Goal: Information Seeking & Learning: Compare options

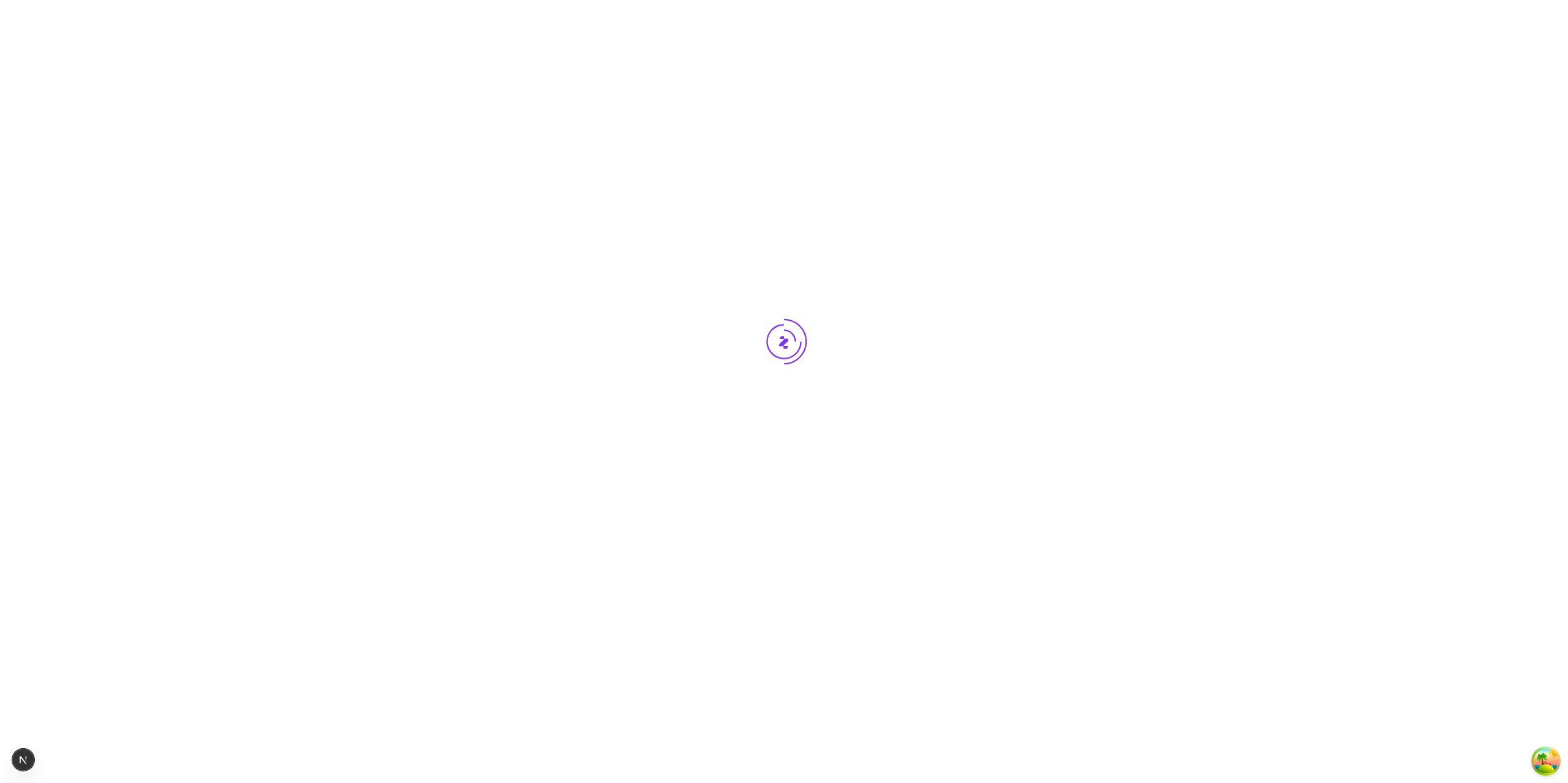
click at [584, 664] on div at bounding box center [784, 365] width 1568 height 730
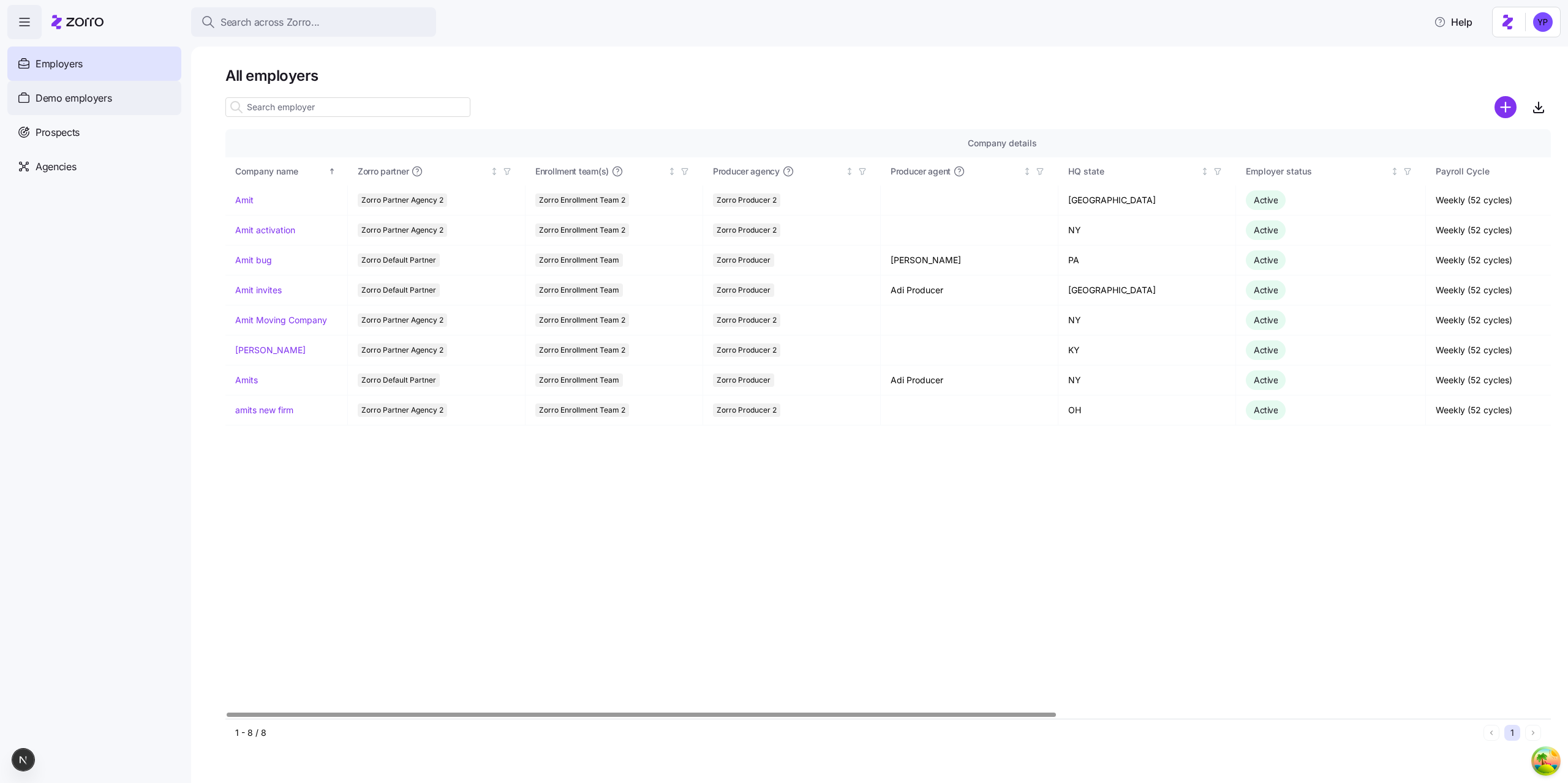
click at [52, 101] on span "Demo employers" at bounding box center [74, 98] width 77 height 16
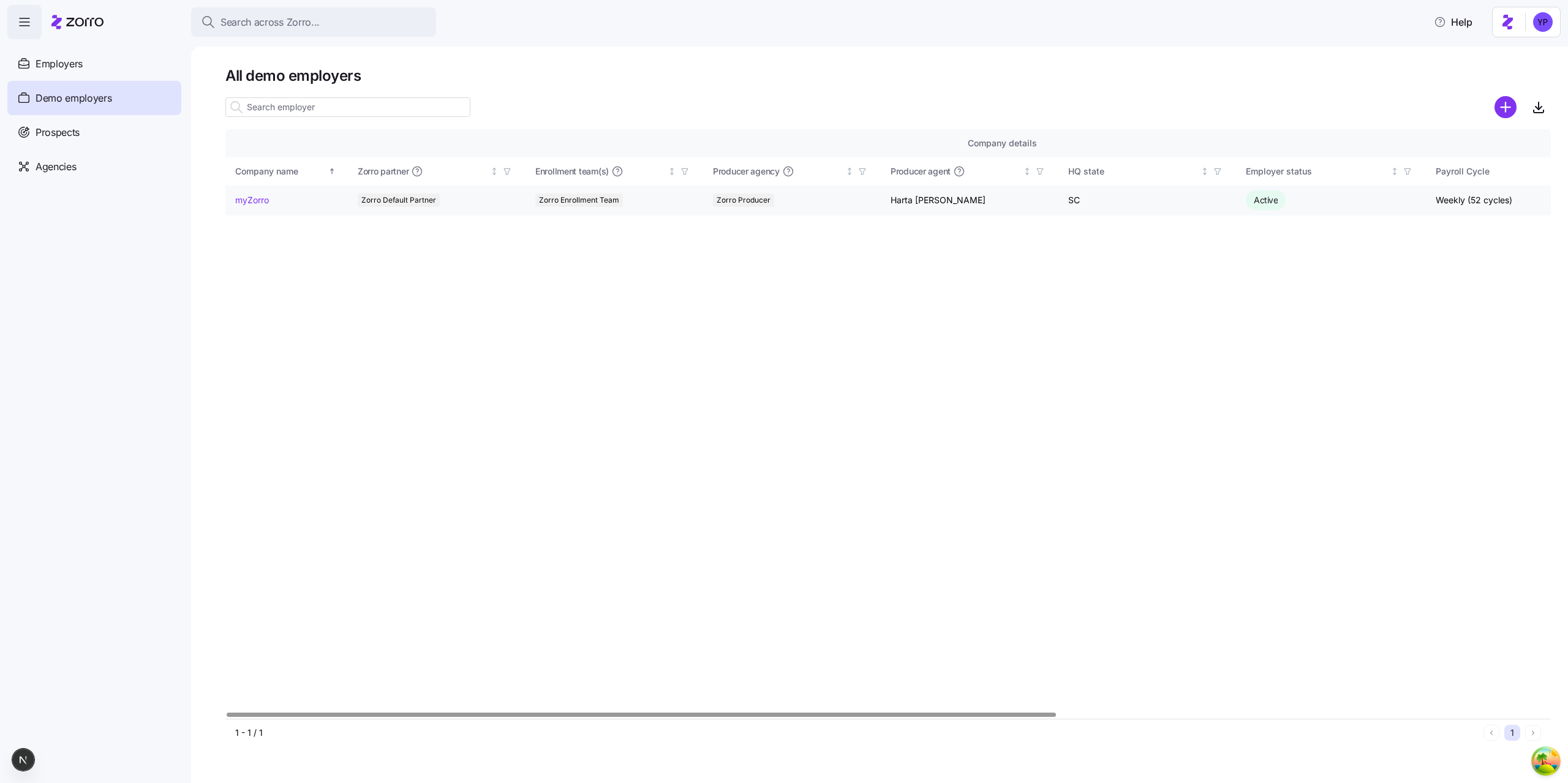
click at [253, 198] on link "myZorro" at bounding box center [252, 200] width 34 height 12
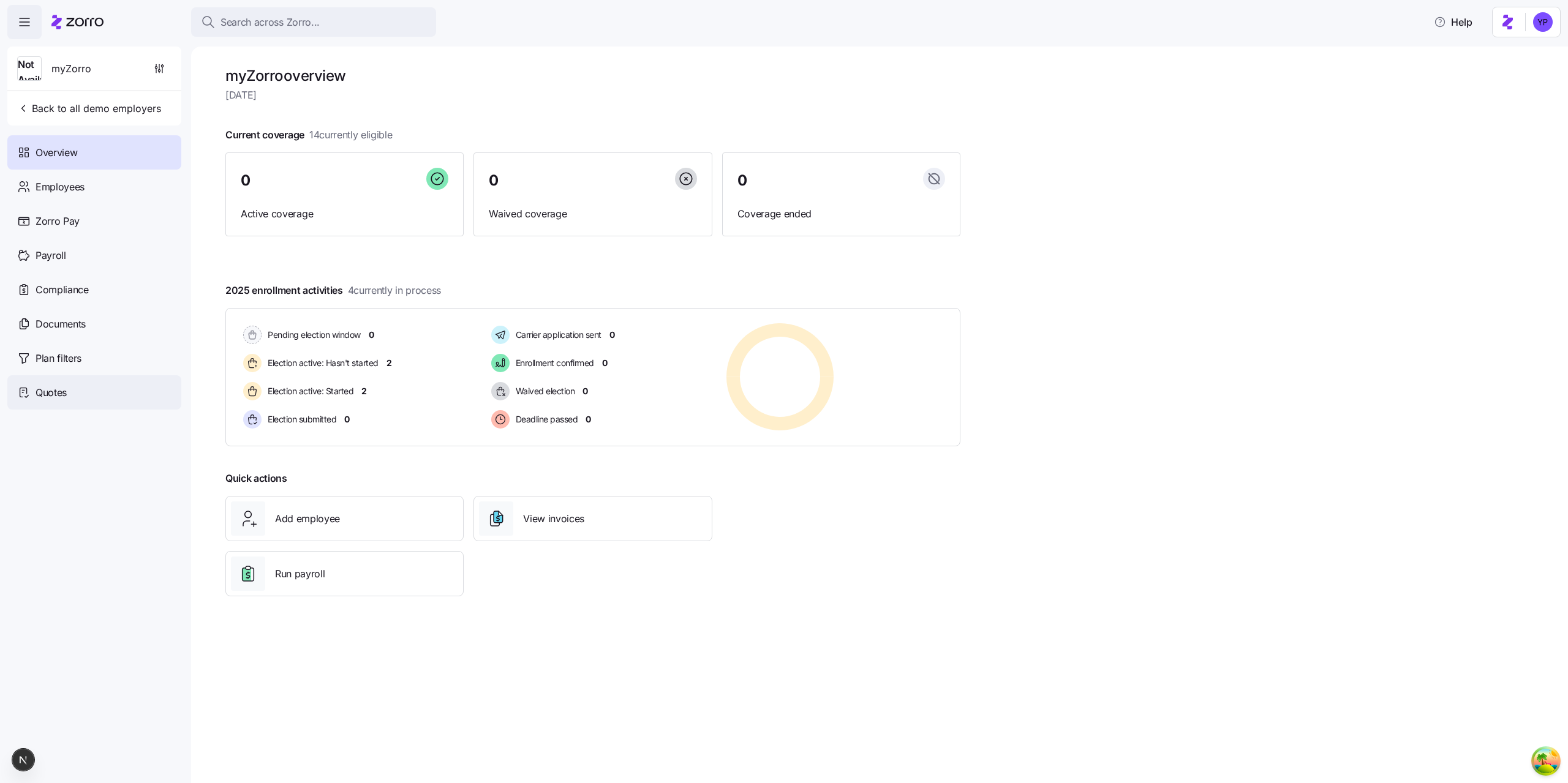
click at [57, 400] on span "Quotes" at bounding box center [51, 392] width 31 height 16
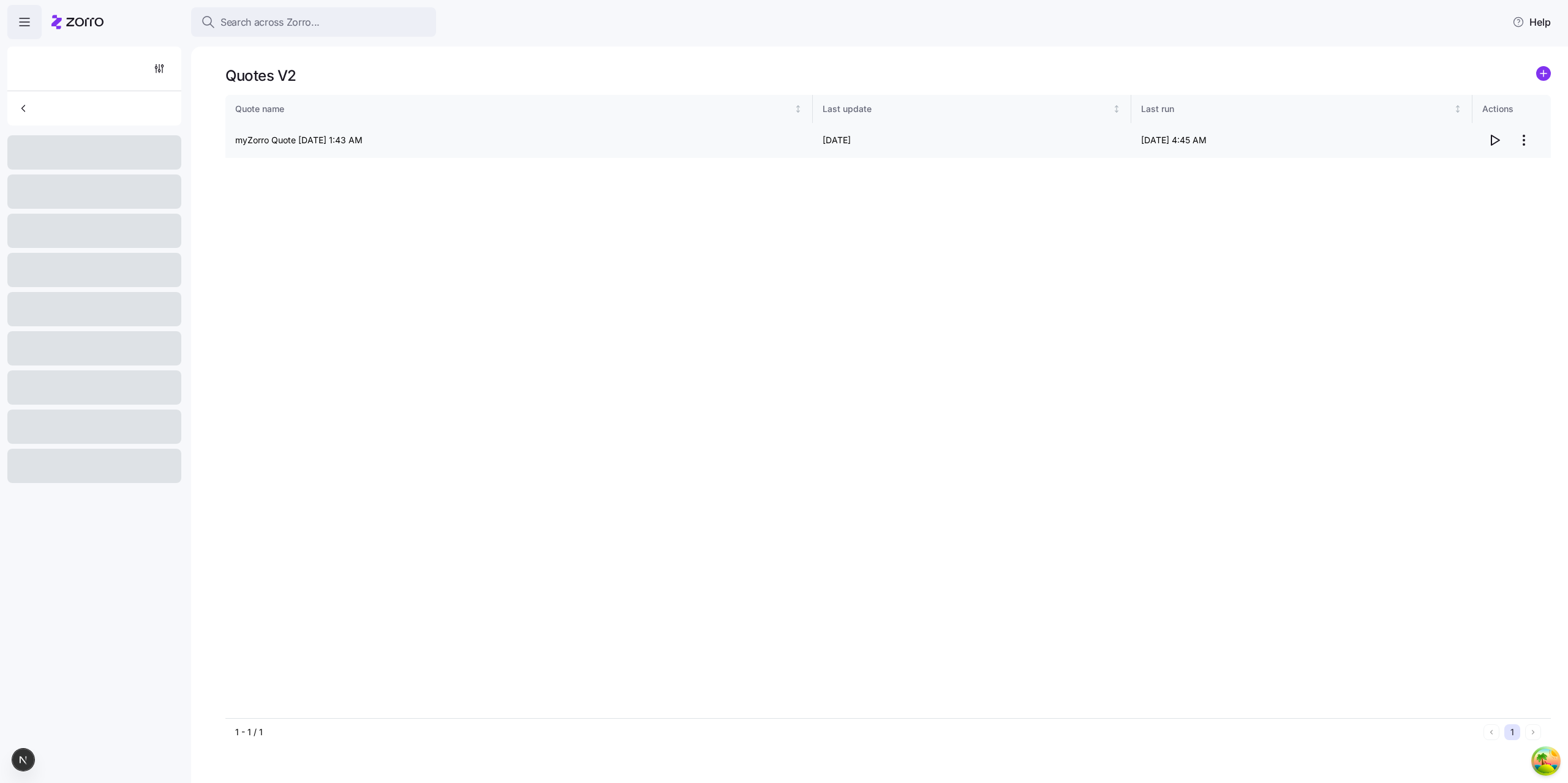
click at [1497, 136] on icon "button" at bounding box center [1495, 141] width 15 height 15
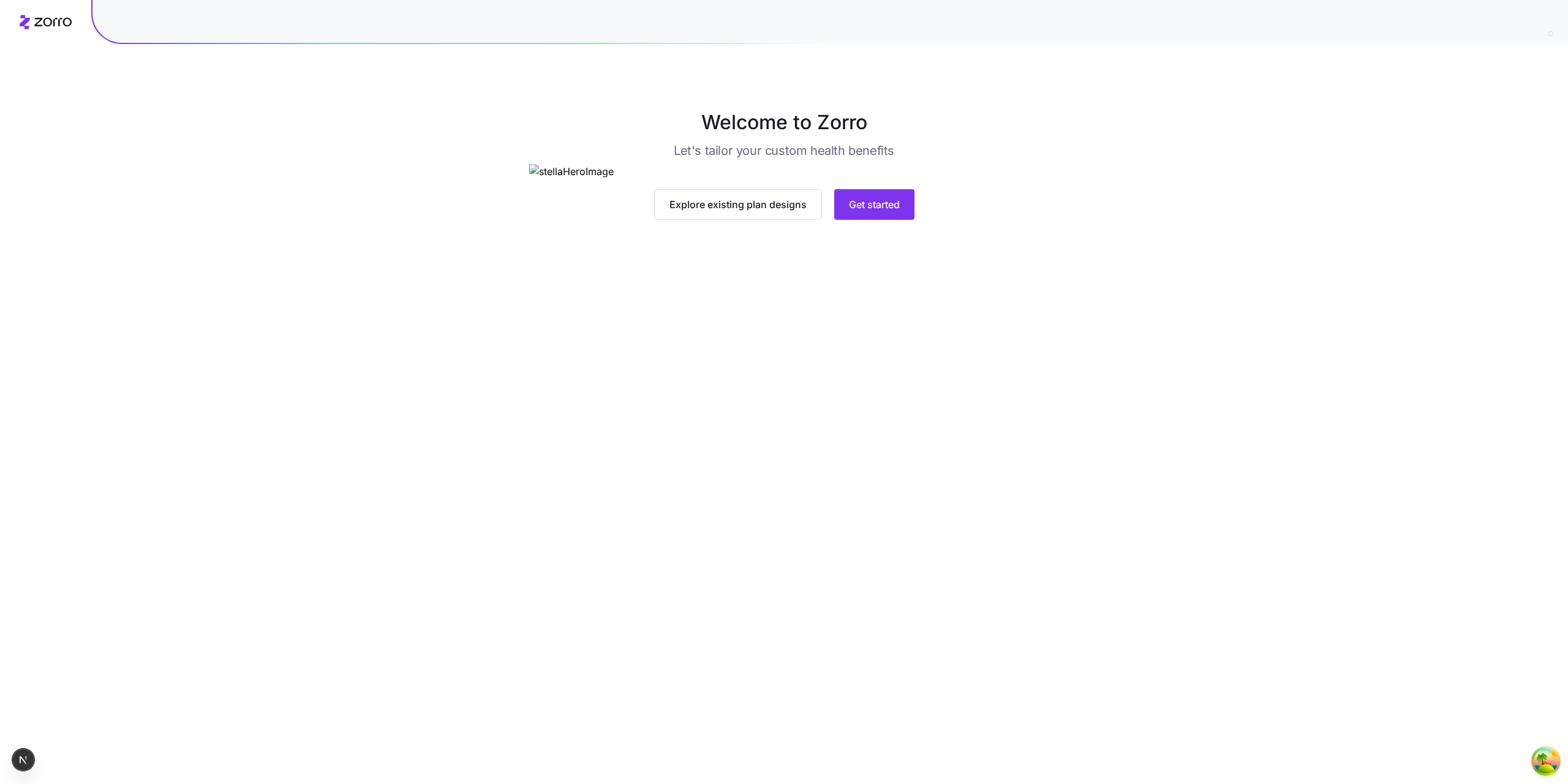
click at [488, 460] on main "Welcome to Zorro Let's tailor your custom health benefits Explore existing plan…" at bounding box center [784, 392] width 1568 height 783
click at [858, 220] on button "Get started" at bounding box center [875, 204] width 80 height 30
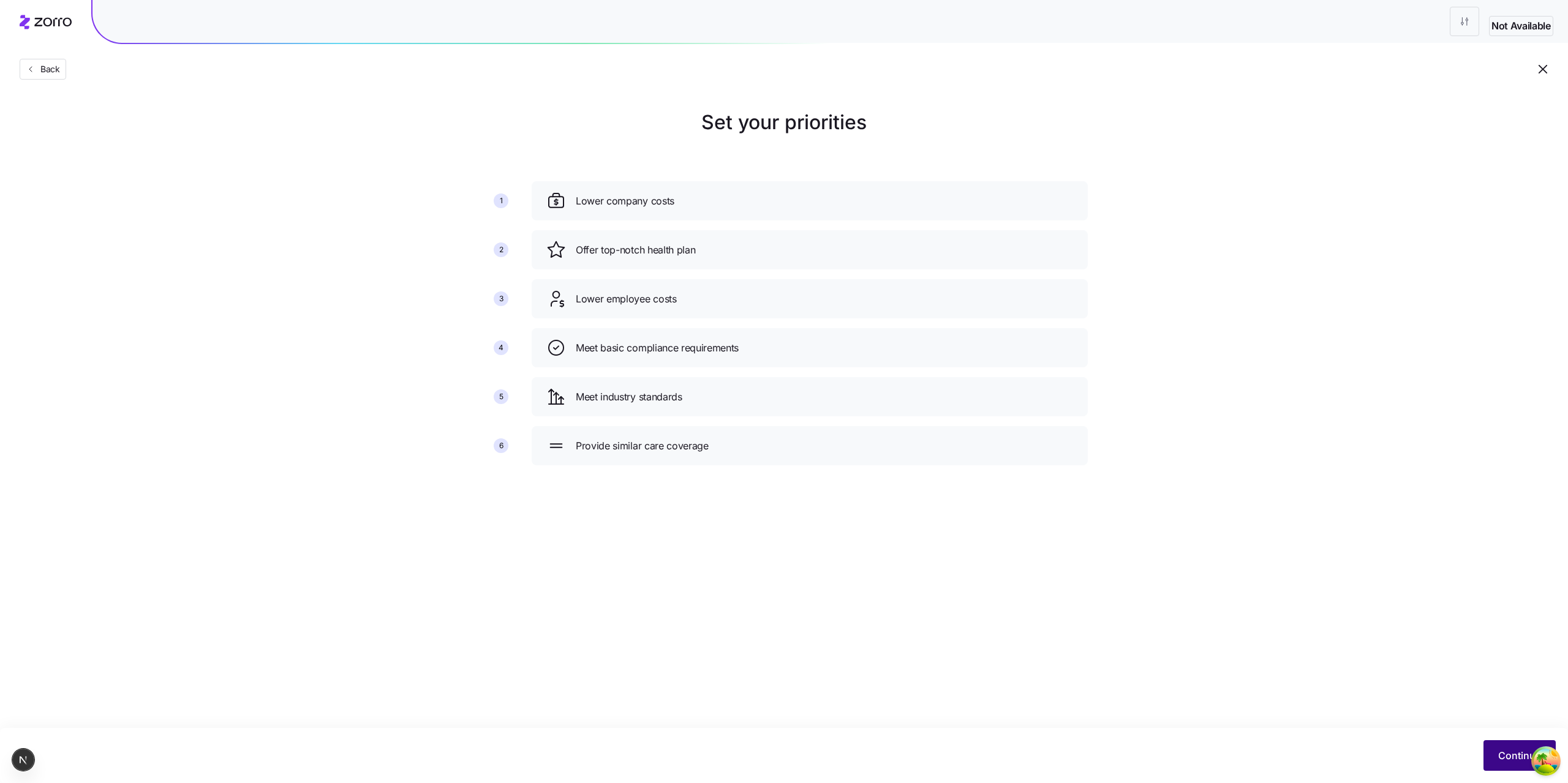
click at [1517, 747] on button "Continue" at bounding box center [1520, 755] width 72 height 30
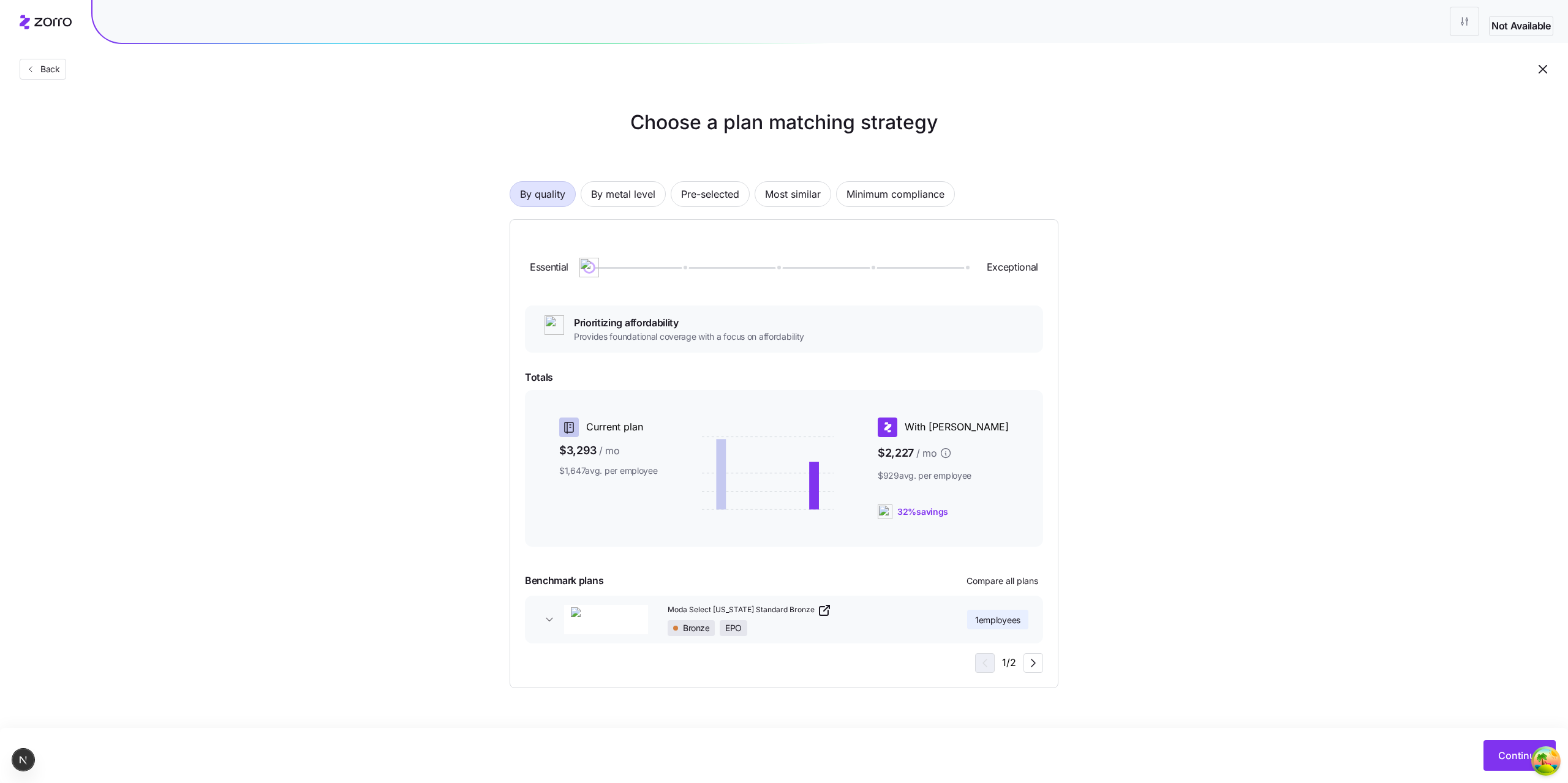
click at [858, 624] on div "Bronze EPO" at bounding box center [801, 628] width 267 height 16
click at [858, 624] on div "Bronze EPO" at bounding box center [797, 628] width 267 height 16
click at [858, 624] on div "Bronze EPO" at bounding box center [801, 628] width 267 height 16
click at [858, 624] on div "Bronze EPO" at bounding box center [797, 628] width 267 height 16
click at [984, 583] on span "Compare all plans" at bounding box center [1003, 581] width 72 height 12
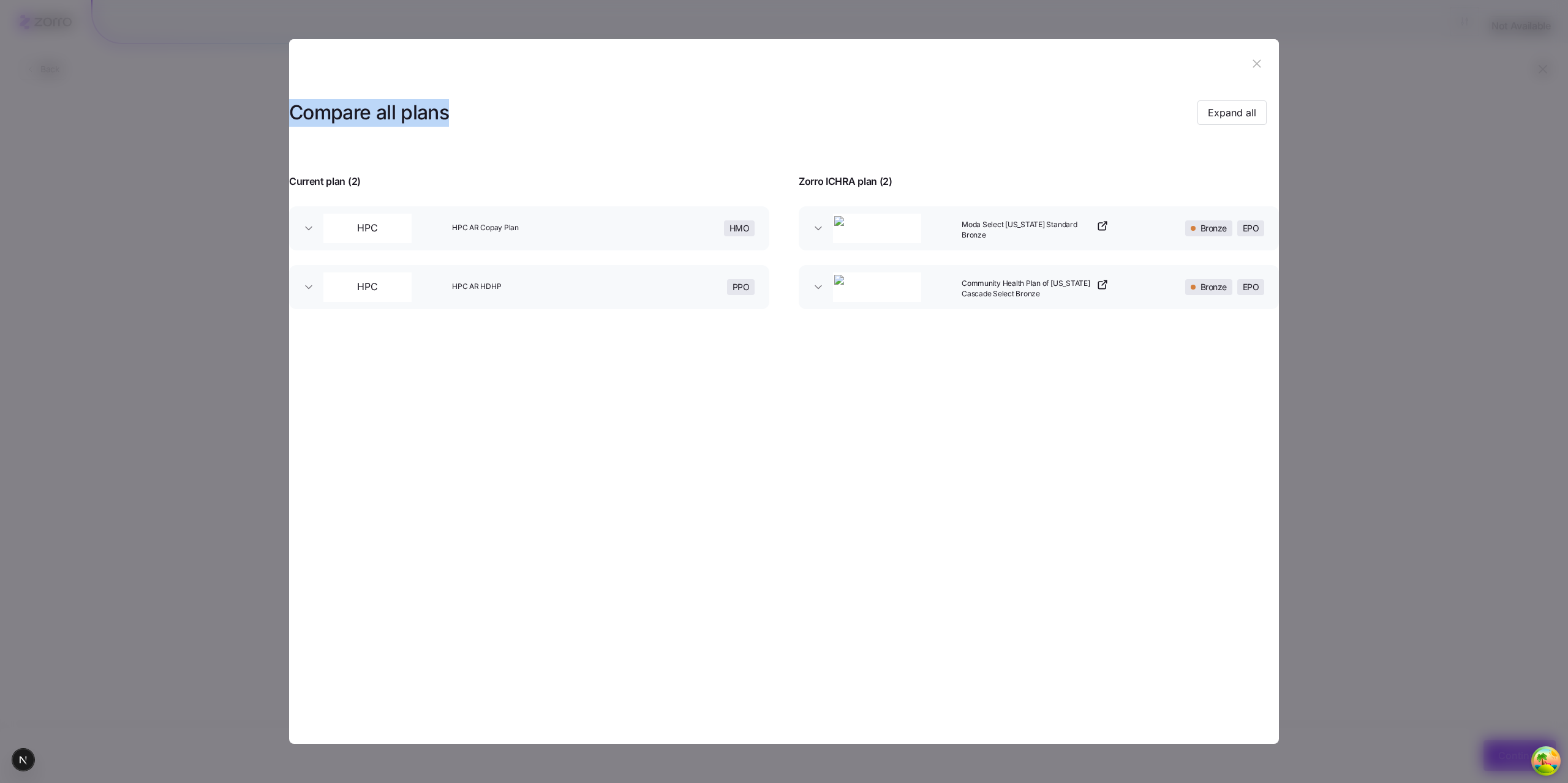
drag, startPoint x: 346, startPoint y: 114, endPoint x: 522, endPoint y: 105, distance: 176.2
click at [522, 105] on div "Compare all plans Expand all Current plan ( 2 ) Zorro ICHRA plan ( 2 ) HPC HPC …" at bounding box center [784, 206] width 990 height 236
copy h3 "Compare all plans"
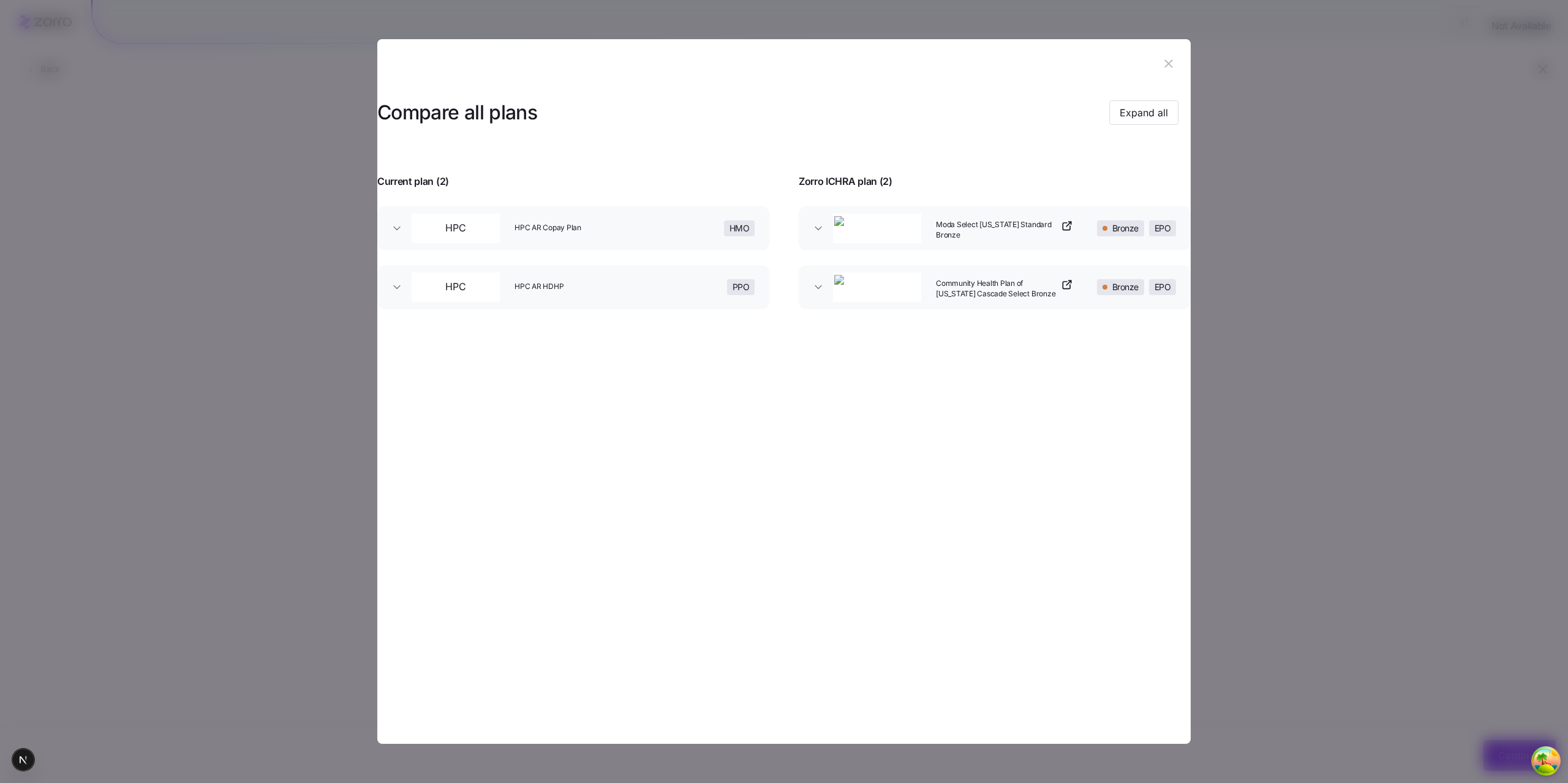
drag, startPoint x: 483, startPoint y: 529, endPoint x: 544, endPoint y: 605, distance: 97.5
click at [544, 605] on section "Compare all plans Expand all Current plan ( 2 ) Zorro ICHRA plan ( 2 ) HPC HPC …" at bounding box center [784, 392] width 813 height 705
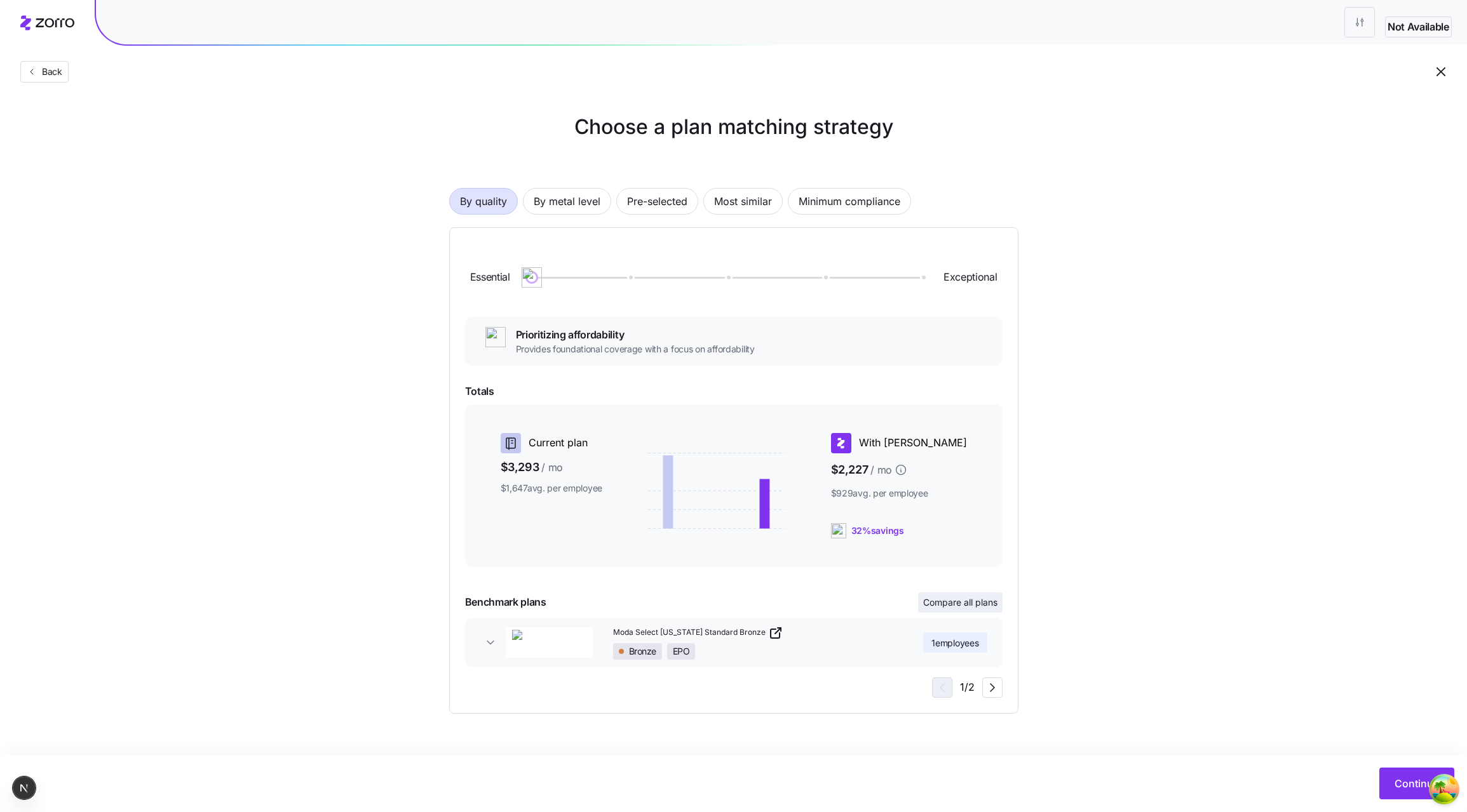
click at [970, 600] on span "Compare all plans" at bounding box center [961, 603] width 75 height 13
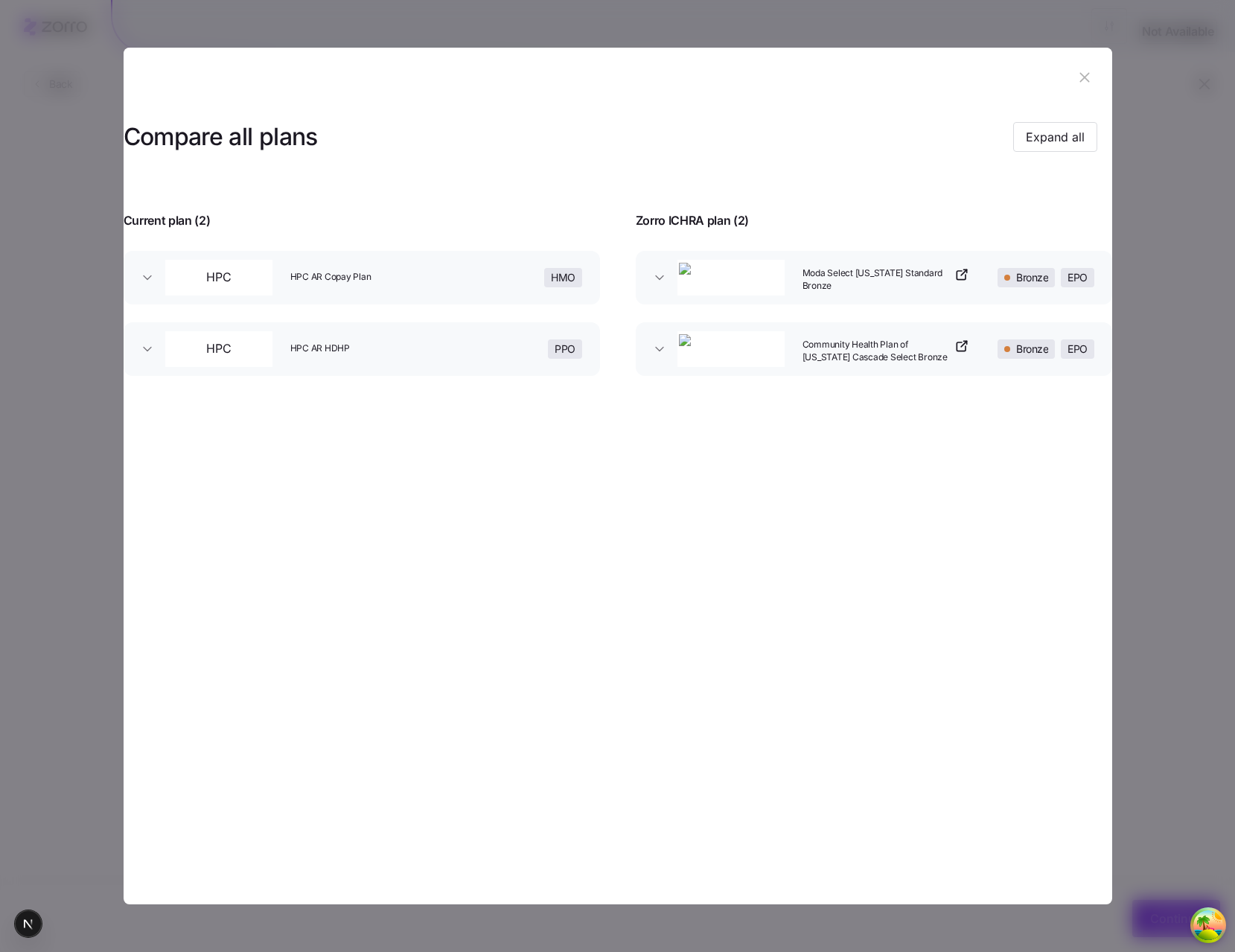
click at [1235, 62] on html "Not Available Back Choose a plan matching strategy By quality By metal level Pr…" at bounding box center [617, 476] width 1235 height 952
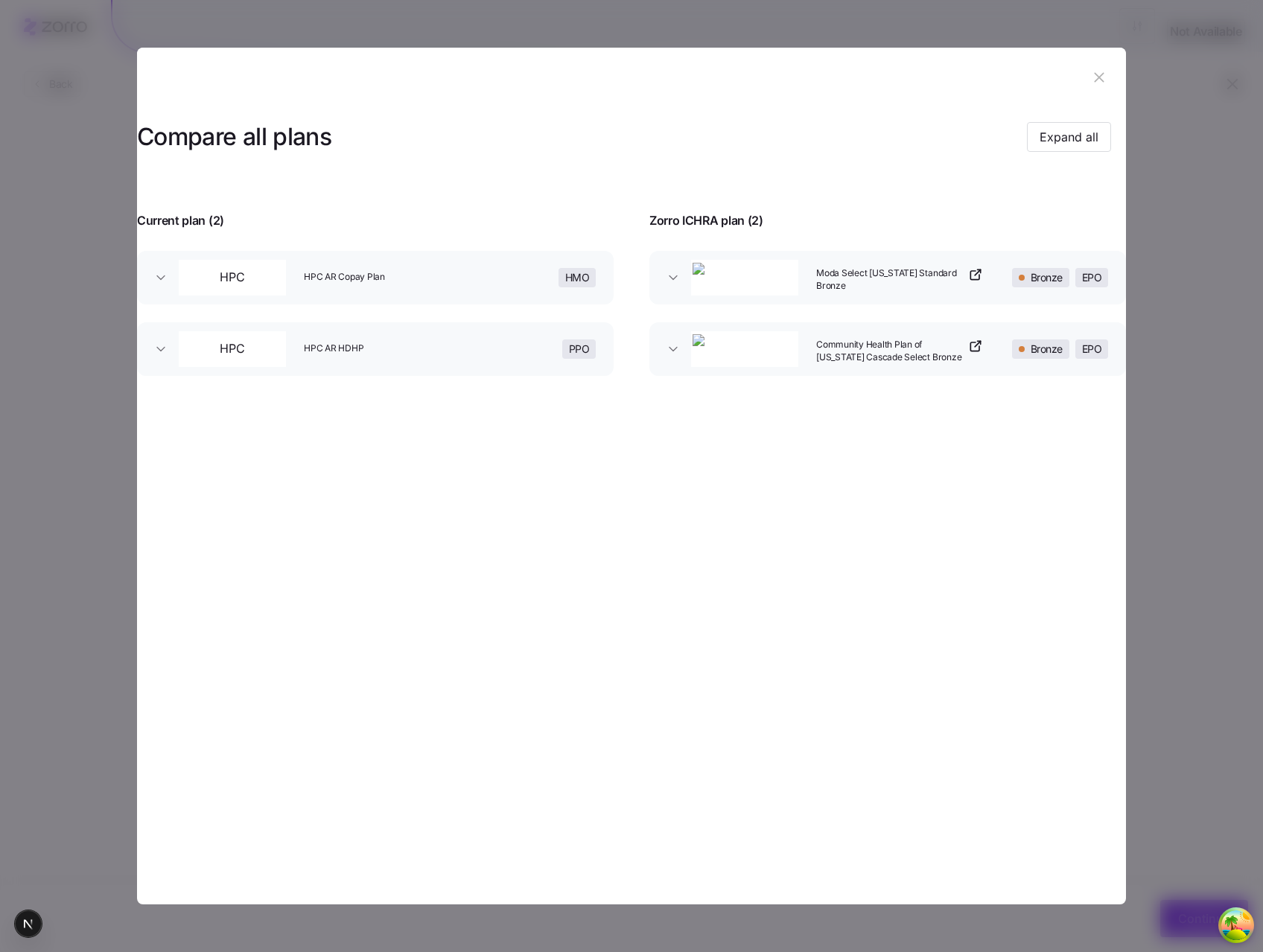
click at [1260, 361] on div at bounding box center [631, 476] width 1263 height 952
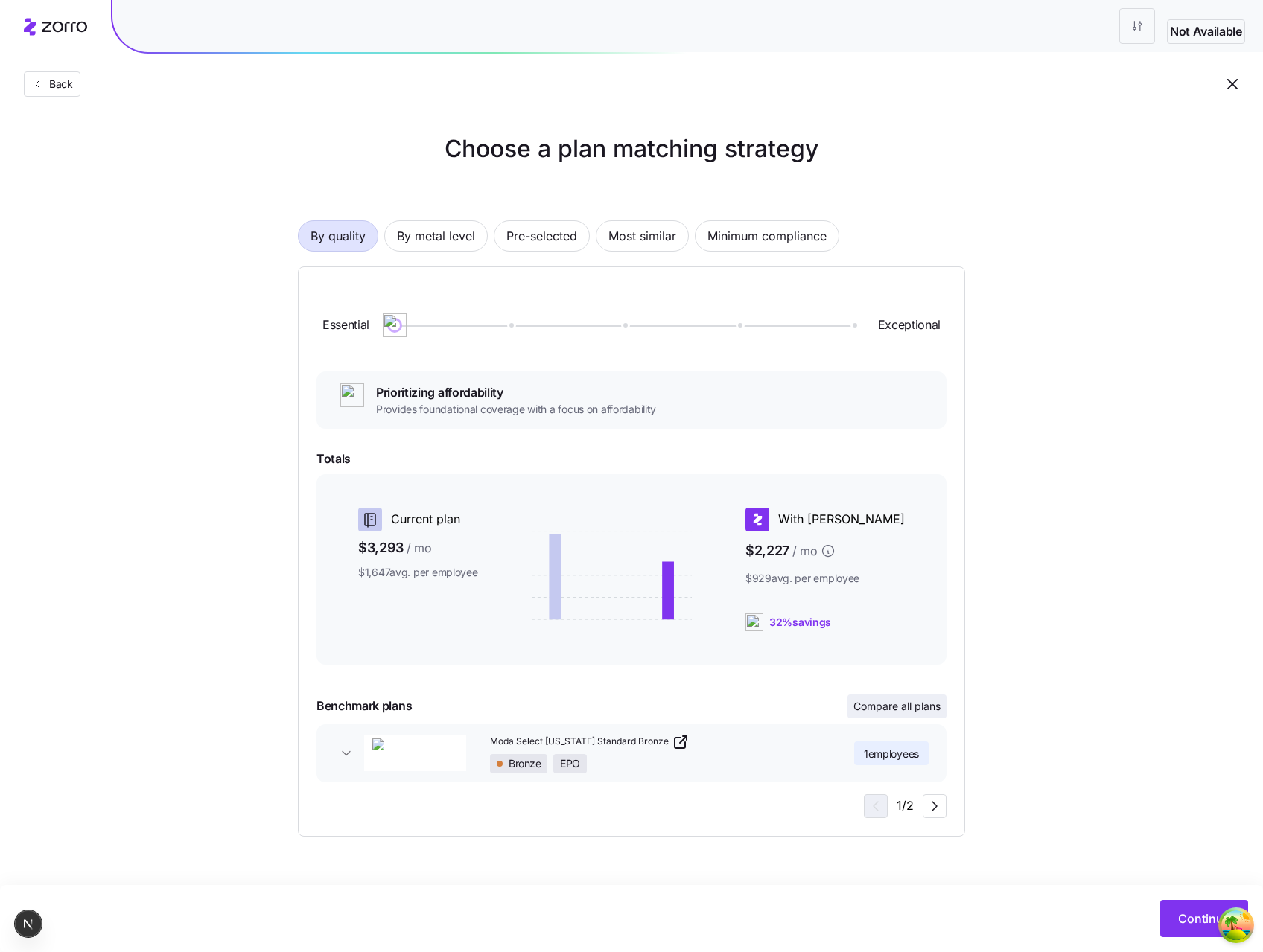
click at [883, 704] on span "Compare all plans" at bounding box center [897, 707] width 87 height 15
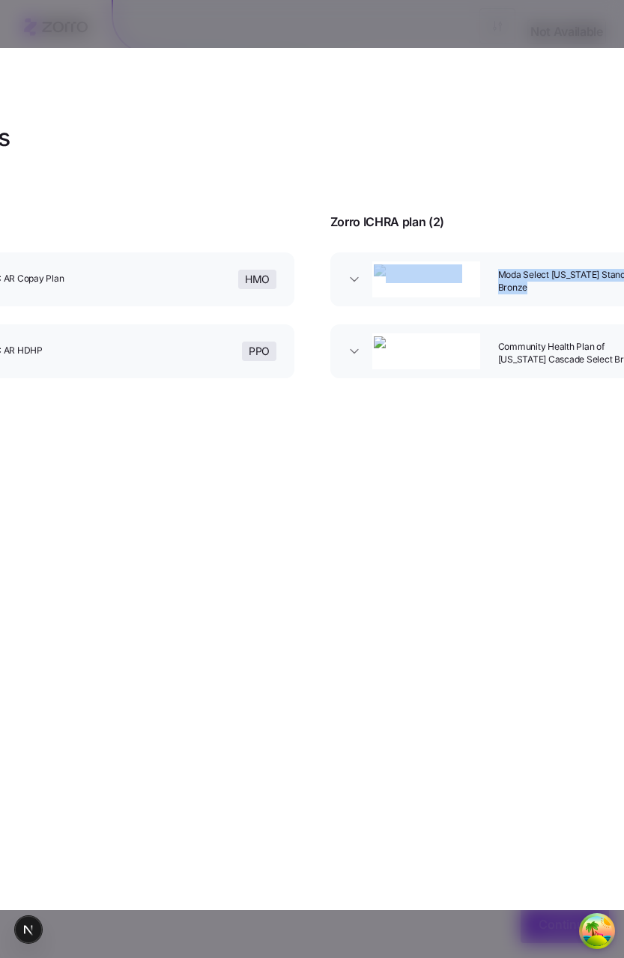
drag, startPoint x: 324, startPoint y: 559, endPoint x: 292, endPoint y: 556, distance: 33.1
click at [291, 556] on section "Compare all plans Expand all Current plan ( 2 ) Zorro ICHRA plan ( 2 ) HPC HPC …" at bounding box center [312, 479] width 995 height 863
drag, startPoint x: 504, startPoint y: 719, endPoint x: 480, endPoint y: 711, distance: 25.4
click at [495, 717] on section "Compare all plans Expand all Current plan ( 2 ) Zorro ICHRA plan ( 2 ) HPC HPC …" at bounding box center [312, 479] width 995 height 863
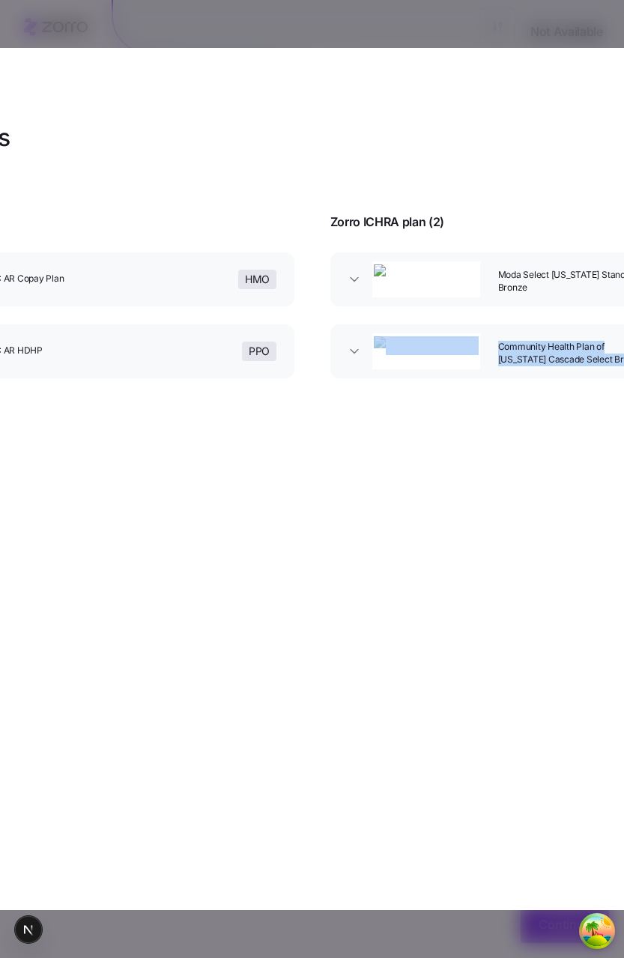
drag, startPoint x: 595, startPoint y: 459, endPoint x: 437, endPoint y: 436, distance: 159.7
click at [435, 396] on div "Compare all plans Expand all Current plan ( 2 ) Zorro ICHRA plan ( 2 ) HPC HPC …" at bounding box center [312, 252] width 995 height 289
click at [456, 515] on section "Compare all plans Expand all Current plan ( 2 ) Zorro ICHRA plan ( 2 ) HPC HPC …" at bounding box center [312, 479] width 995 height 863
click at [354, 277] on icon "button" at bounding box center [354, 279] width 15 height 15
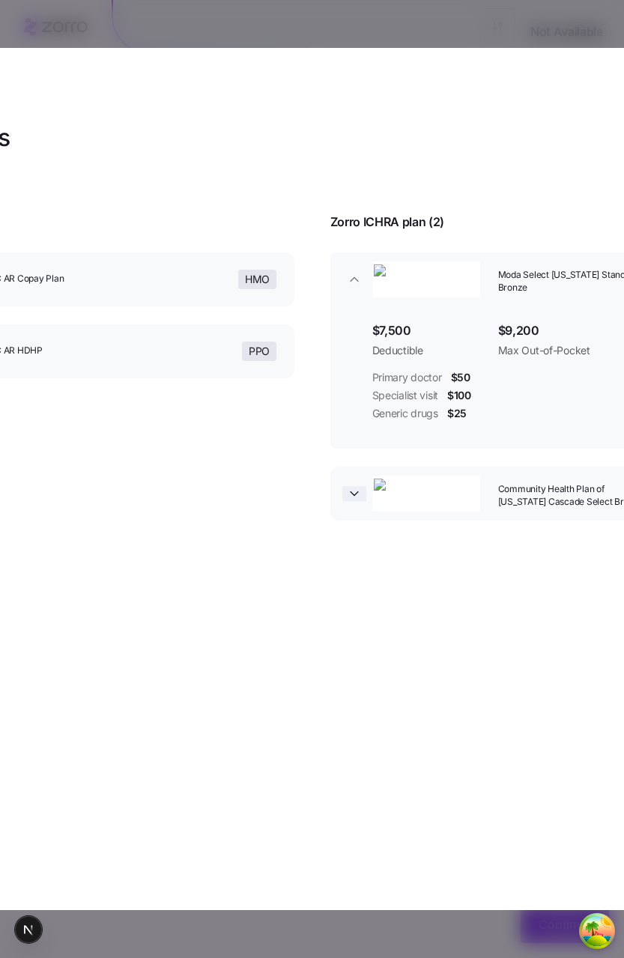
click at [347, 501] on icon "button" at bounding box center [354, 493] width 15 height 15
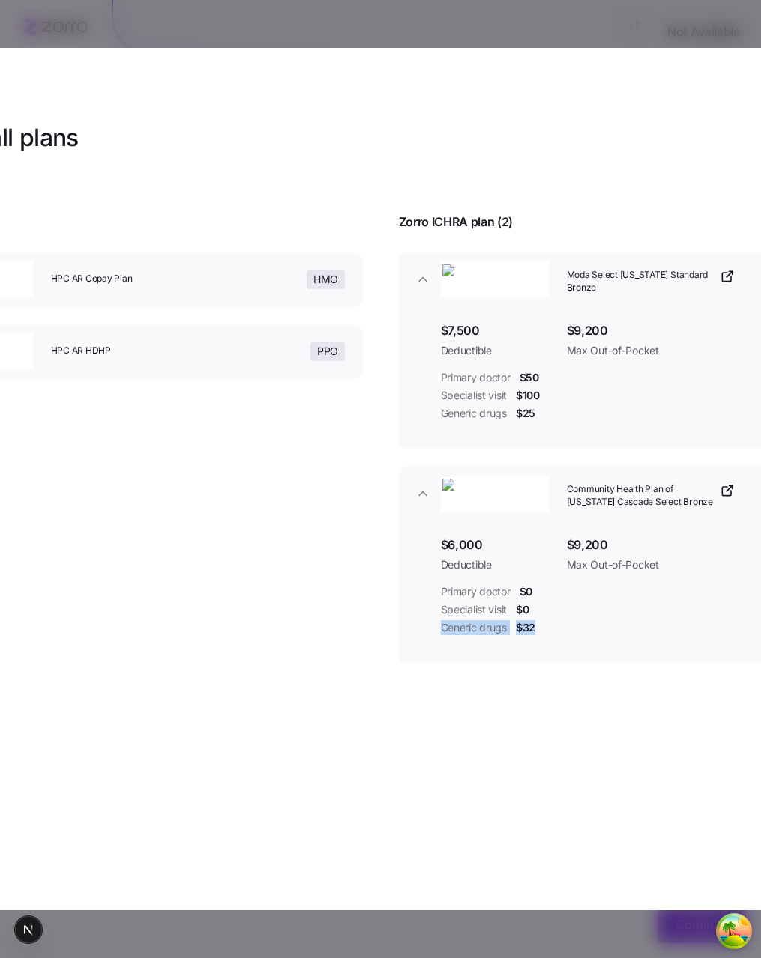
drag, startPoint x: 597, startPoint y: 751, endPoint x: 426, endPoint y: 728, distance: 172.4
click at [426, 681] on div "Compare all plans Expand all Current plan ( 2 ) Zorro ICHRA plan ( 2 ) HPC HPC …" at bounding box center [380, 394] width 995 height 573
drag, startPoint x: 507, startPoint y: 751, endPoint x: 513, endPoint y: 743, distance: 9.1
click at [507, 681] on div "Compare all plans Expand all Current plan ( 2 ) Zorro ICHRA plan ( 2 ) HPC HPC …" at bounding box center [380, 394] width 995 height 573
drag, startPoint x: 408, startPoint y: 949, endPoint x: 472, endPoint y: 954, distance: 63.9
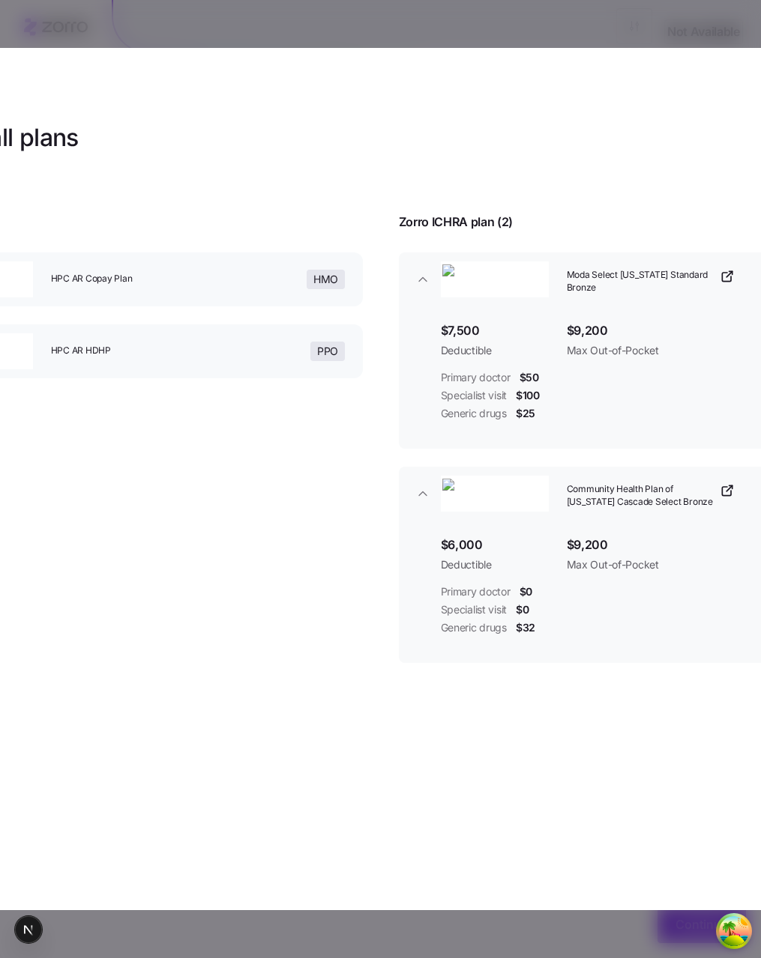
click at [472, 954] on div at bounding box center [380, 479] width 761 height 958
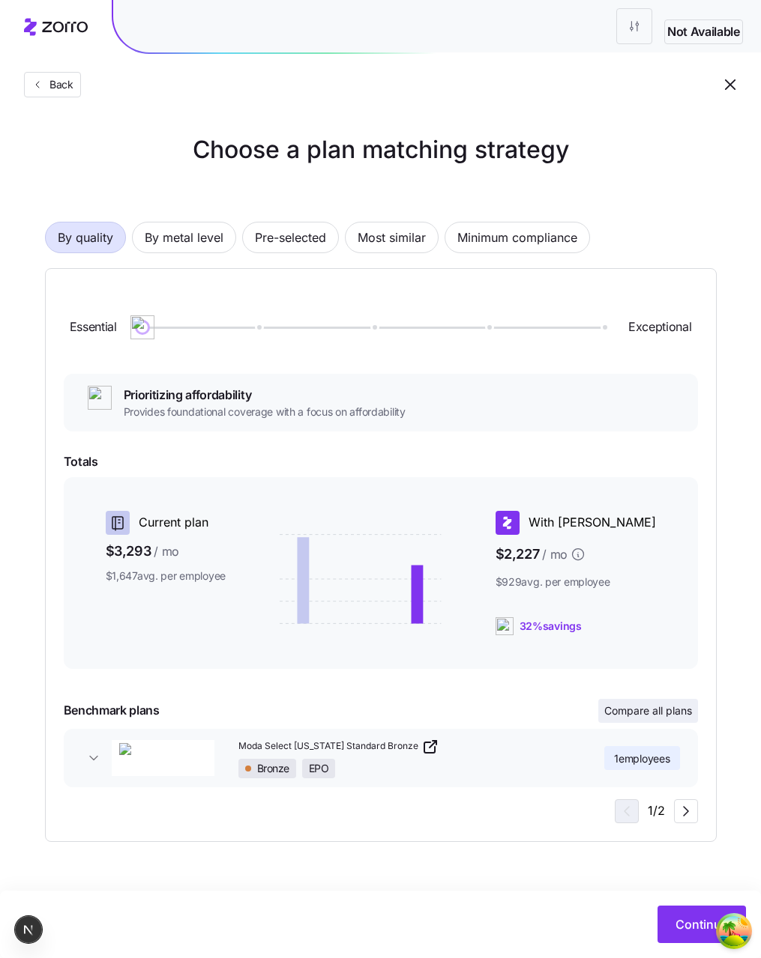
click at [626, 705] on span "Compare all plans" at bounding box center [648, 711] width 88 height 15
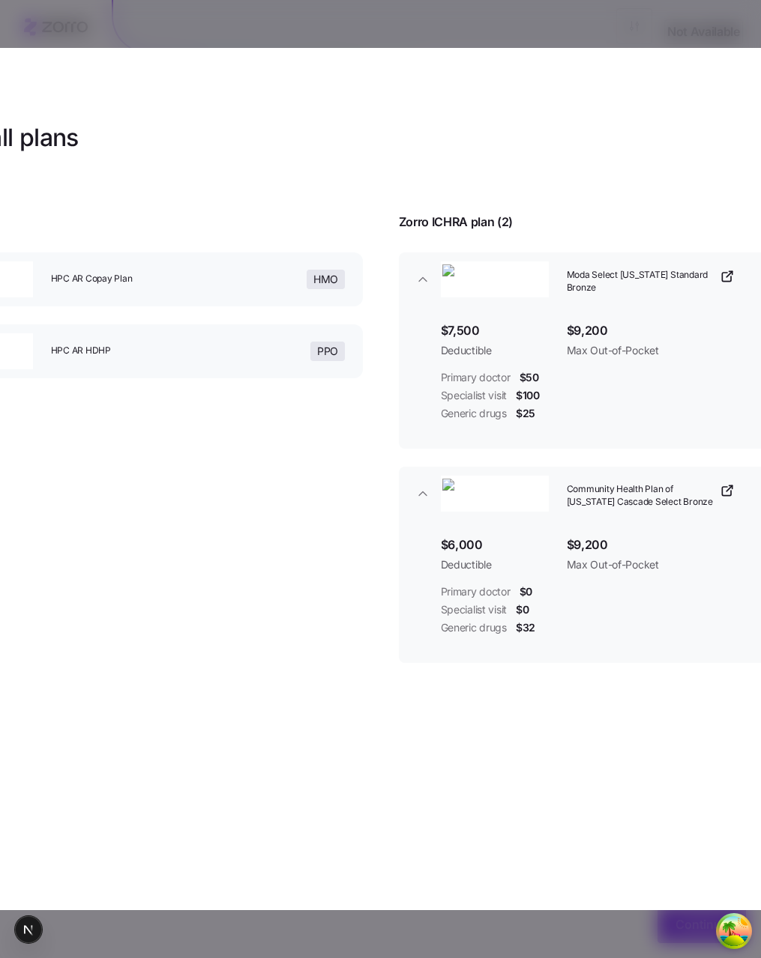
drag, startPoint x: 312, startPoint y: 952, endPoint x: 408, endPoint y: 949, distance: 95.2
click at [408, 950] on div at bounding box center [380, 479] width 761 height 958
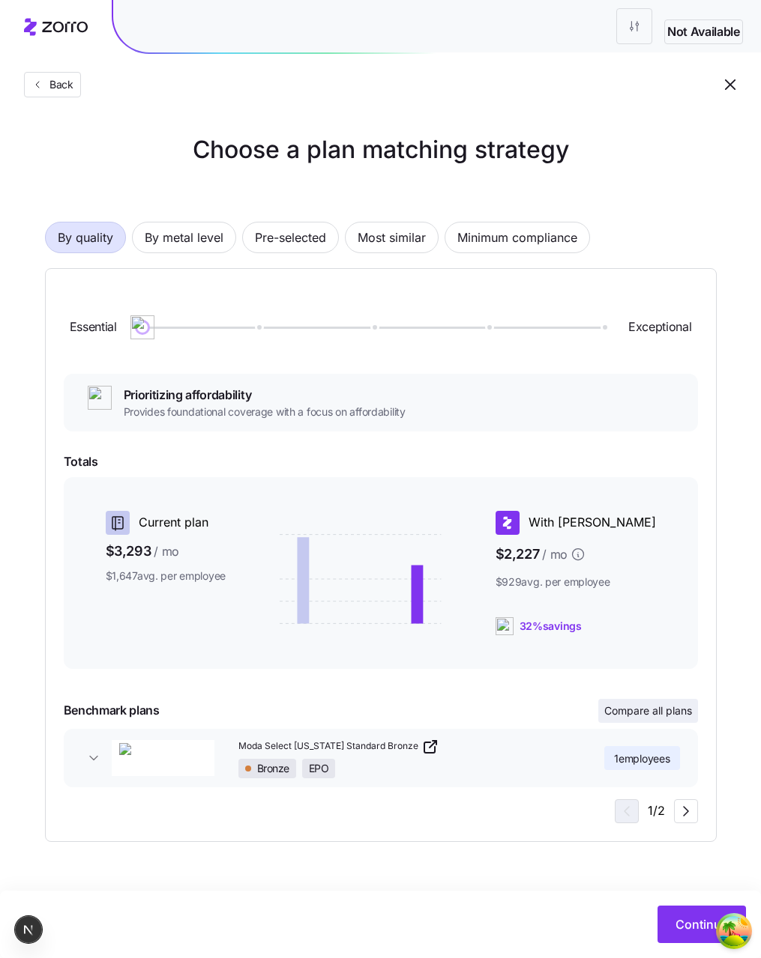
click at [641, 717] on span "Compare all plans" at bounding box center [648, 711] width 88 height 15
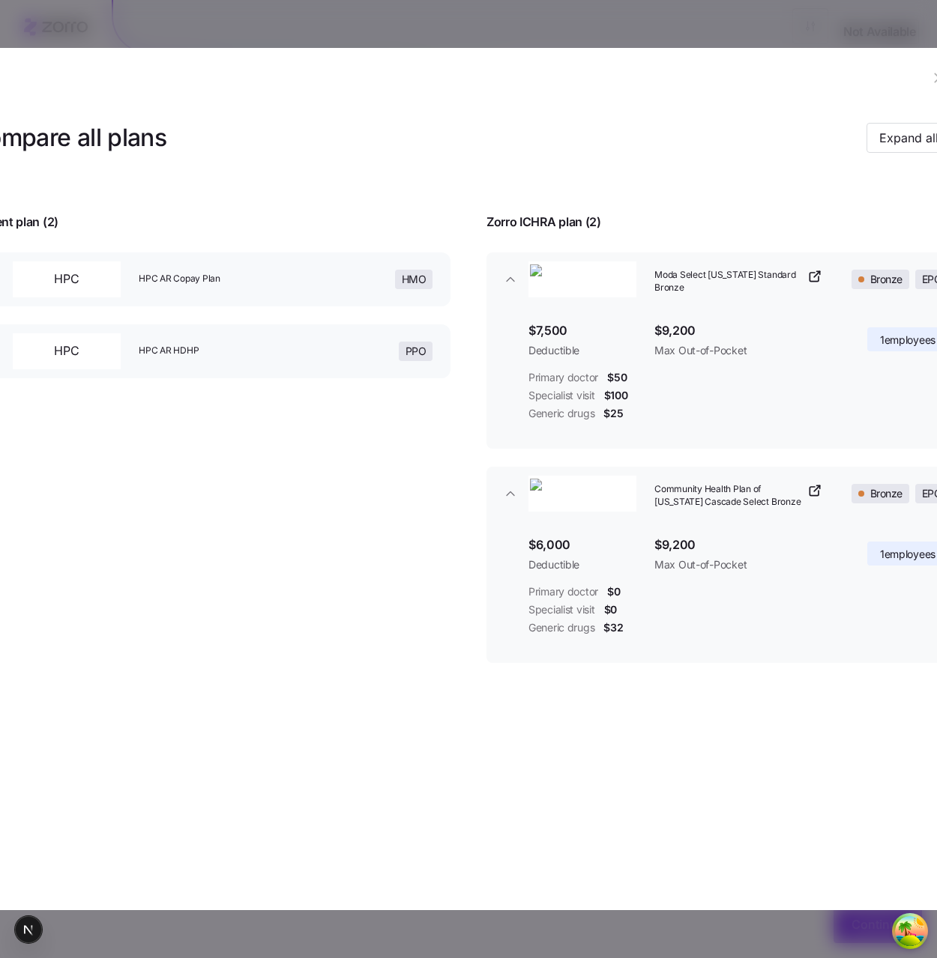
drag, startPoint x: 813, startPoint y: 954, endPoint x: 841, endPoint y: 954, distance: 27.7
click at [841, 954] on div at bounding box center [468, 479] width 937 height 958
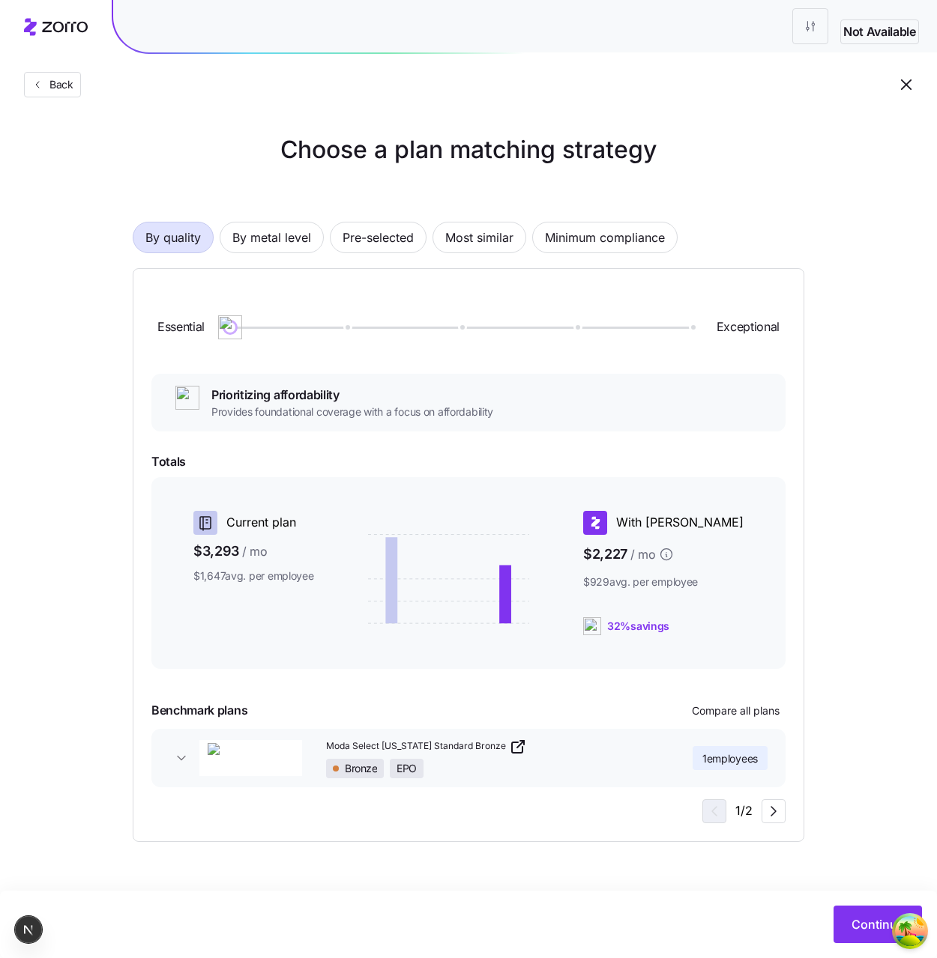
click at [701, 694] on div "Essential Exceptional Prioritizing affordability Provides foundational coverage…" at bounding box center [468, 555] width 634 height 537
click at [704, 704] on span "Compare all plans" at bounding box center [736, 711] width 88 height 15
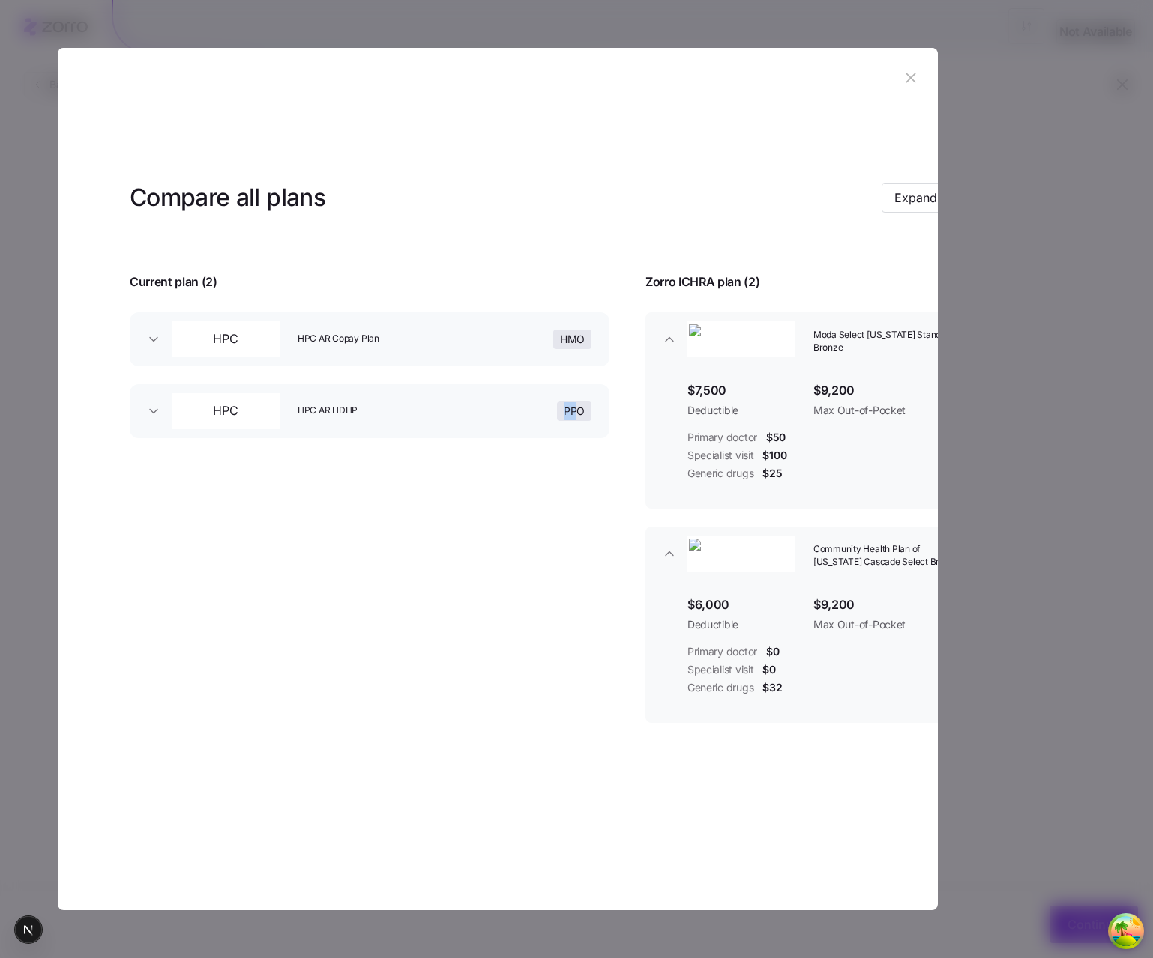
click at [588, 810] on div "Compare all plans Expand all Current plan ( 2 ) Zorro ICHRA plan ( 2 ) HPC HPC …" at bounding box center [555, 462] width 995 height 708
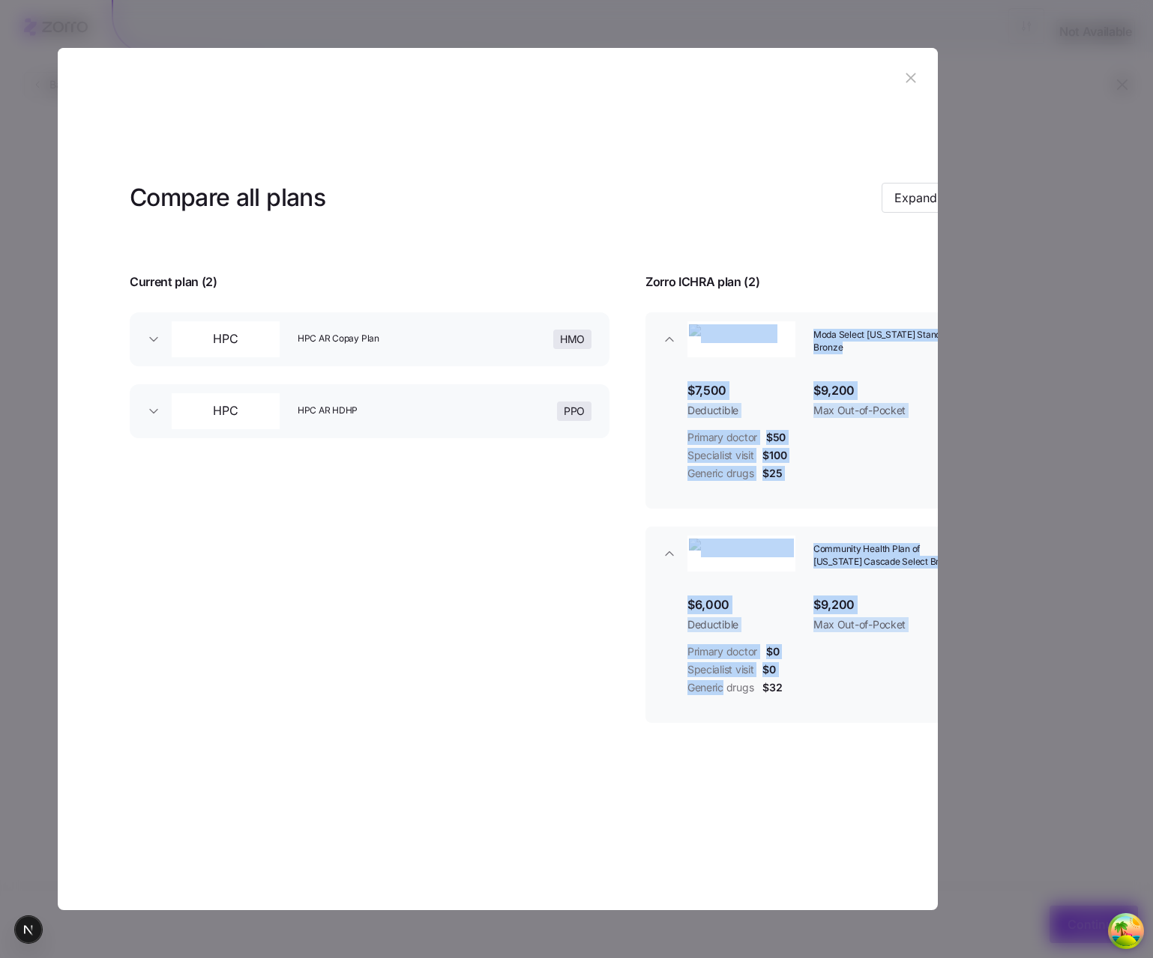
drag, startPoint x: 724, startPoint y: 769, endPoint x: 538, endPoint y: 746, distance: 187.3
click at [562, 749] on div "Compare all plans Expand all Current plan ( 2 ) Zorro ICHRA plan ( 2 ) HPC HPC …" at bounding box center [555, 462] width 995 height 708
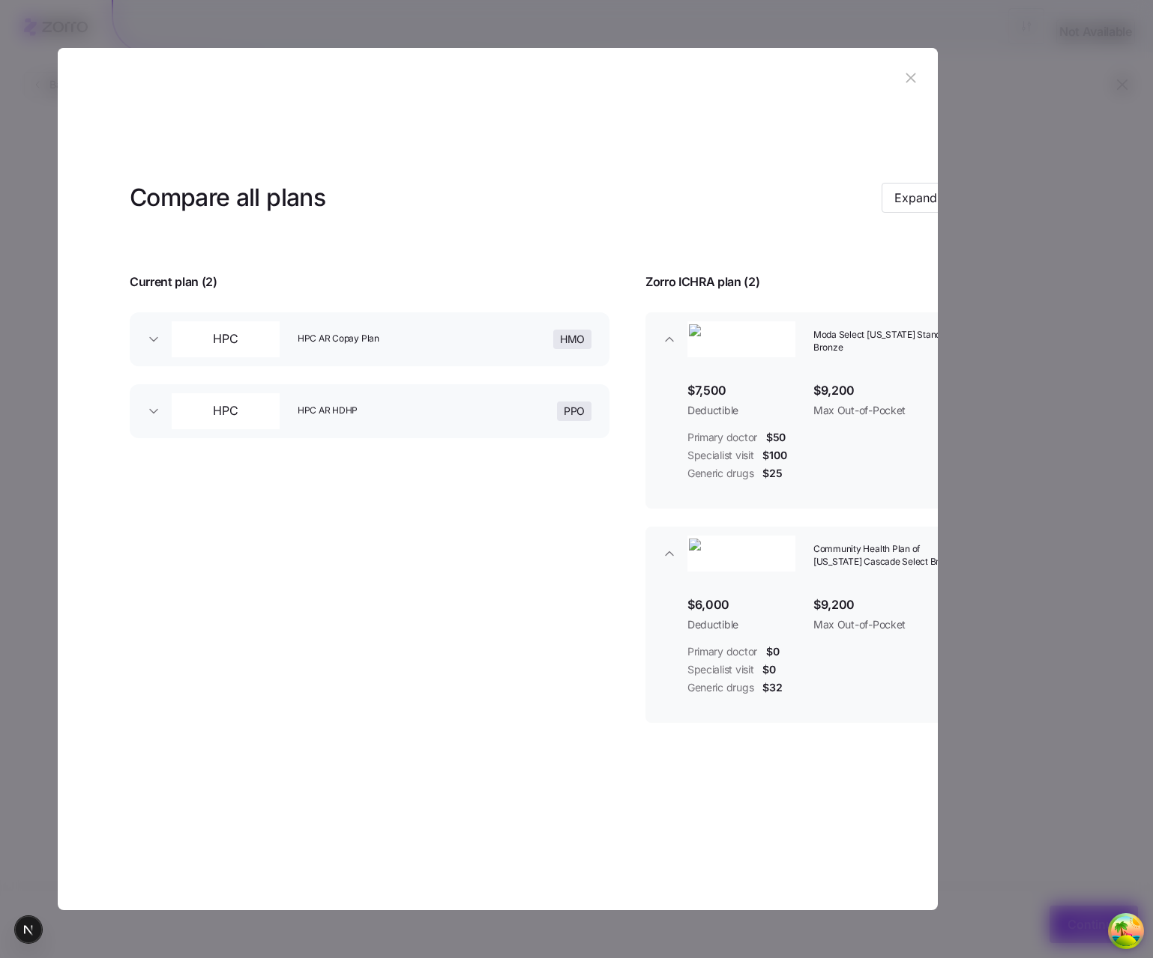
drag, startPoint x: 405, startPoint y: 726, endPoint x: 460, endPoint y: 743, distance: 57.4
click at [459, 742] on div "Compare all plans Expand all Current plan ( 2 ) Zorro ICHRA plan ( 2 ) HPC HPC …" at bounding box center [555, 462] width 995 height 708
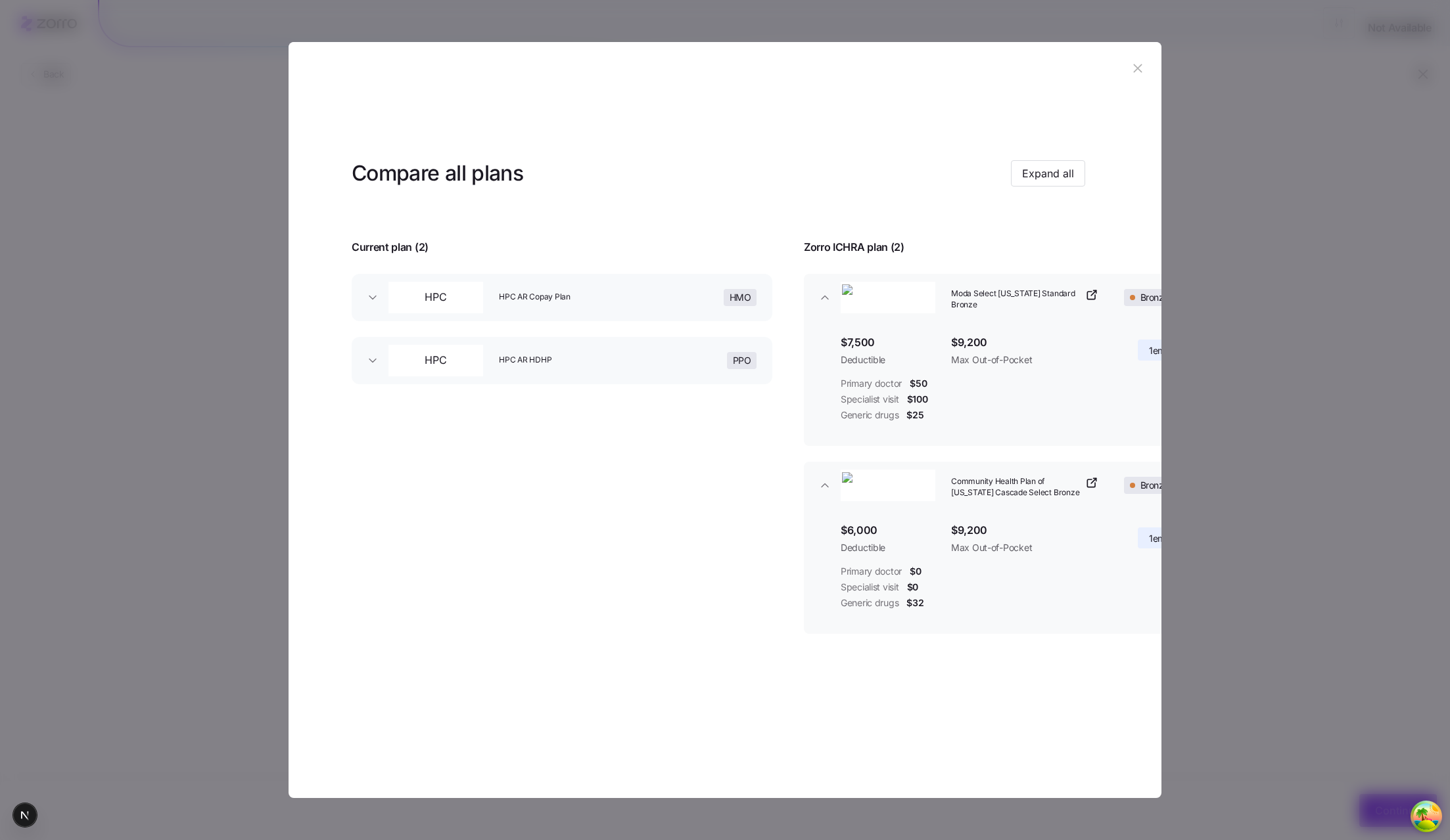
drag, startPoint x: 1439, startPoint y: 447, endPoint x: 1423, endPoint y: 430, distance: 23.3
click at [1378, 444] on div at bounding box center [725, 420] width 1450 height 840
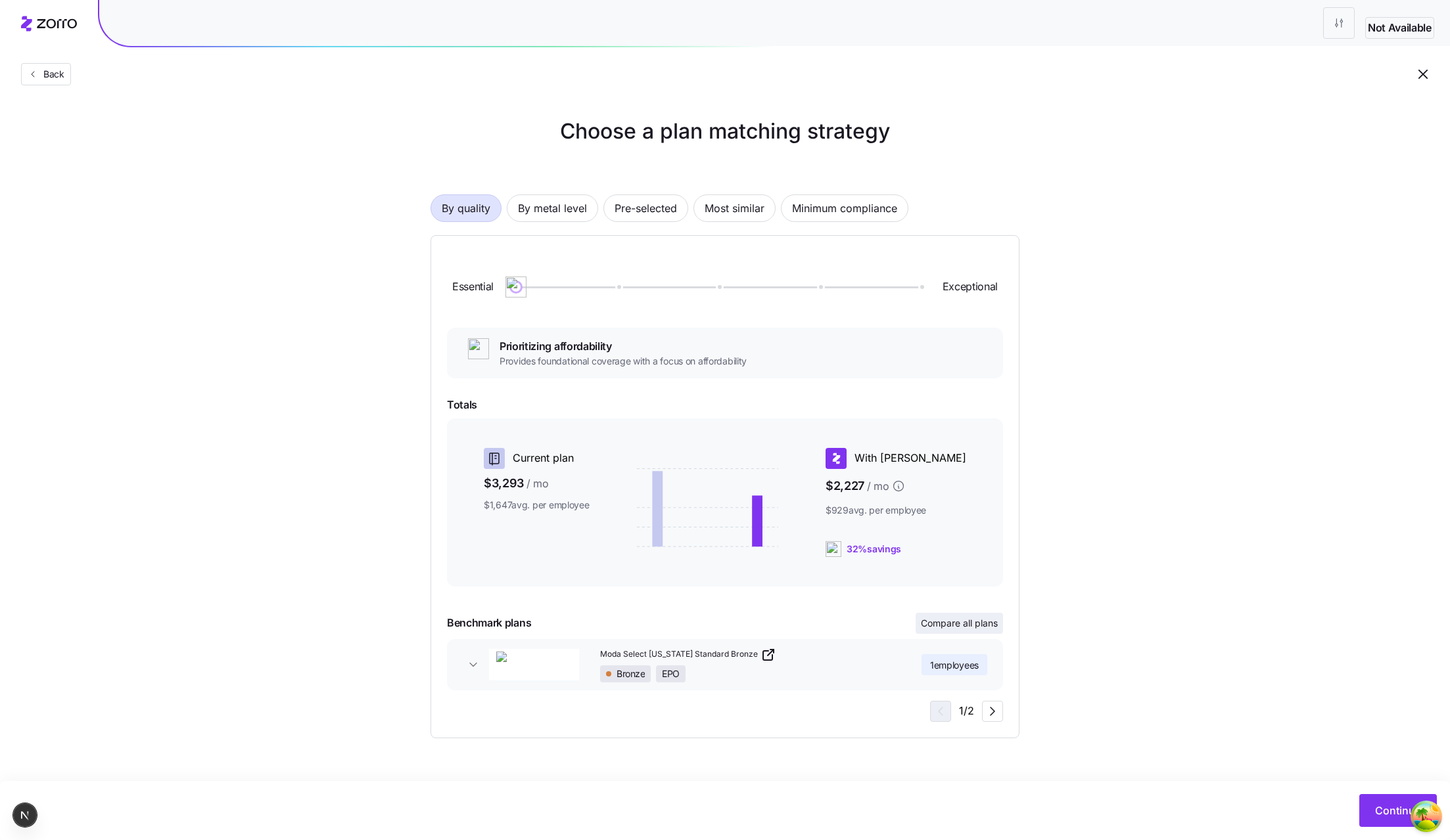
click at [953, 631] on button "Compare all plans" at bounding box center [960, 623] width 88 height 21
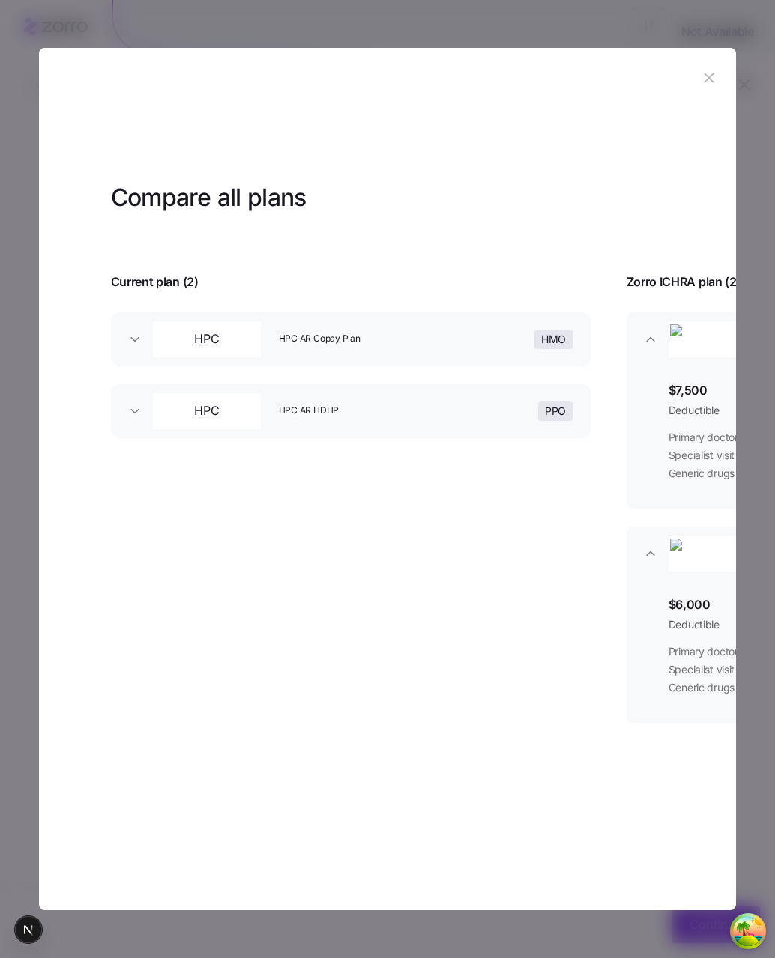
drag, startPoint x: 451, startPoint y: 815, endPoint x: 497, endPoint y: 817, distance: 45.7
click at [497, 816] on div "Compare all plans Expand all Current plan ( 2 ) Zorro ICHRA plan ( 2 ) HPC HPC …" at bounding box center [536, 462] width 995 height 708
drag, startPoint x: 603, startPoint y: 813, endPoint x: 614, endPoint y: 820, distance: 12.5
click at [604, 815] on div "Compare all plans Expand all Current plan ( 2 ) Zorro ICHRA plan ( 2 ) HPC HPC …" at bounding box center [536, 462] width 995 height 708
drag, startPoint x: 484, startPoint y: 825, endPoint x: 480, endPoint y: 818, distance: 7.7
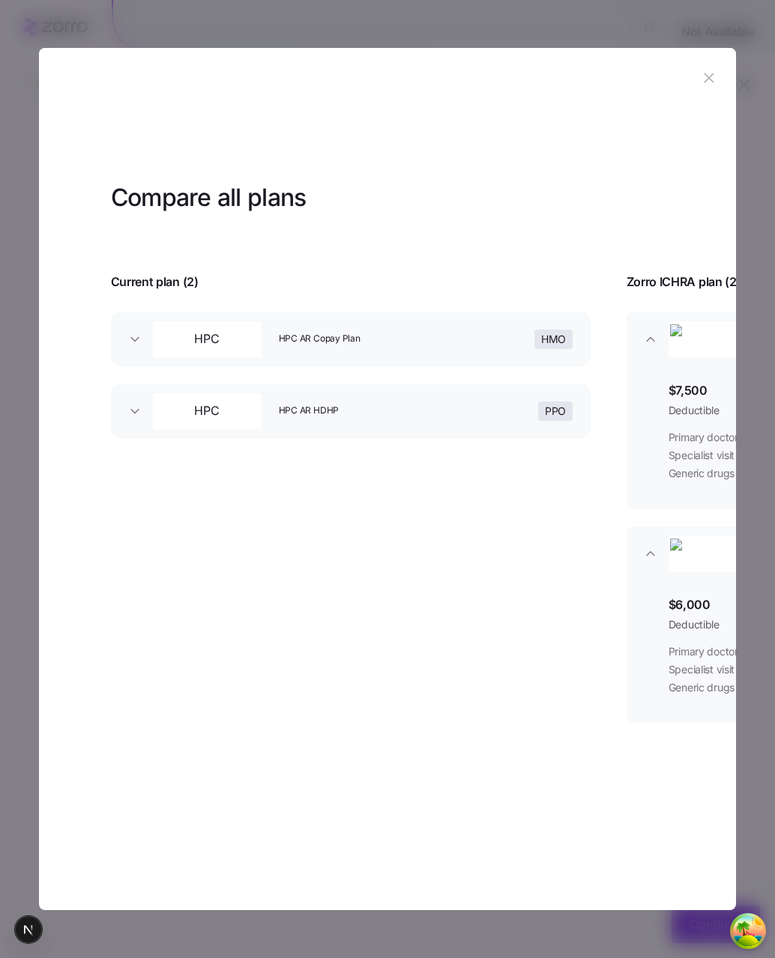
click at [482, 822] on section "Compare all plans Expand all Current plan ( 2 ) Zorro ICHRA plan ( 2 ) HPC HPC …" at bounding box center [388, 479] width 698 height 863
drag, startPoint x: 402, startPoint y: 824, endPoint x: 462, endPoint y: 822, distance: 60.7
click at [462, 823] on section "Compare all plans Expand all Current plan ( 2 ) Zorro ICHRA plan ( 2 ) HPC HPC …" at bounding box center [388, 479] width 698 height 863
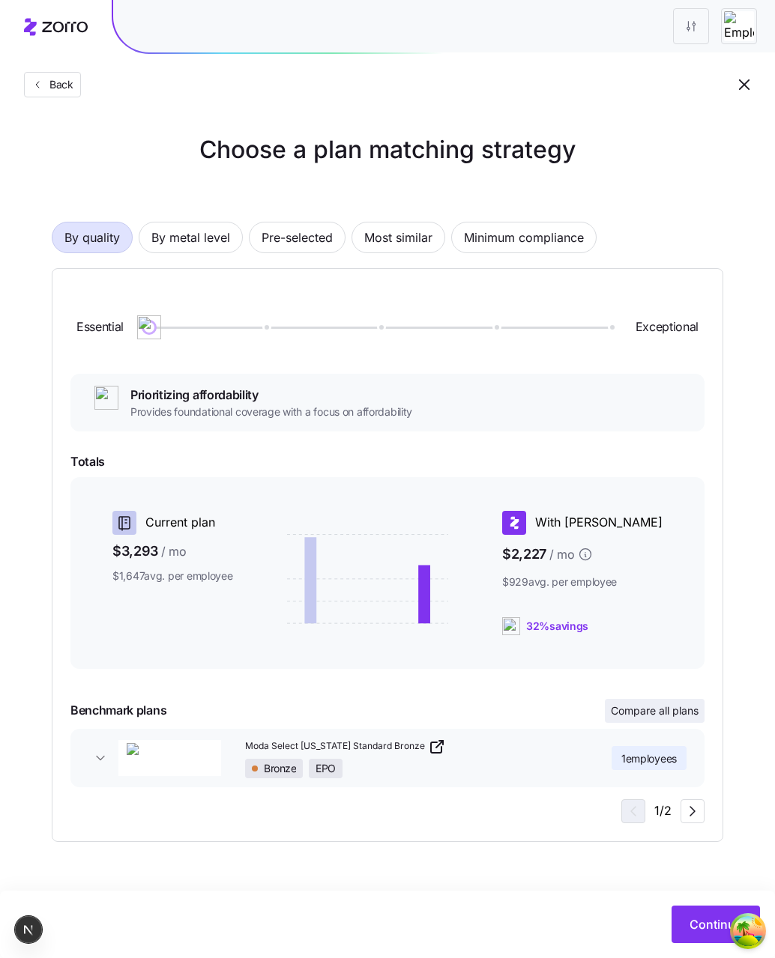
click at [640, 710] on span "Compare all plans" at bounding box center [655, 711] width 88 height 15
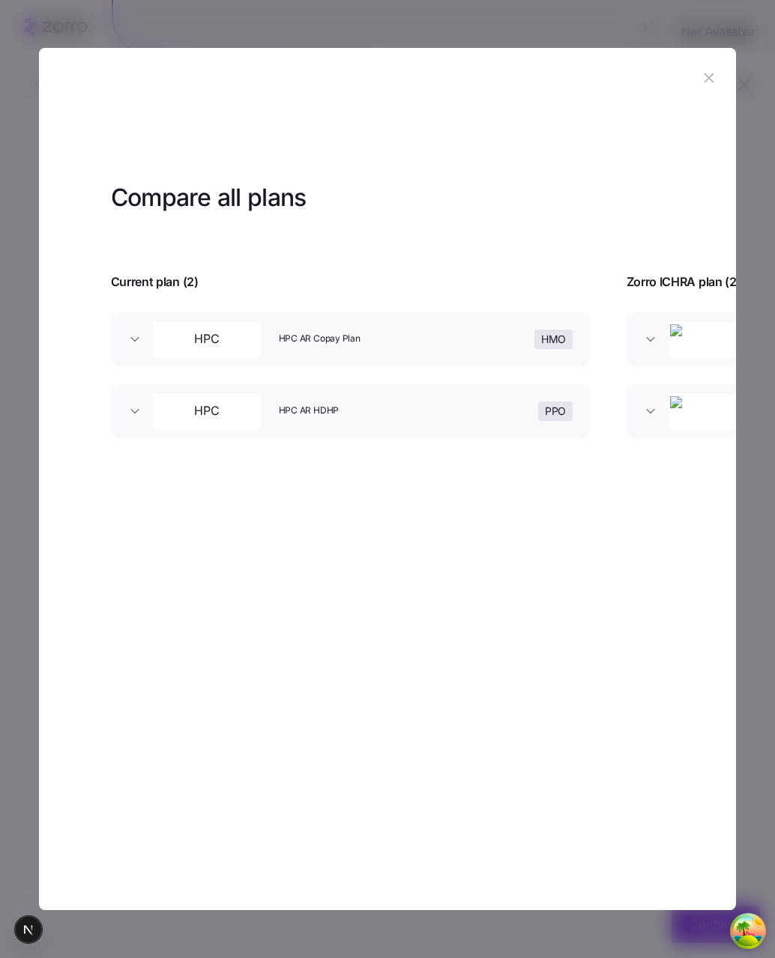
drag, startPoint x: 635, startPoint y: 531, endPoint x: 656, endPoint y: 530, distance: 21.0
click at [656, 531] on div "Compare all plans Expand all Current plan ( 2 ) Zorro ICHRA plan ( 2 ) HPC HPC …" at bounding box center [536, 319] width 995 height 423
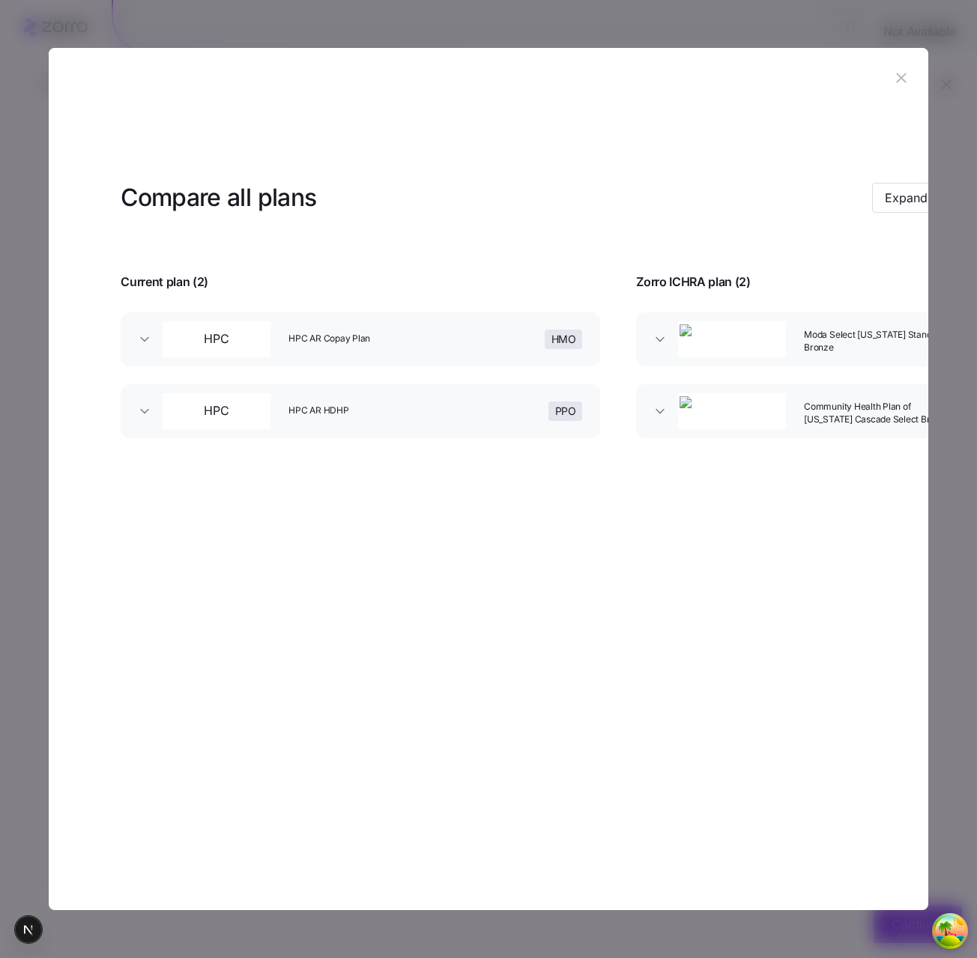
scroll to position [0, 144]
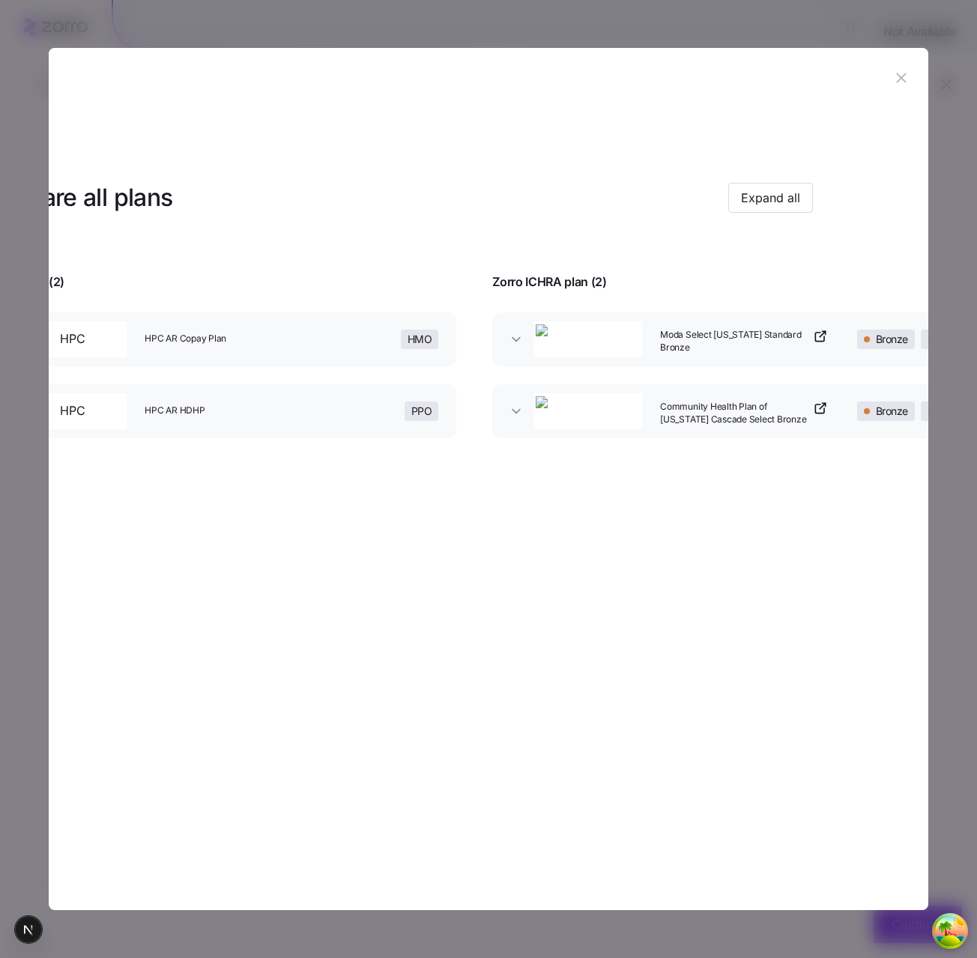
click at [453, 707] on section "Compare all plans Expand all Current plan ( 2 ) Zorro ICHRA plan ( 2 ) HPC HPC …" at bounding box center [489, 479] width 880 height 863
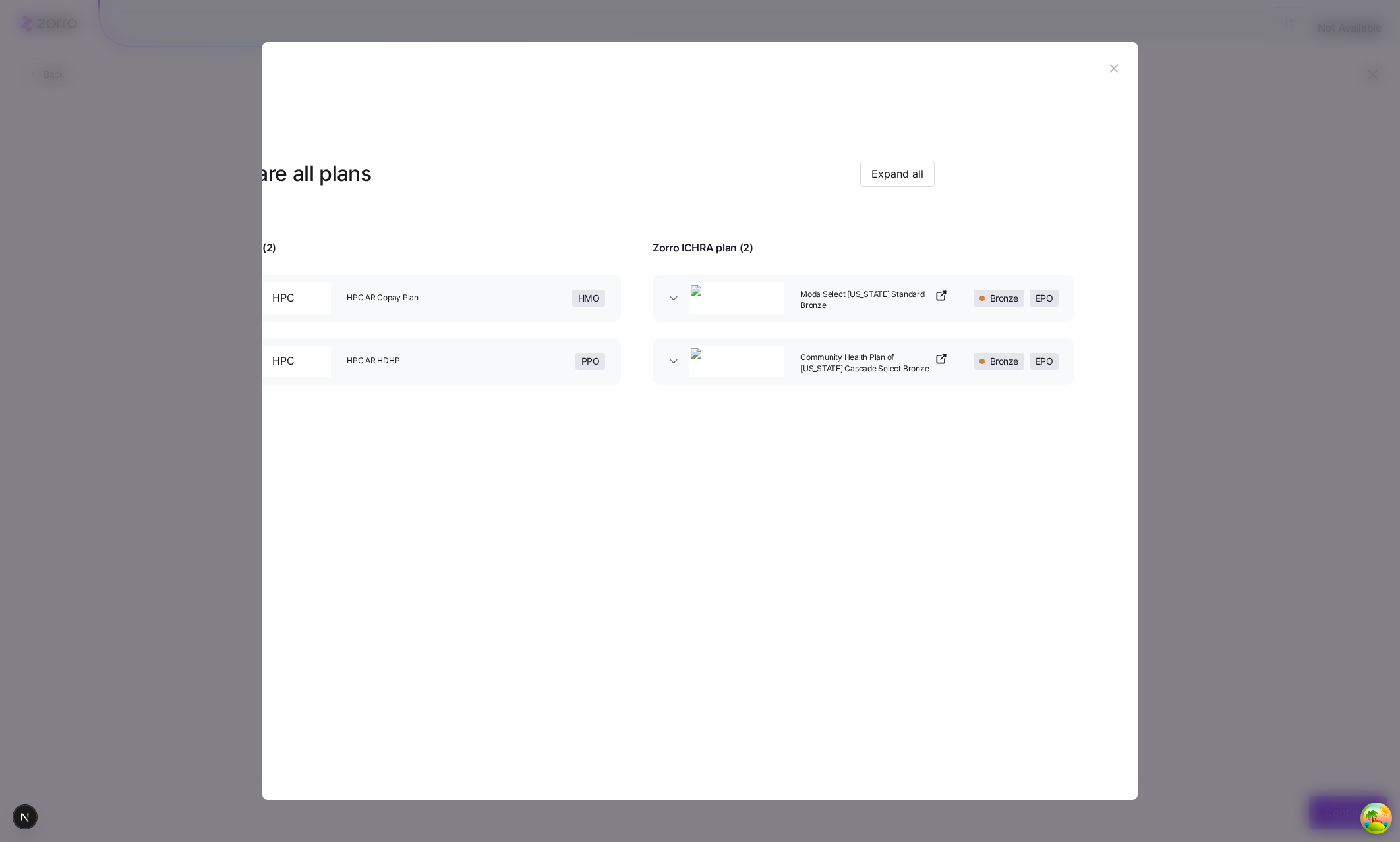
scroll to position [0, 0]
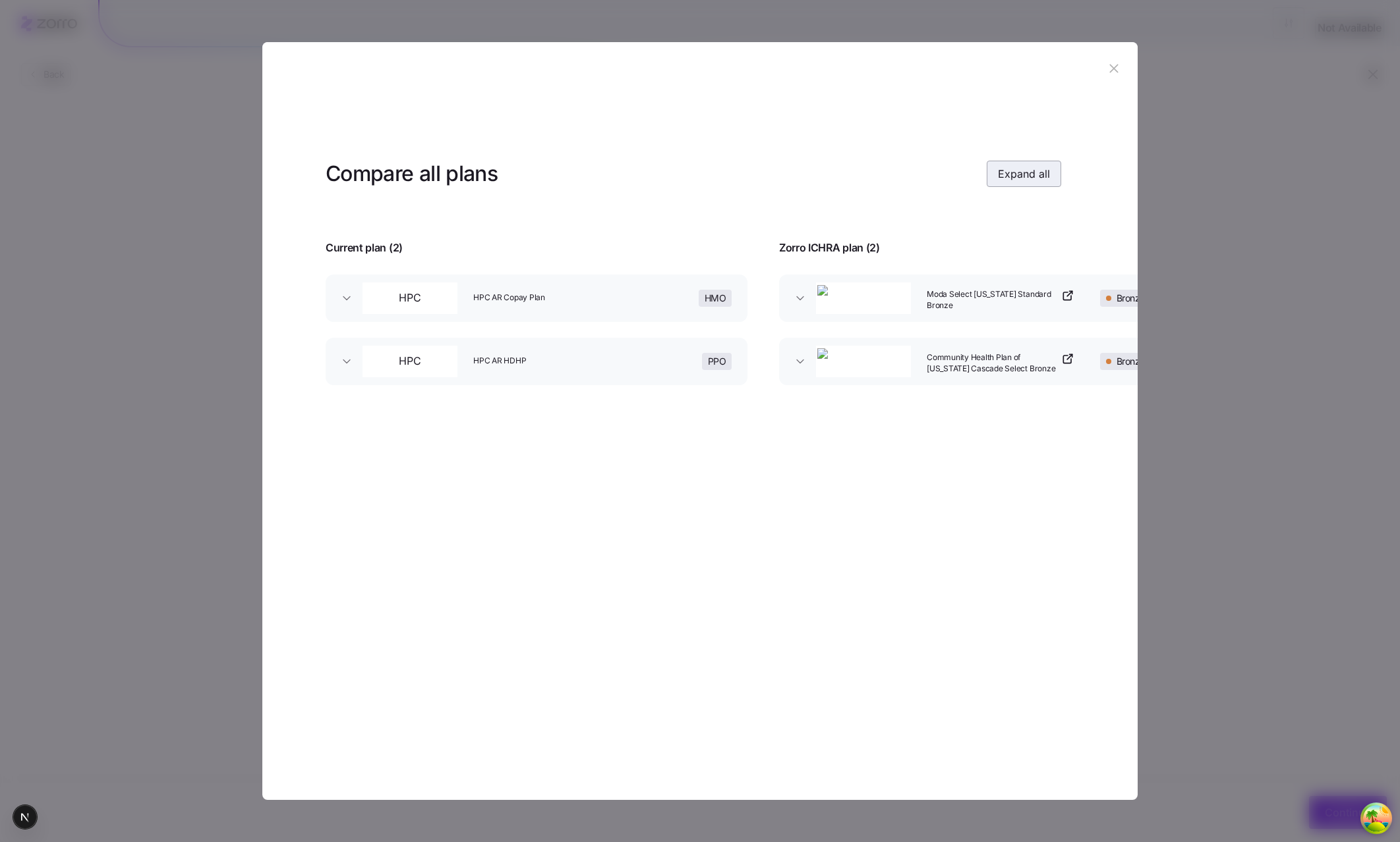
click at [681, 186] on button "Expand all" at bounding box center [1024, 174] width 75 height 26
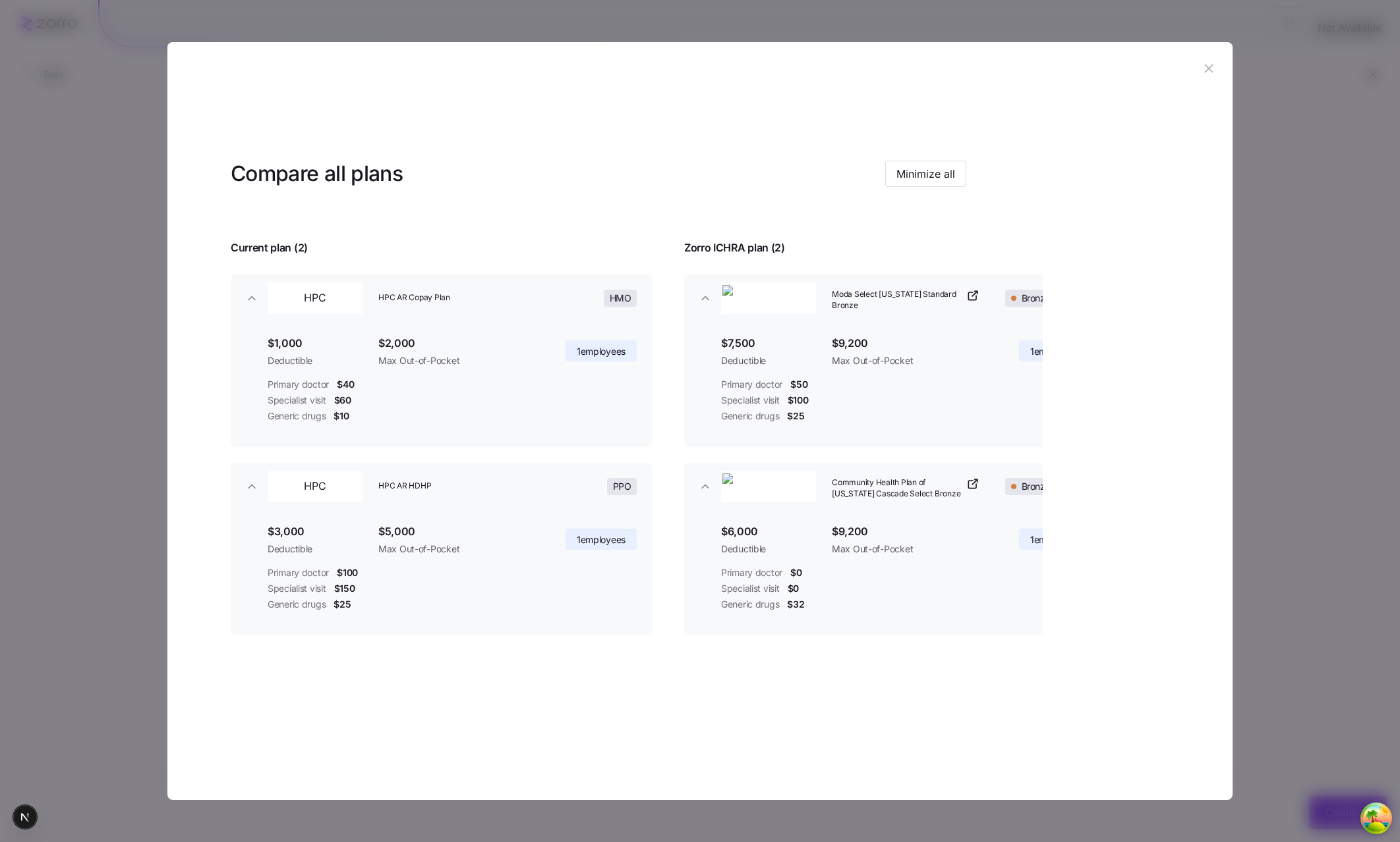
click at [681, 69] on icon "button" at bounding box center [1208, 69] width 14 height 14
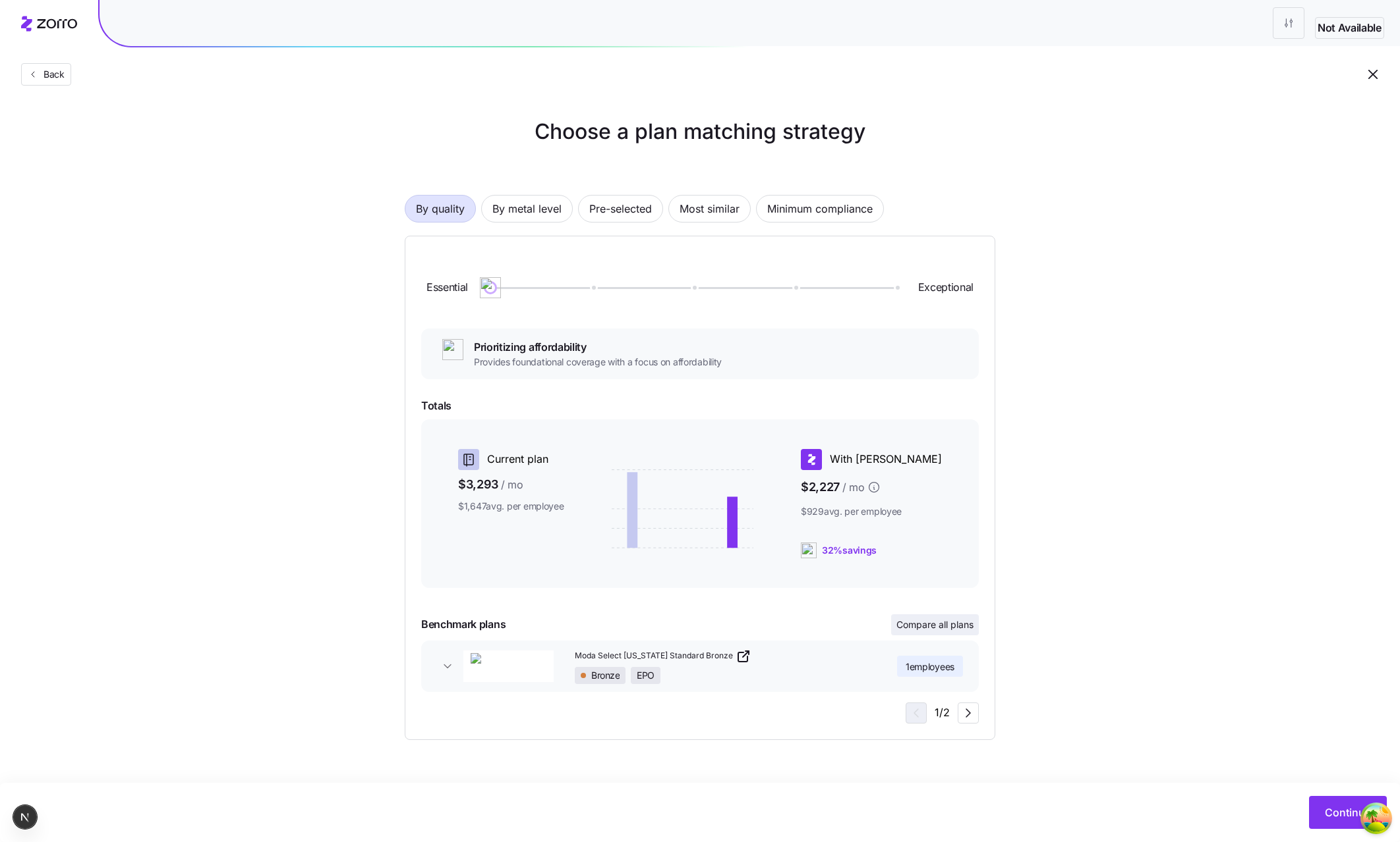
click at [681, 626] on span "Compare all plans" at bounding box center [935, 625] width 77 height 13
click at [942, 626] on span "Compare all plans" at bounding box center [935, 625] width 77 height 13
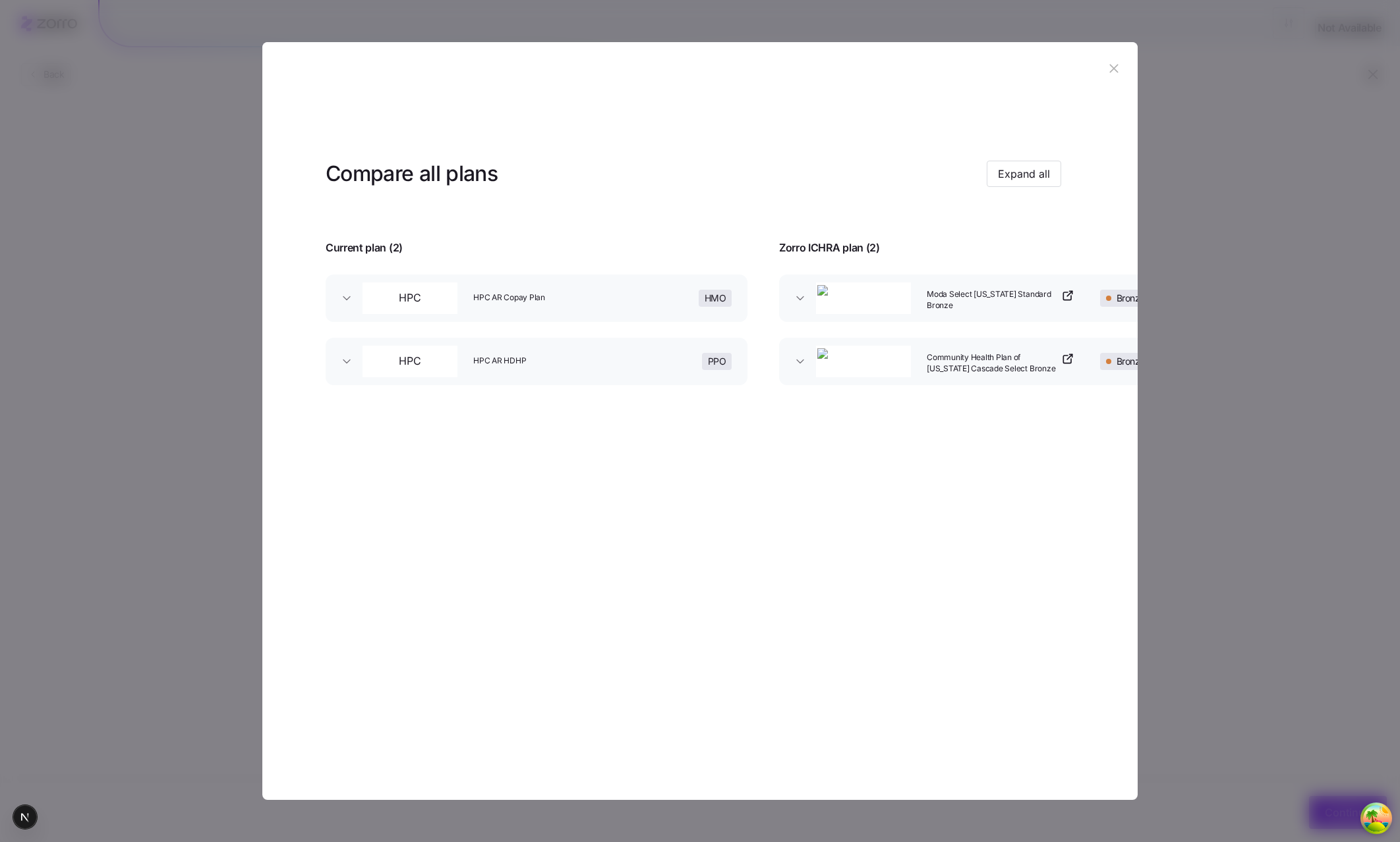
click at [1106, 62] on icon "button" at bounding box center [1113, 69] width 14 height 14
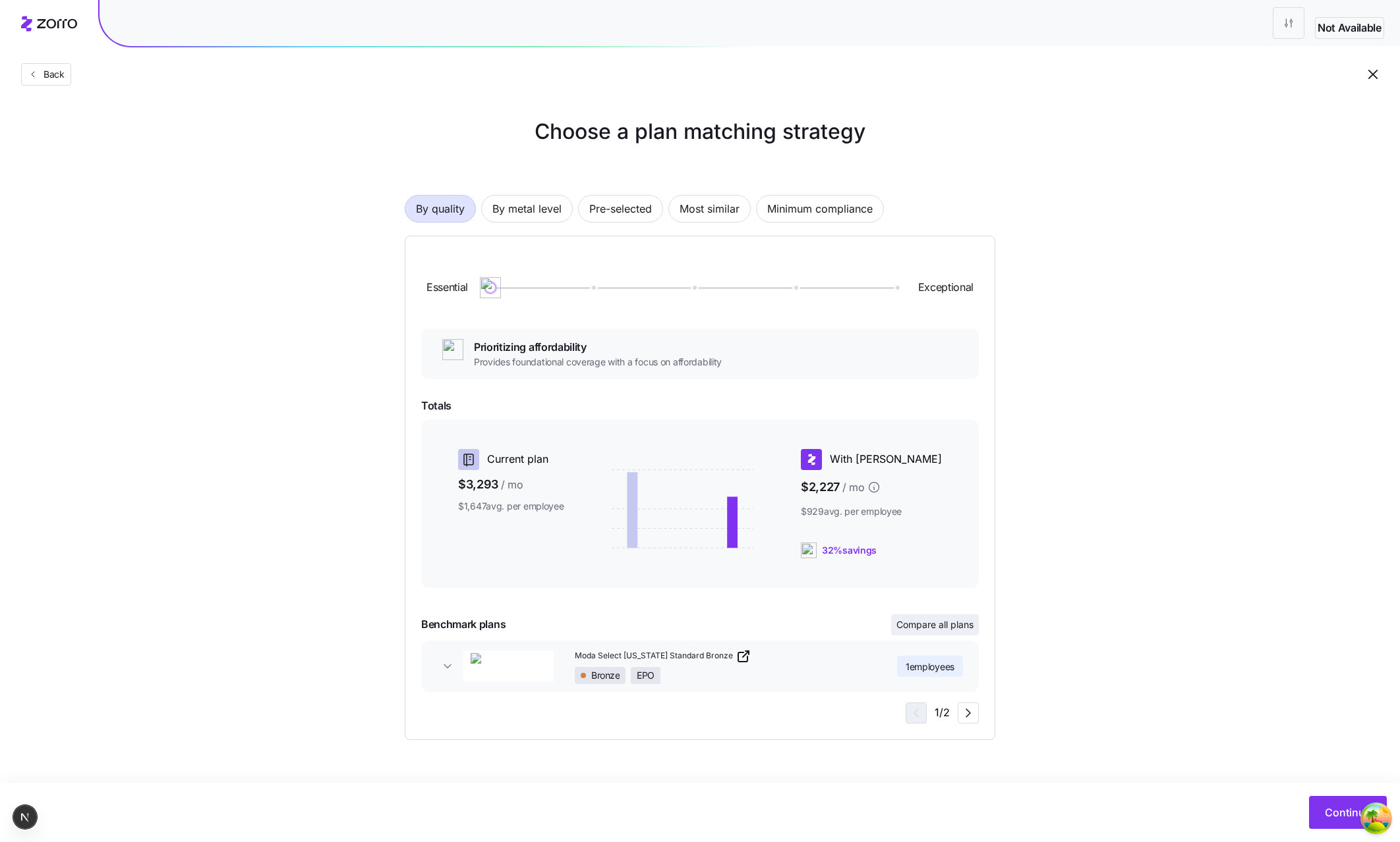
click at [953, 619] on span "Compare all plans" at bounding box center [935, 625] width 77 height 13
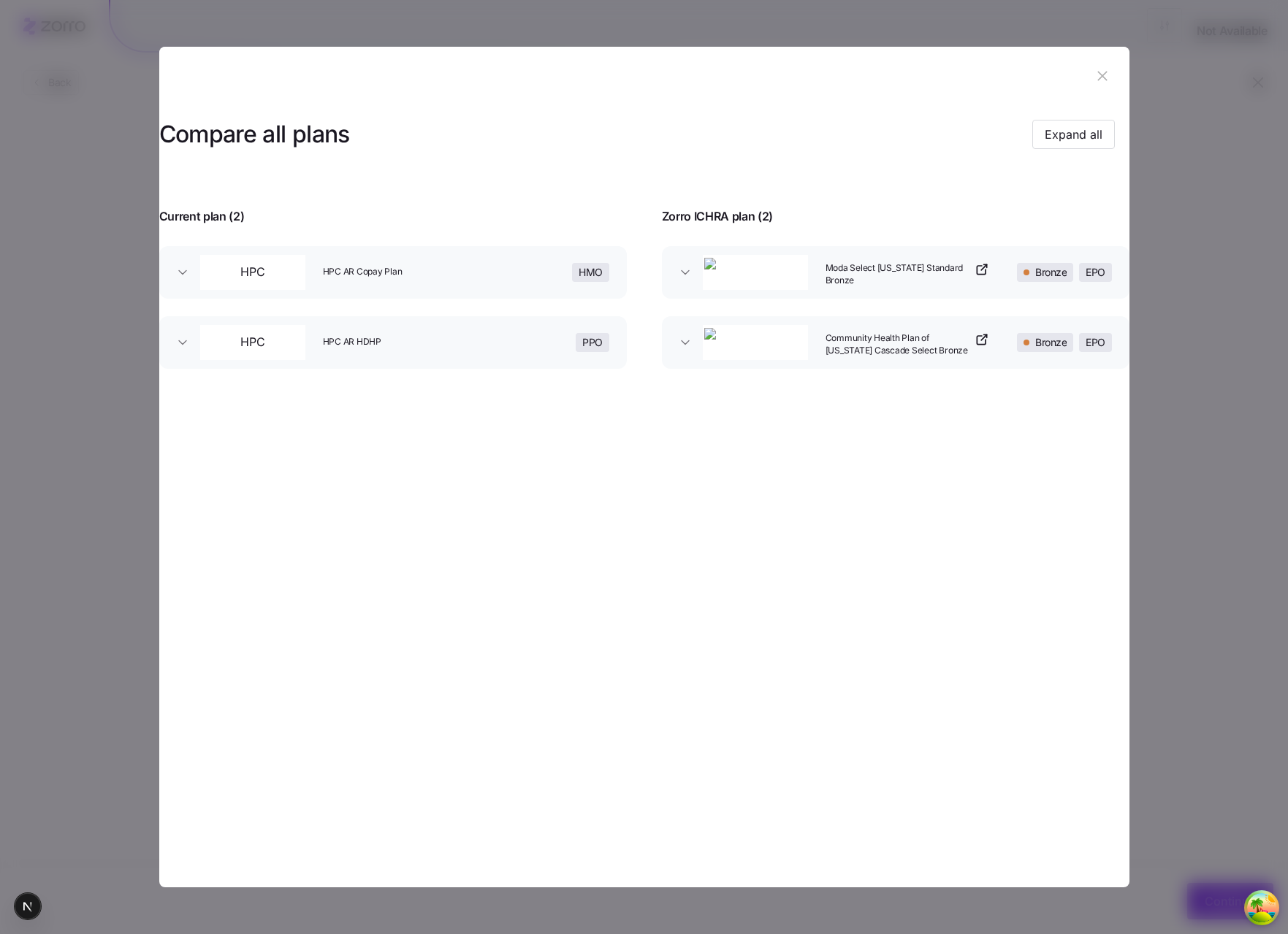
click at [1286, 364] on div at bounding box center [644, 467] width 1288 height 934
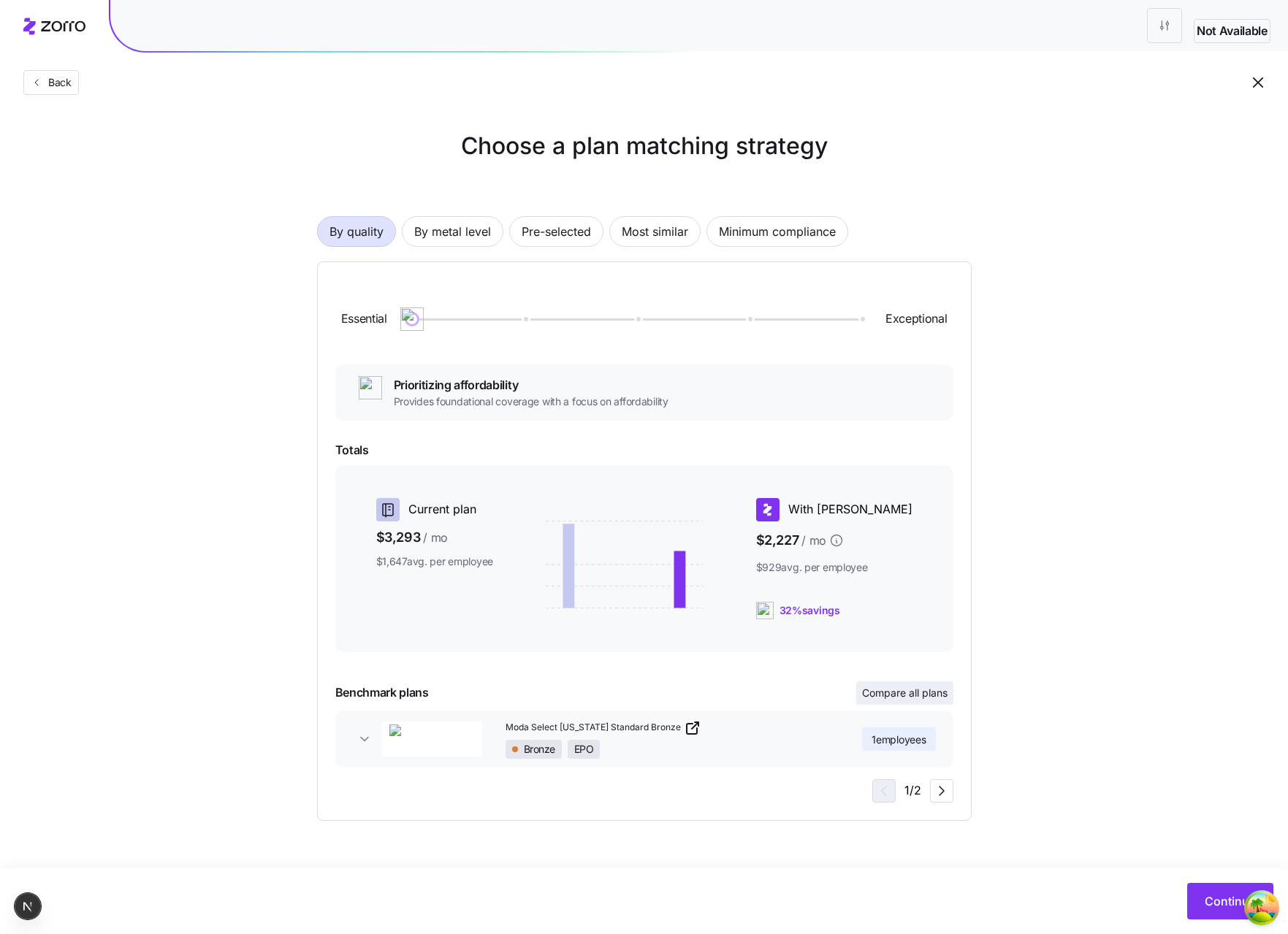
click at [912, 684] on button "Compare all plans" at bounding box center [905, 693] width 98 height 23
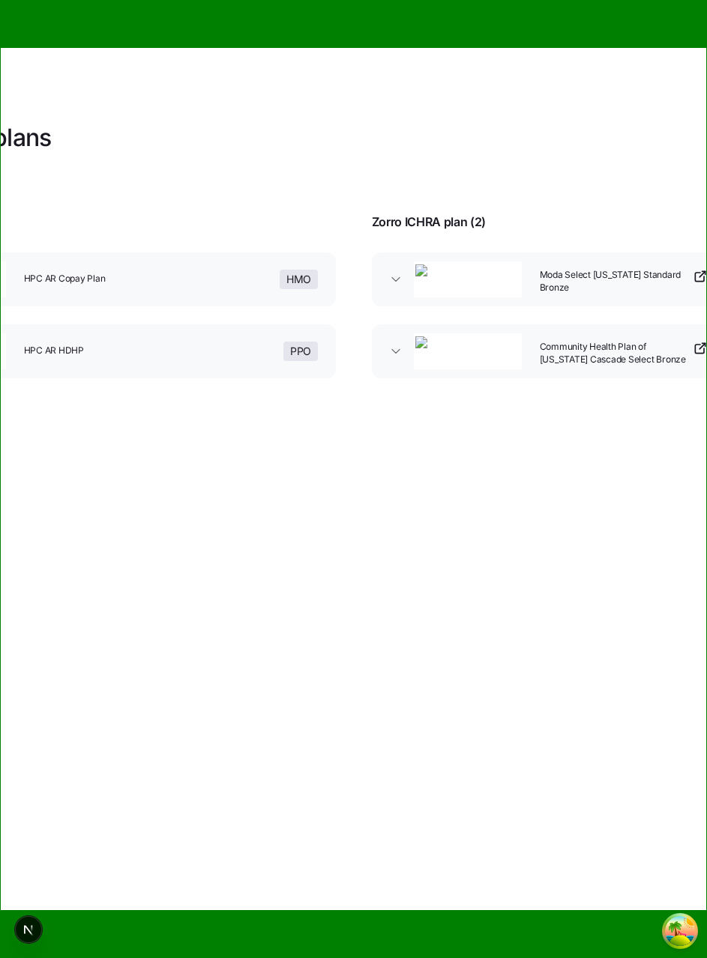
drag, startPoint x: 516, startPoint y: 950, endPoint x: 706, endPoint y: 951, distance: 189.6
click at [706, 951] on div at bounding box center [353, 479] width 707 height 958
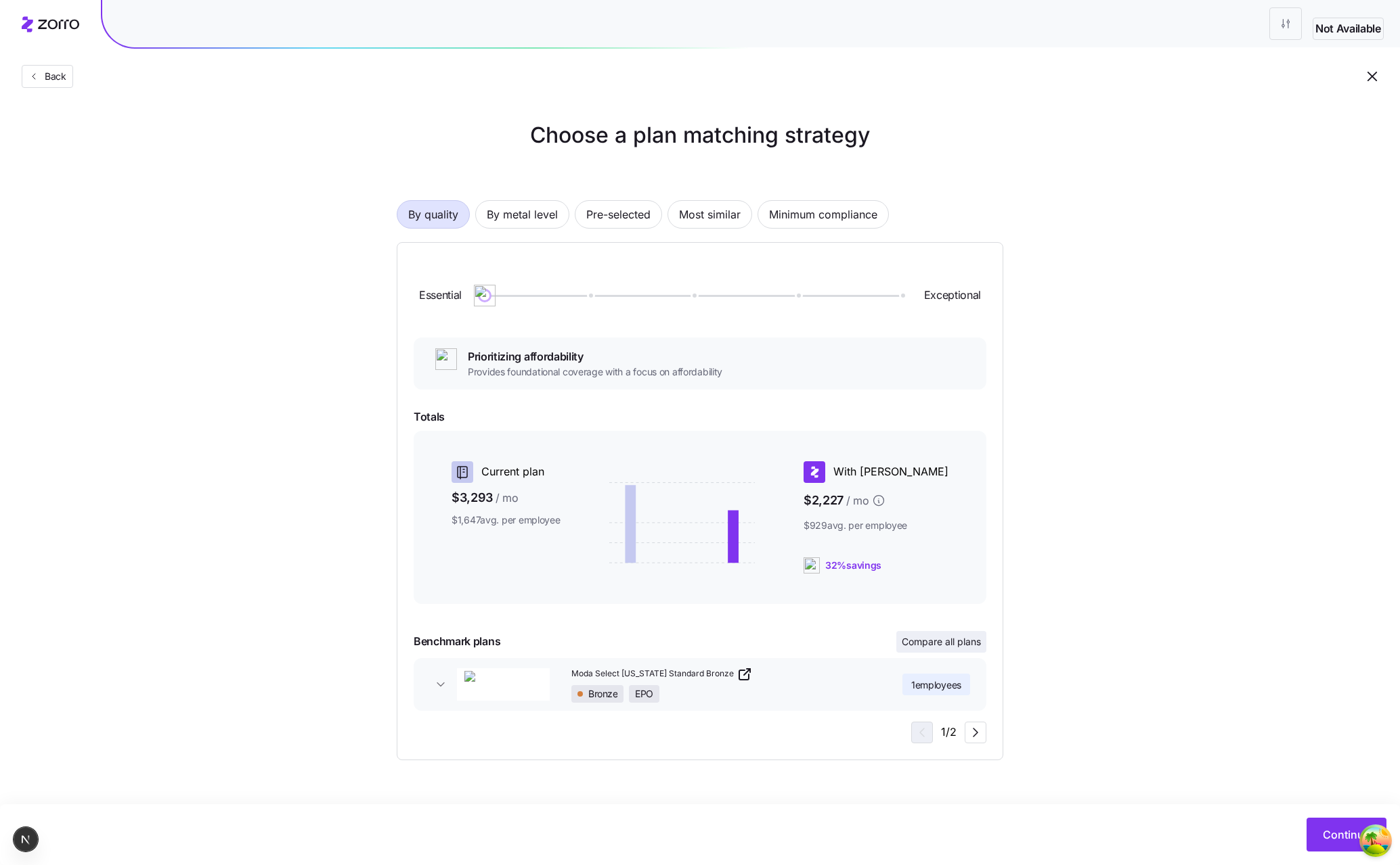
click at [923, 649] on button "Compare all plans" at bounding box center [941, 642] width 90 height 22
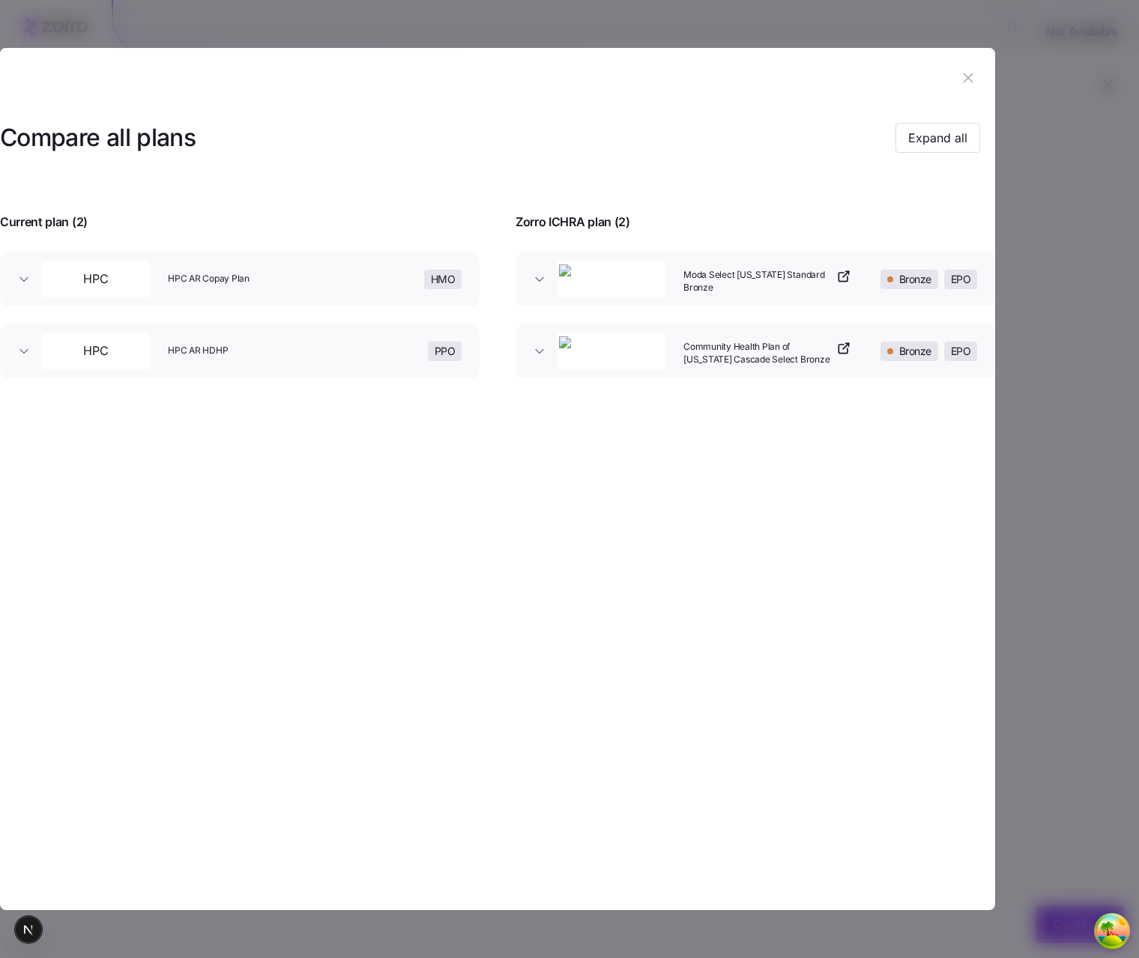
click at [1087, 471] on div at bounding box center [569, 479] width 1139 height 958
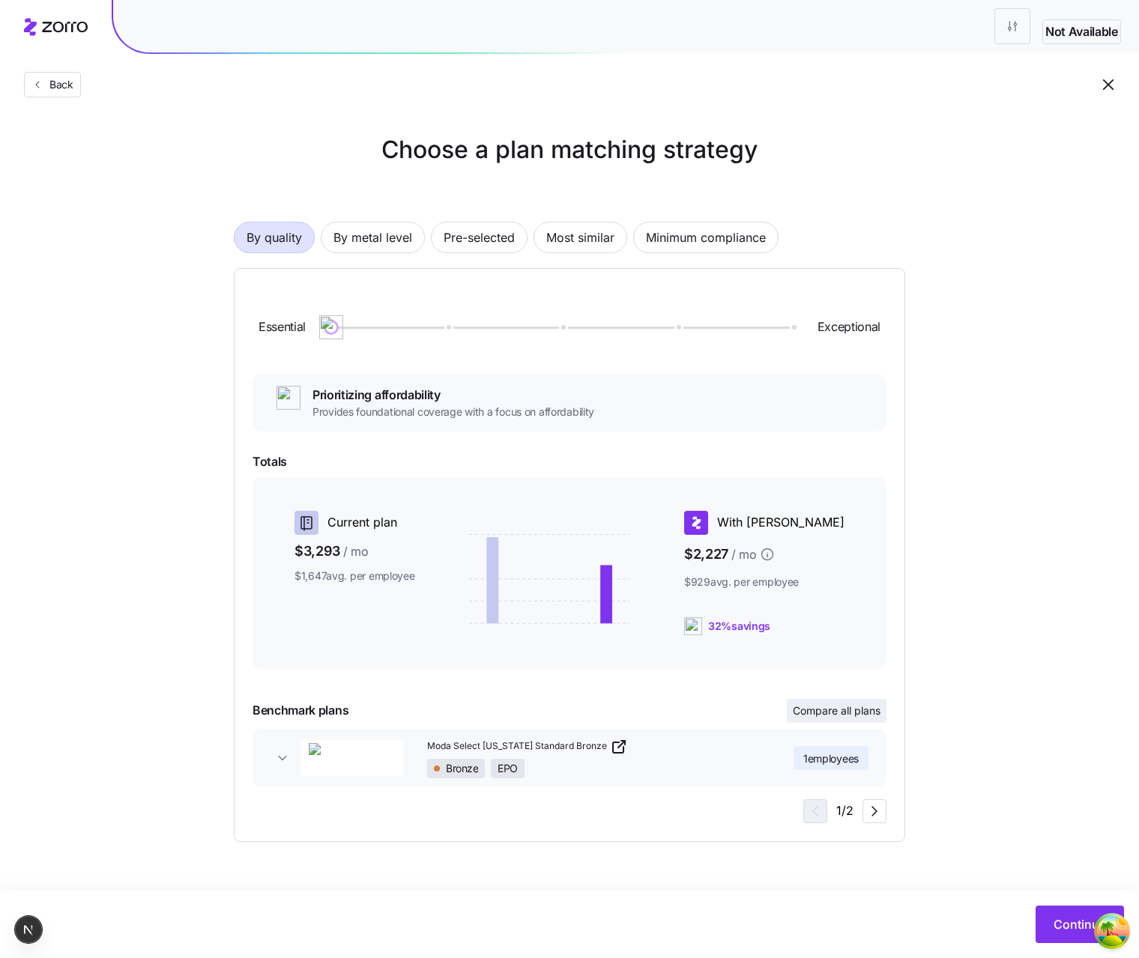
click at [853, 702] on button "Compare all plans" at bounding box center [837, 711] width 100 height 24
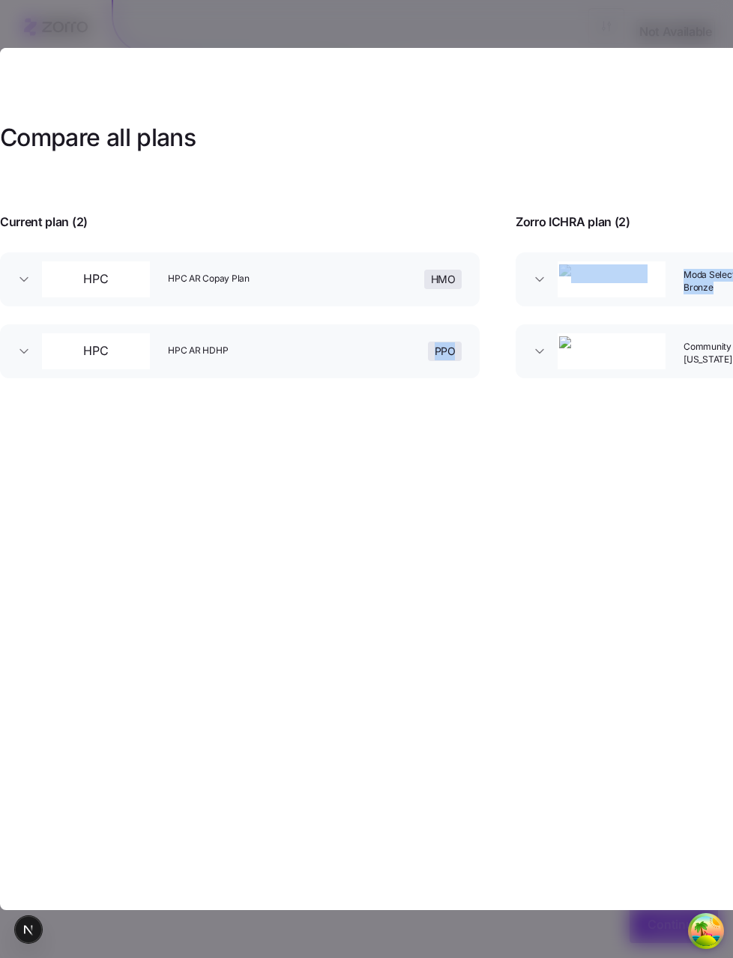
drag, startPoint x: 472, startPoint y: 592, endPoint x: 321, endPoint y: 574, distance: 152.4
click at [321, 574] on section "Compare all plans Expand all Current plan ( 2 ) Zorro ICHRA plan ( 2 ) HPC HPC …" at bounding box center [497, 479] width 995 height 863
click at [465, 567] on section "Compare all plans Expand all Current plan ( 2 ) Zorro ICHRA plan ( 2 ) HPC HPC …" at bounding box center [497, 479] width 995 height 863
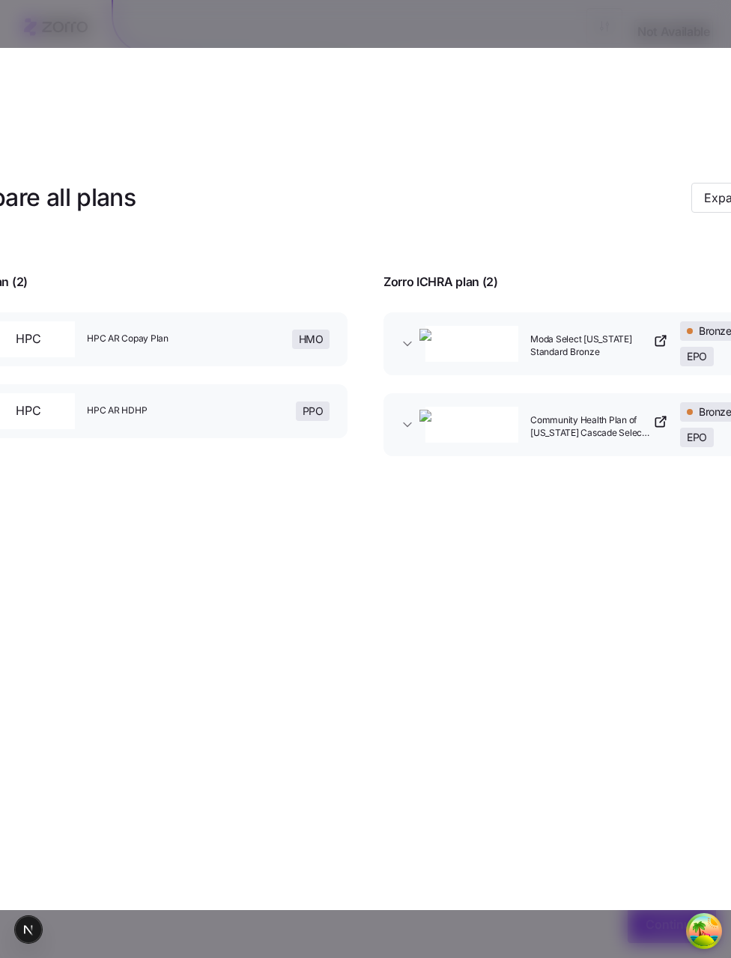
drag, startPoint x: 731, startPoint y: 494, endPoint x: 725, endPoint y: 484, distance: 11.4
click at [725, 484] on section "Compare all plans Expand all Current plan ( 2 ) Zorro ICHRA plan ( 2 ) HPC HPC …" at bounding box center [365, 479] width 995 height 863
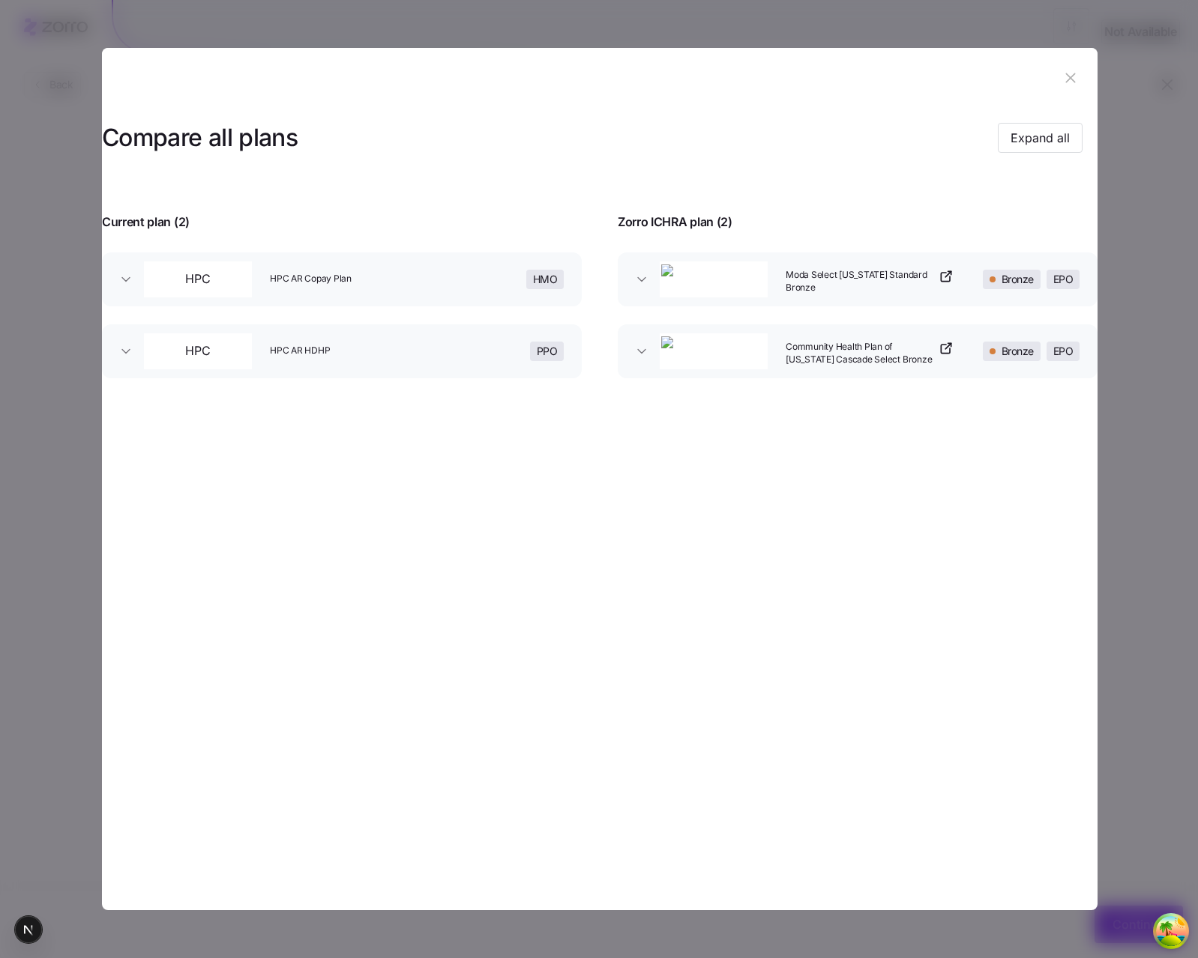
click at [1197, 409] on div at bounding box center [599, 479] width 1198 height 958
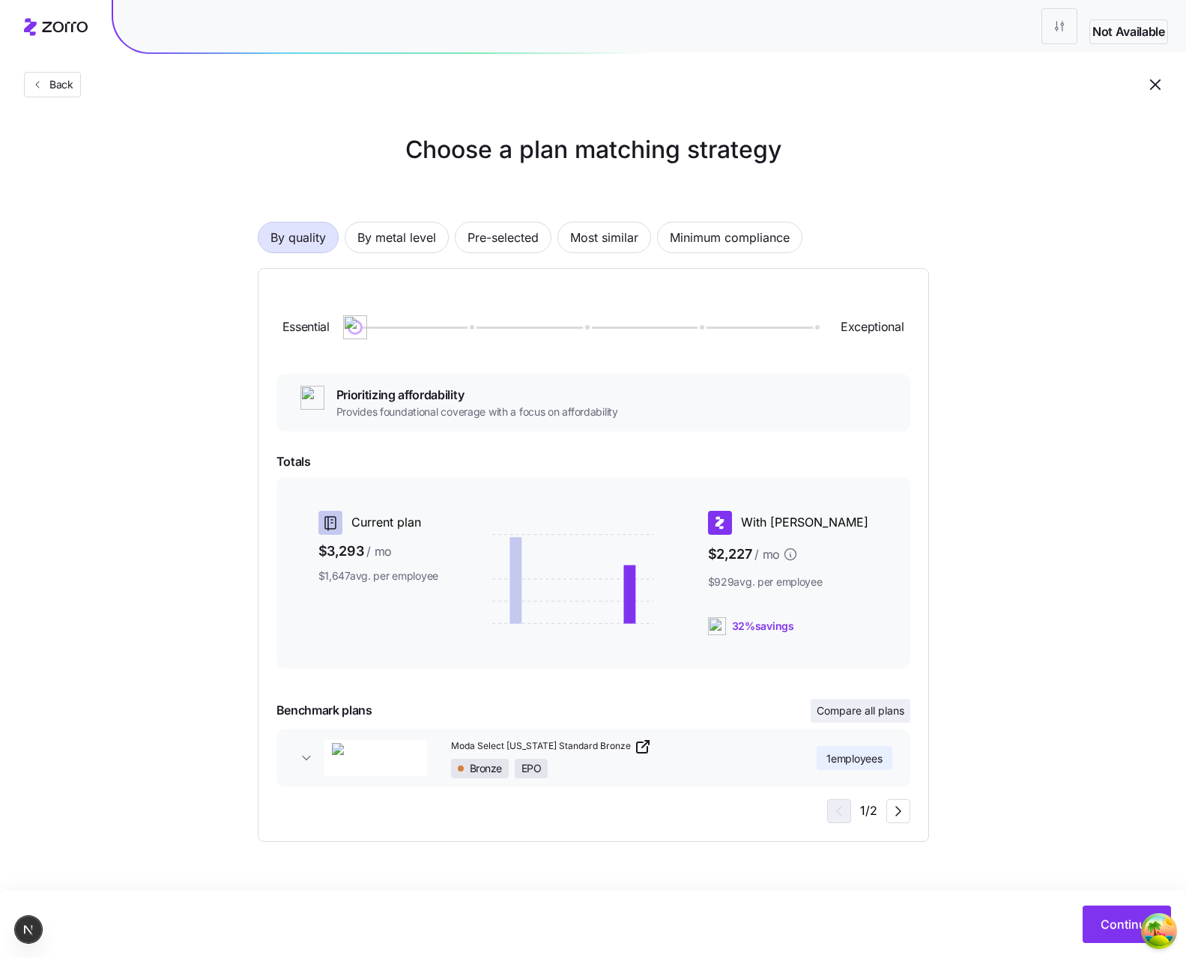
click at [881, 708] on span "Compare all plans" at bounding box center [861, 711] width 88 height 15
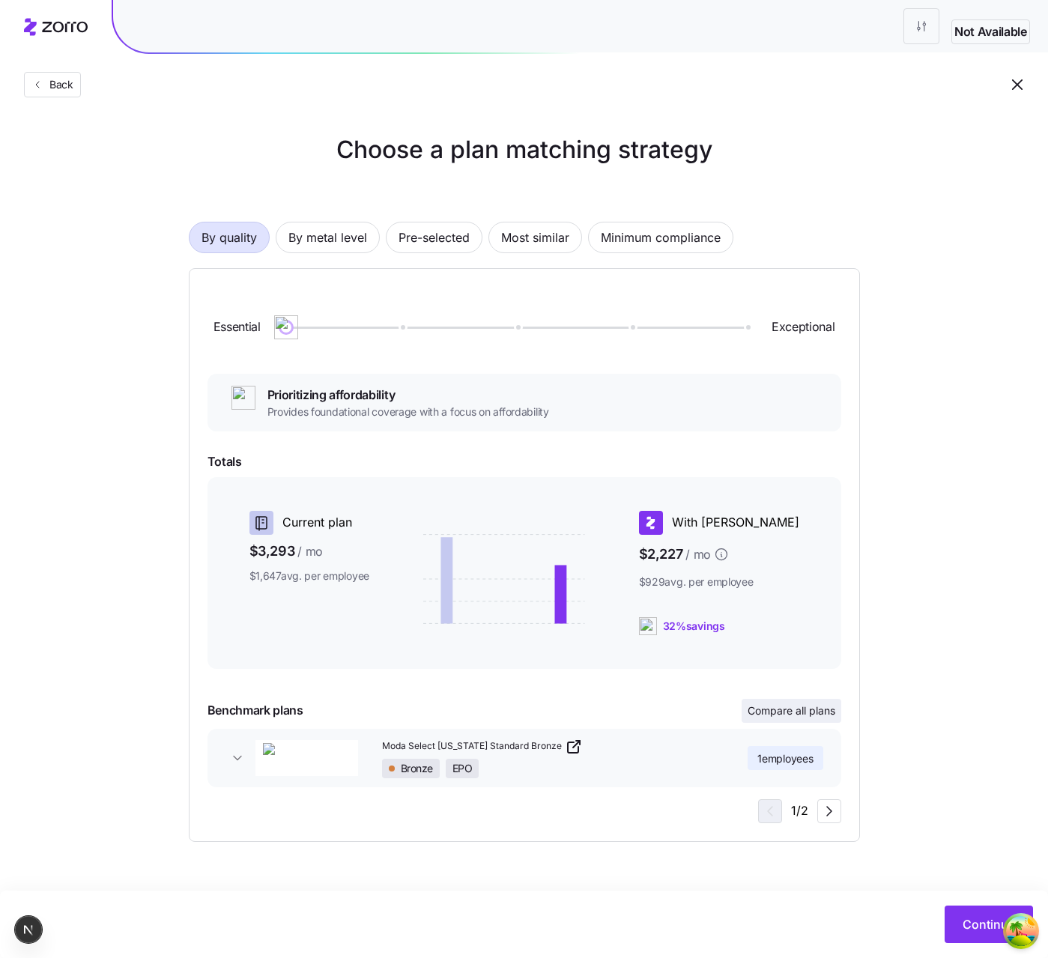
click at [779, 717] on span "Compare all plans" at bounding box center [792, 711] width 88 height 15
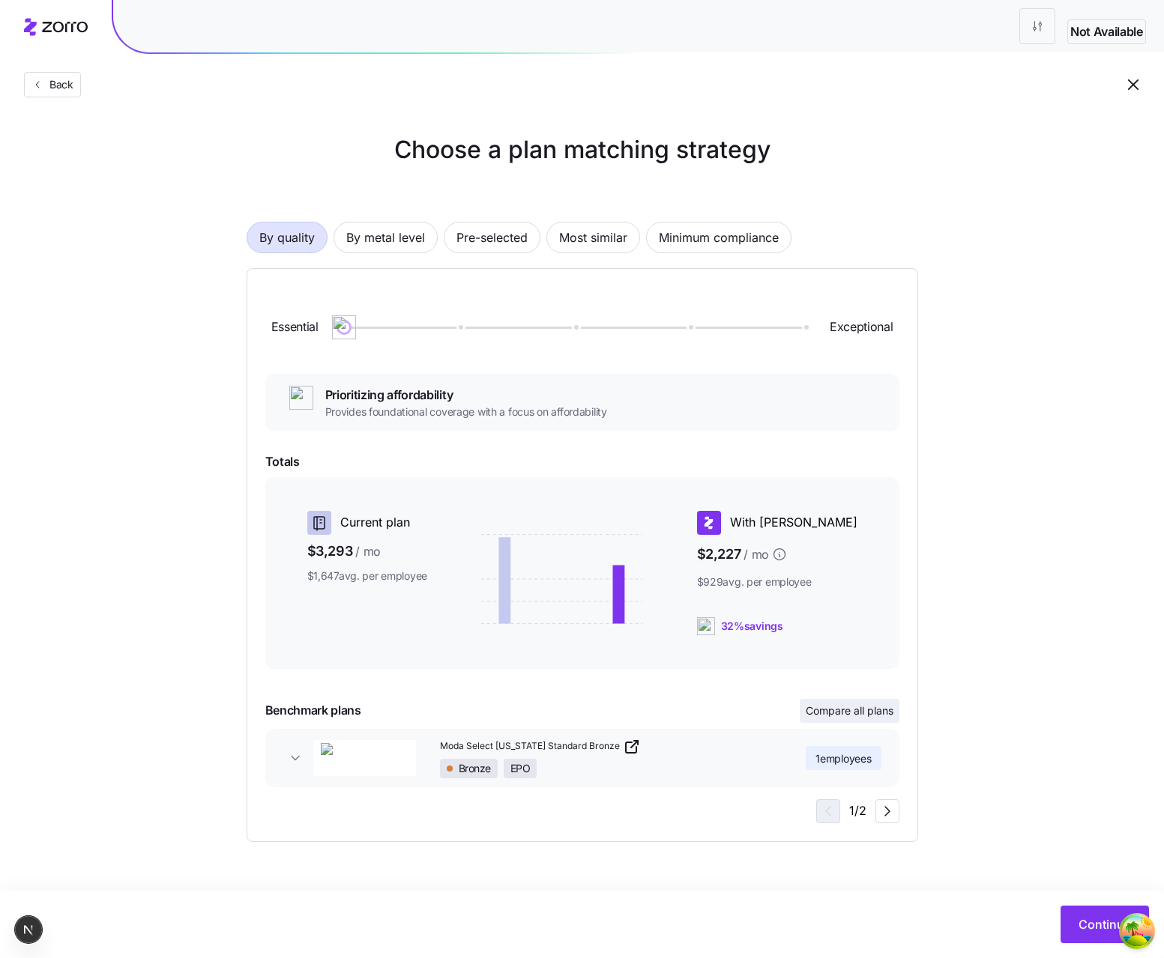
click at [811, 712] on span "Compare all plans" at bounding box center [850, 711] width 88 height 15
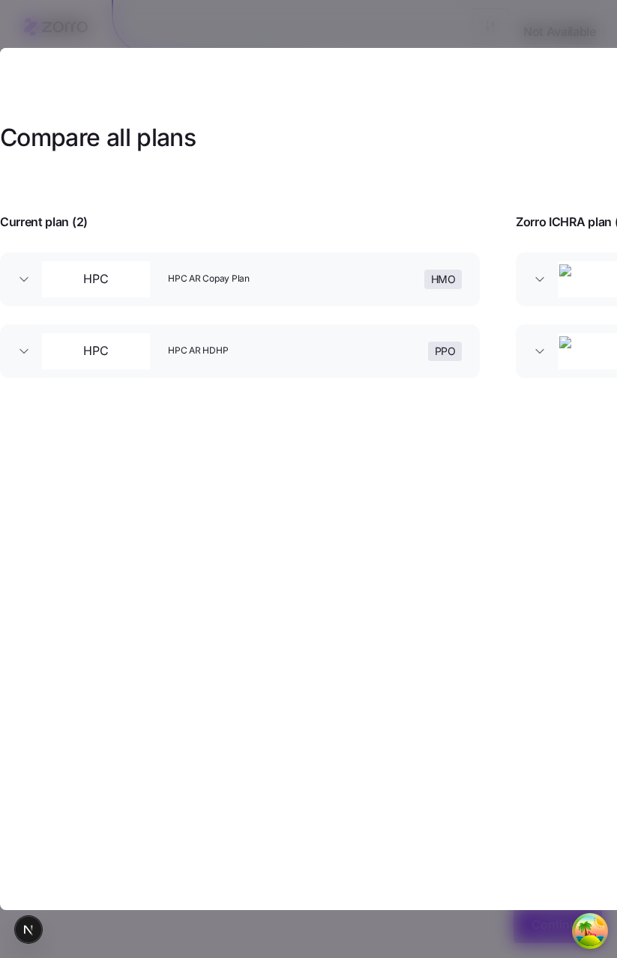
drag, startPoint x: 243, startPoint y: 952, endPoint x: 450, endPoint y: 948, distance: 206.9
click at [450, 948] on div at bounding box center [308, 479] width 617 height 958
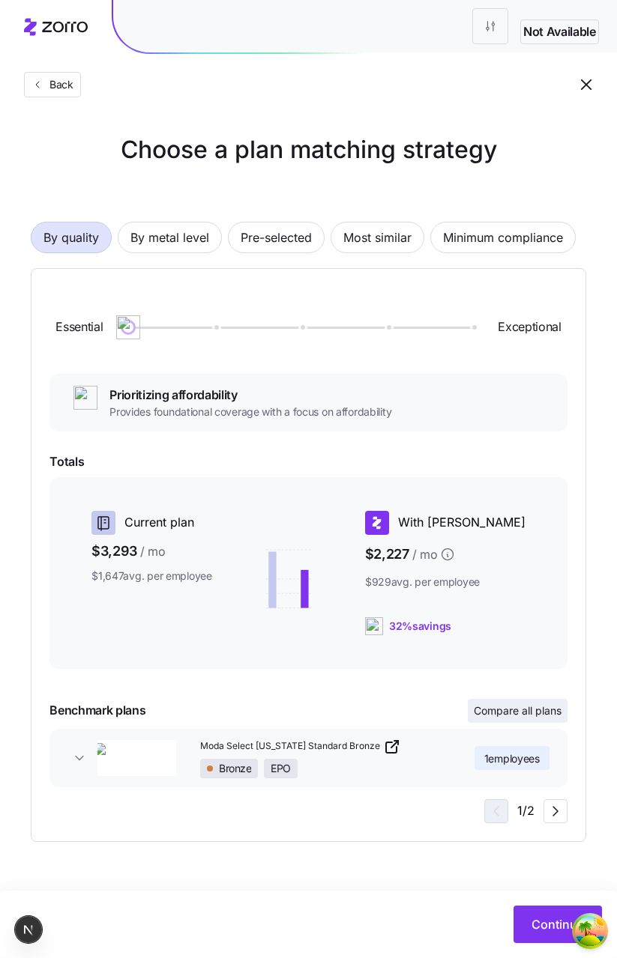
click at [503, 714] on span "Compare all plans" at bounding box center [518, 711] width 88 height 15
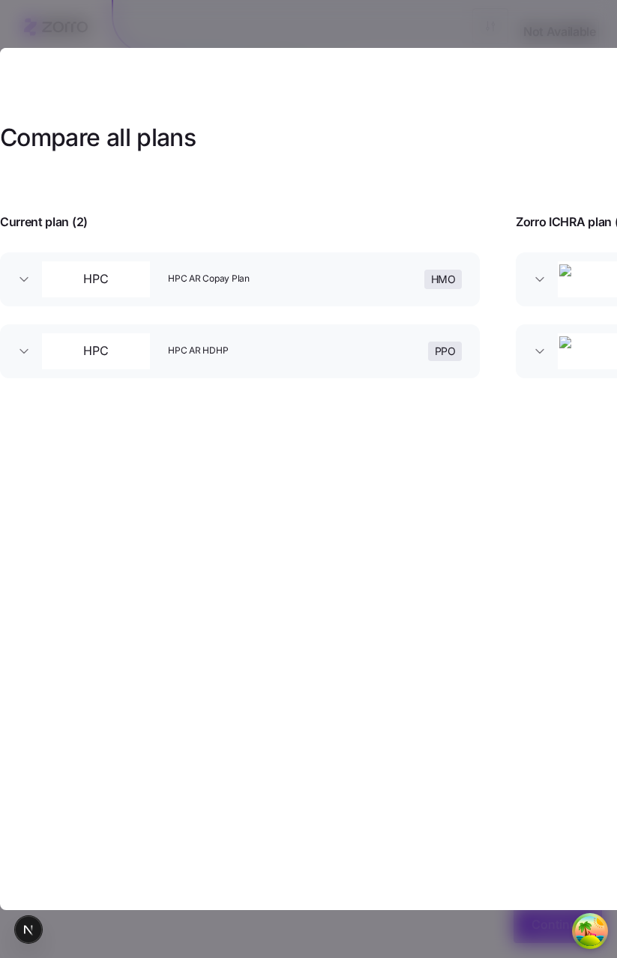
drag, startPoint x: 453, startPoint y: 950, endPoint x: 41, endPoint y: 946, distance: 411.4
click at [44, 943] on div at bounding box center [308, 479] width 617 height 958
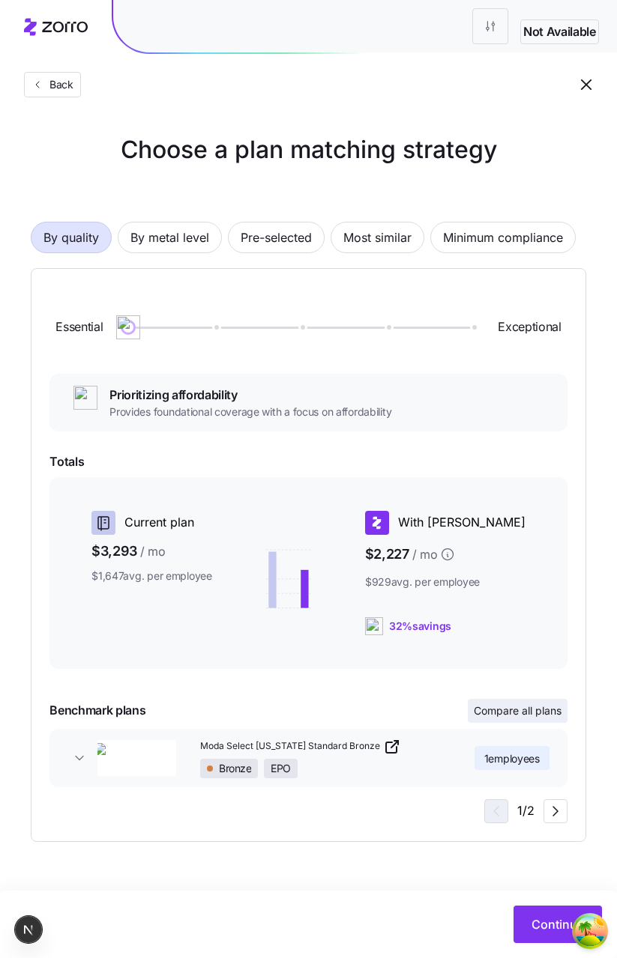
click at [491, 718] on span "Compare all plans" at bounding box center [518, 711] width 88 height 15
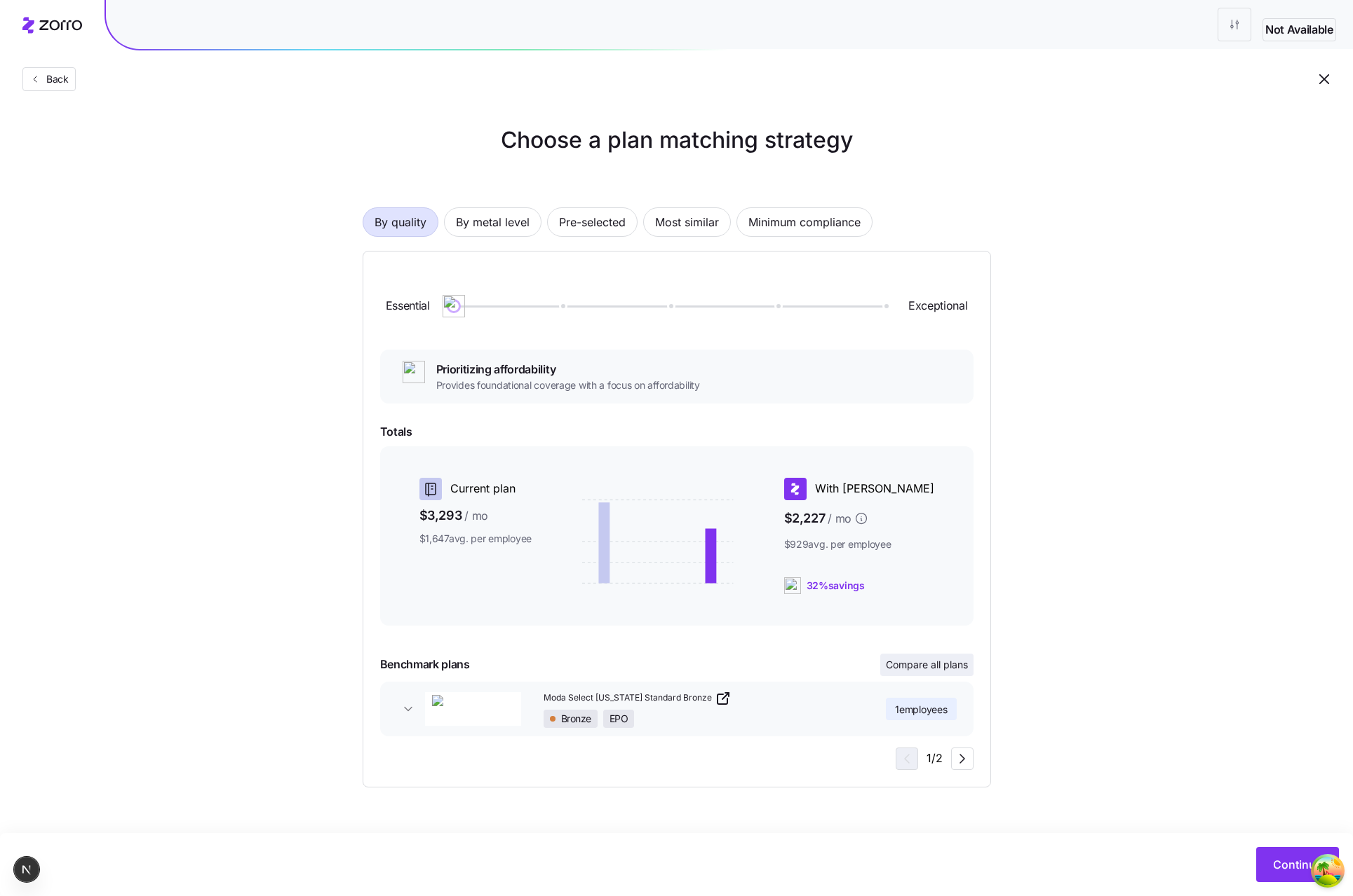
click at [924, 669] on span "Compare all plans" at bounding box center [926, 665] width 82 height 14
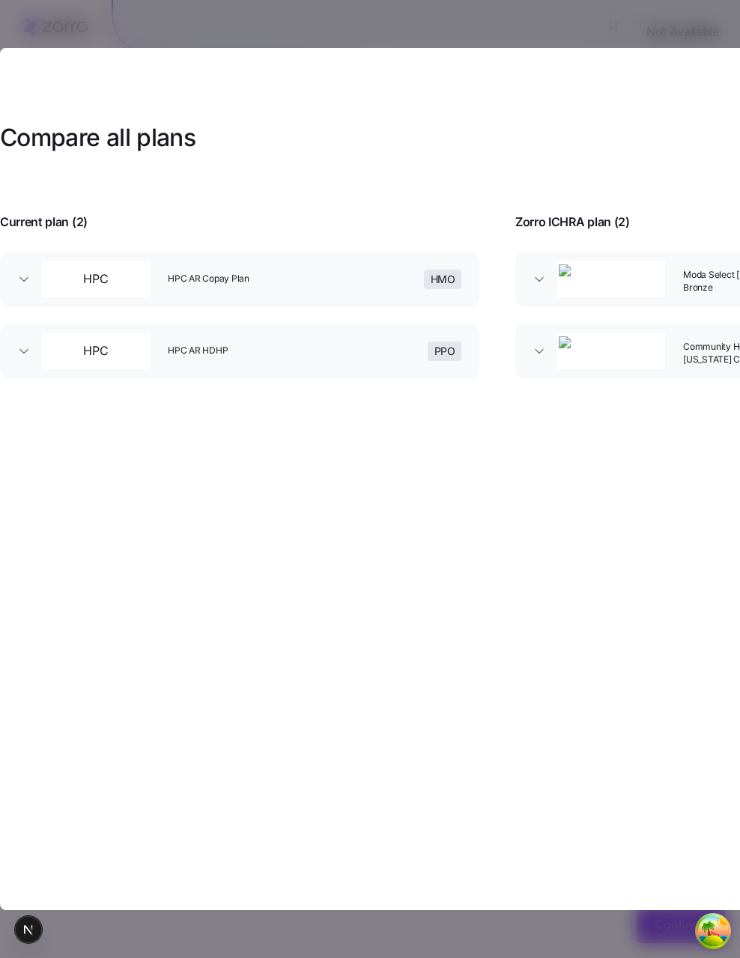
drag, startPoint x: 644, startPoint y: 949, endPoint x: 668, endPoint y: 951, distance: 24.1
click at [668, 951] on div at bounding box center [370, 479] width 740 height 958
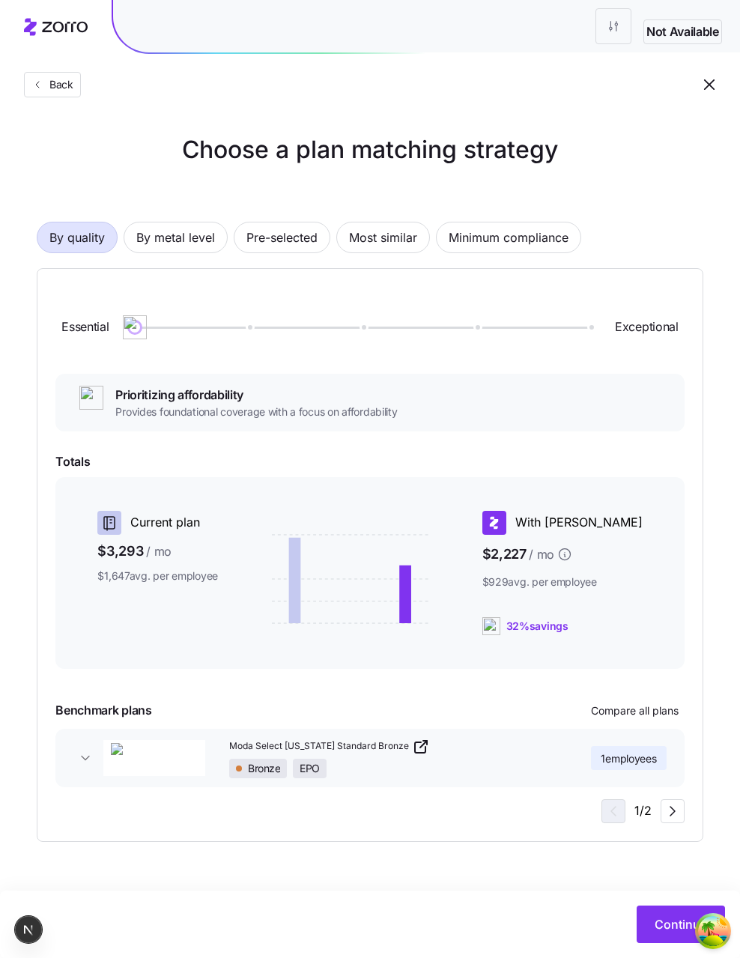
drag, startPoint x: 663, startPoint y: 951, endPoint x: 725, endPoint y: 884, distance: 90.7
click at [681, 949] on div "Continue" at bounding box center [370, 924] width 740 height 67
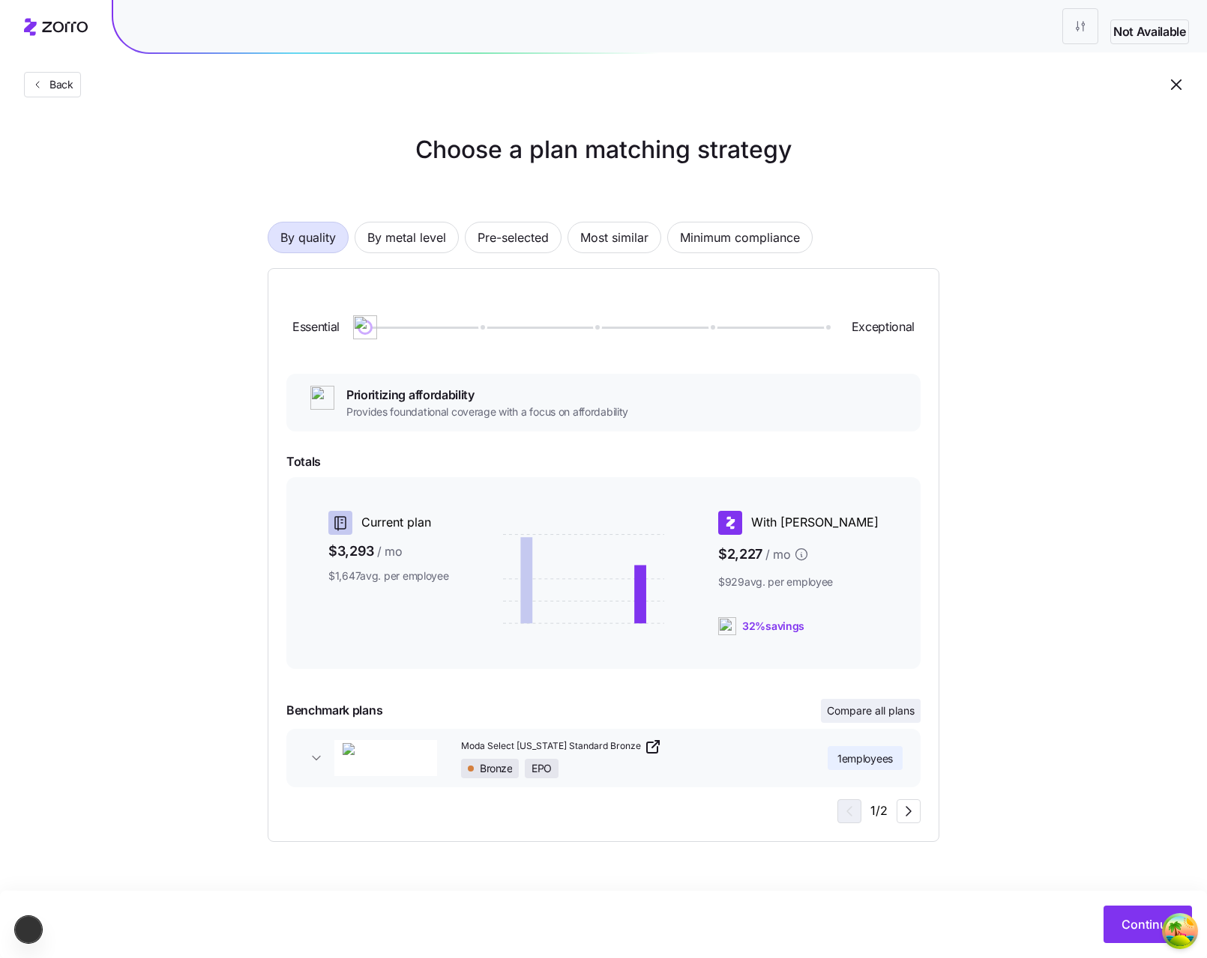
click at [877, 708] on span "Compare all plans" at bounding box center [871, 711] width 88 height 15
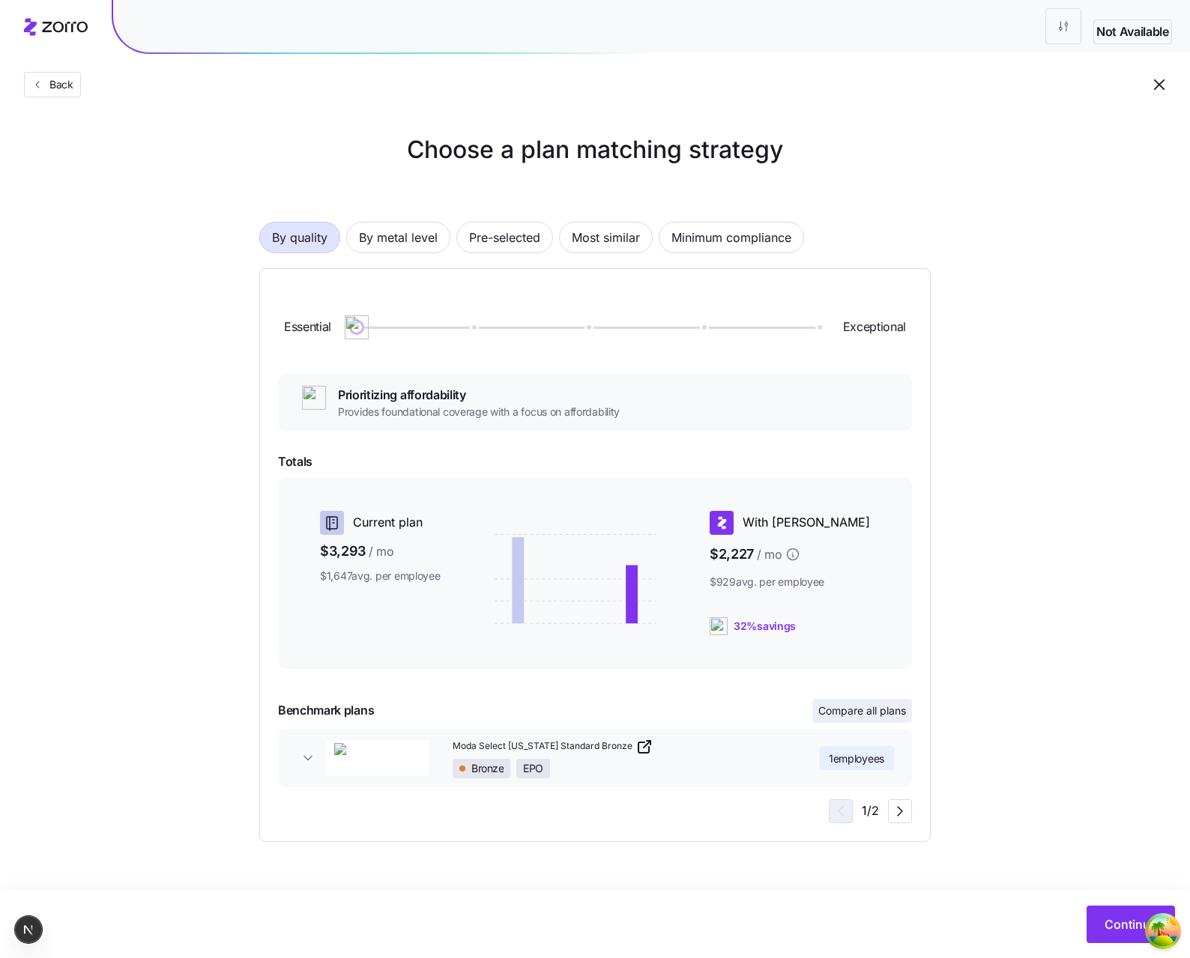
click at [883, 704] on span "Compare all plans" at bounding box center [862, 711] width 88 height 15
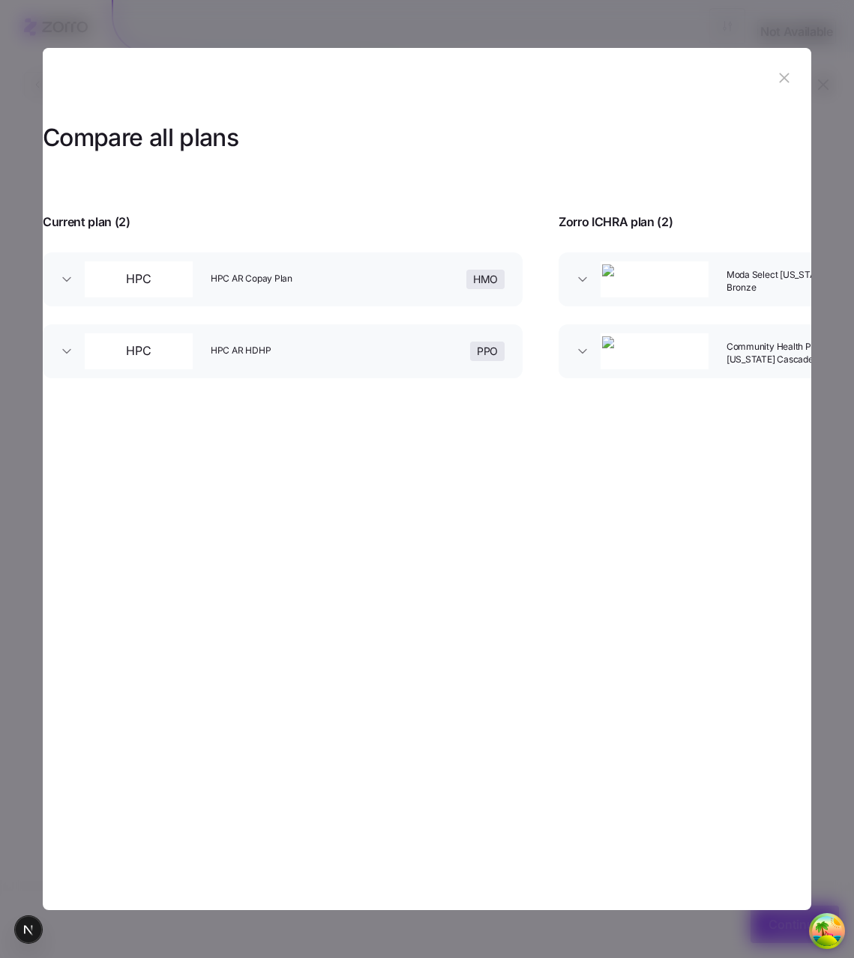
drag, startPoint x: 501, startPoint y: 740, endPoint x: 289, endPoint y: 588, distance: 260.4
click at [284, 616] on section "Compare all plans Expand all Current plan ( 2 ) Zorro ICHRA plan ( 2 ) HPC HPC …" at bounding box center [427, 479] width 768 height 863
click at [363, 396] on div "Compare all plans Expand all Current plan ( 2 ) Zorro ICHRA plan ( 2 ) HPC HPC …" at bounding box center [427, 252] width 768 height 289
drag, startPoint x: 647, startPoint y: 441, endPoint x: 489, endPoint y: 424, distance: 159.1
click at [490, 396] on div "Compare all plans Expand all Current plan ( 2 ) Zorro ICHRA plan ( 2 ) HPC HPC …" at bounding box center [427, 252] width 768 height 289
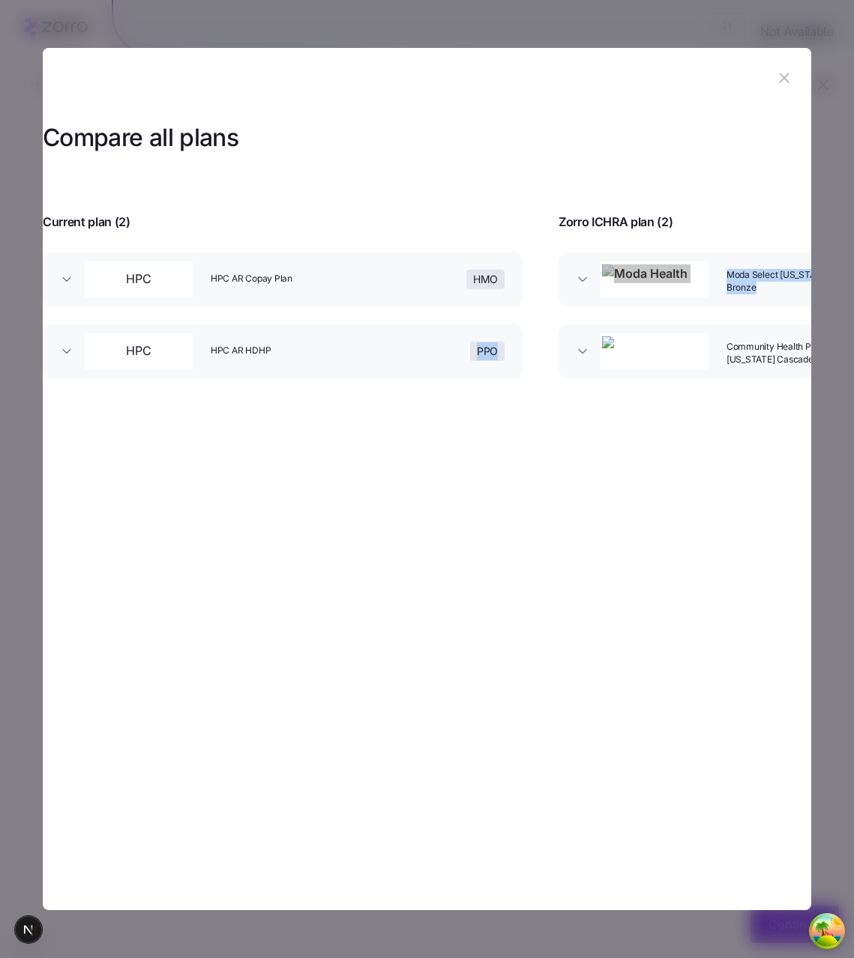
click at [517, 396] on div "Compare all plans Expand all Current plan ( 2 ) Zorro ICHRA plan ( 2 ) HPC HPC …" at bounding box center [427, 252] width 768 height 289
click at [555, 474] on section "Compare all plans Expand all Current plan ( 2 ) Zorro ICHRA plan ( 2 ) HPC HPC …" at bounding box center [427, 479] width 768 height 863
click at [782, 70] on icon "button" at bounding box center [784, 78] width 16 height 16
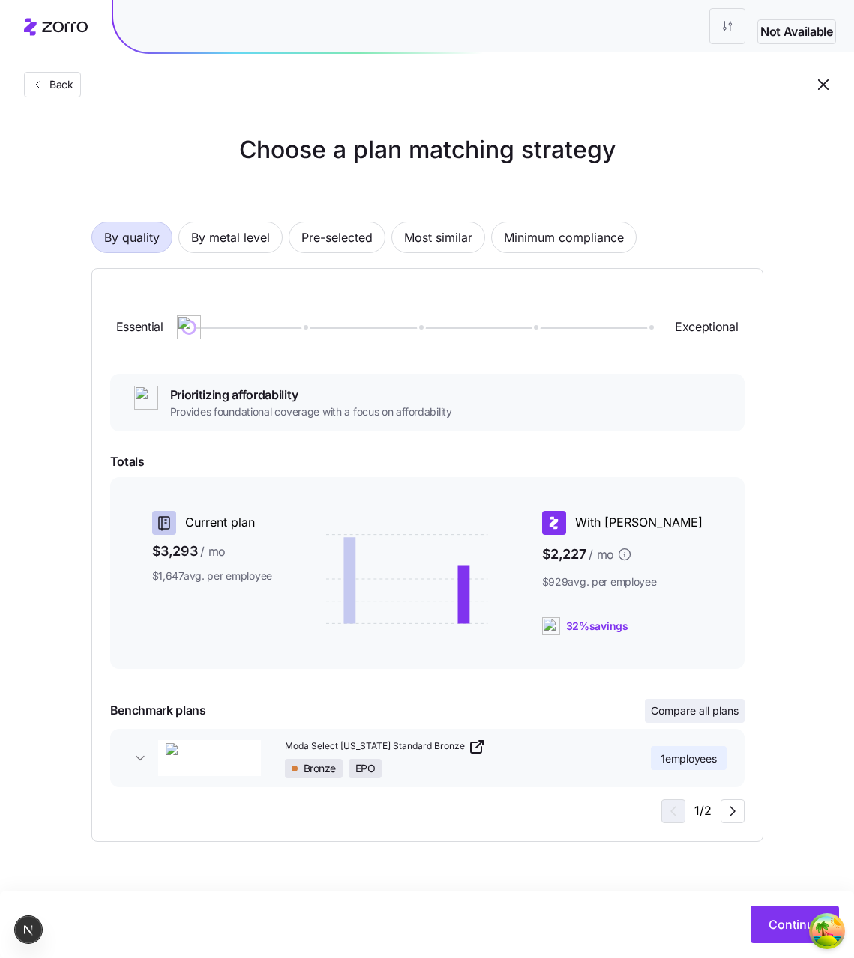
click at [698, 716] on span "Compare all plans" at bounding box center [694, 711] width 88 height 15
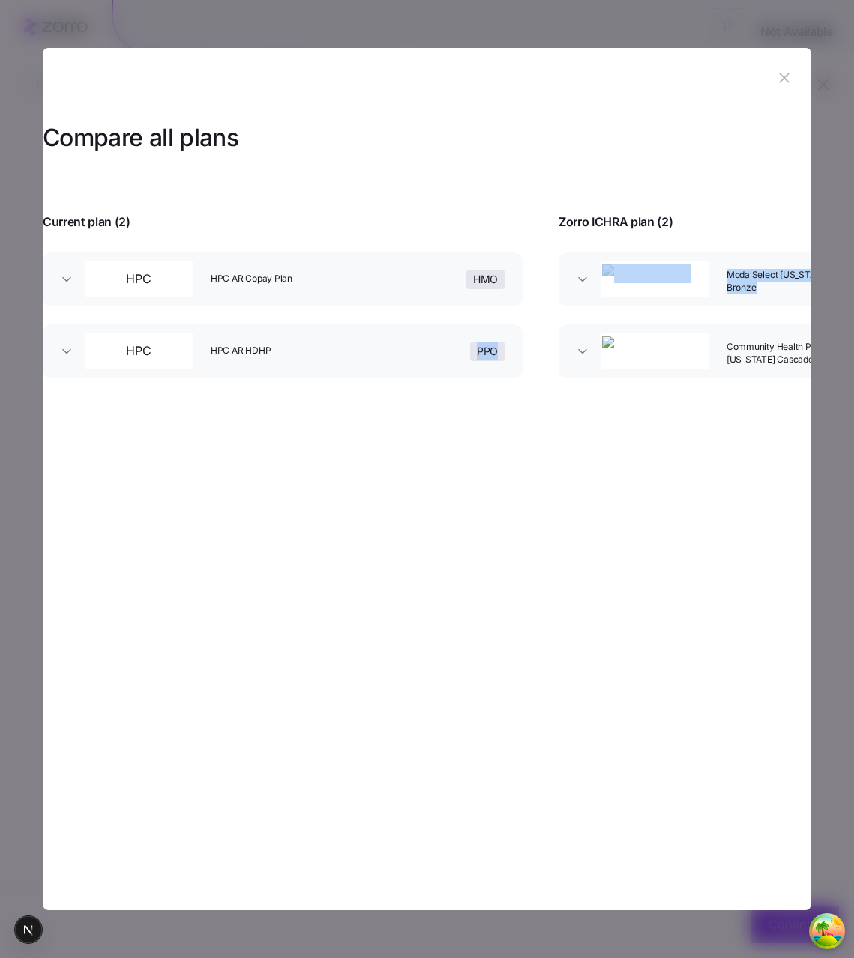
drag, startPoint x: 631, startPoint y: 436, endPoint x: 449, endPoint y: 425, distance: 182.4
click at [532, 396] on div "Compare all plans Expand all Current plan ( 2 ) Zorro ICHRA plan ( 2 ) HPC HPC …" at bounding box center [427, 252] width 768 height 289
drag, startPoint x: 547, startPoint y: 423, endPoint x: 639, endPoint y: 416, distance: 92.5
click at [580, 396] on div "Compare all plans Expand all Current plan ( 2 ) Zorro ICHRA plan ( 2 ) HPC HPC …" at bounding box center [427, 252] width 768 height 289
drag, startPoint x: 625, startPoint y: 411, endPoint x: 351, endPoint y: 387, distance: 275.3
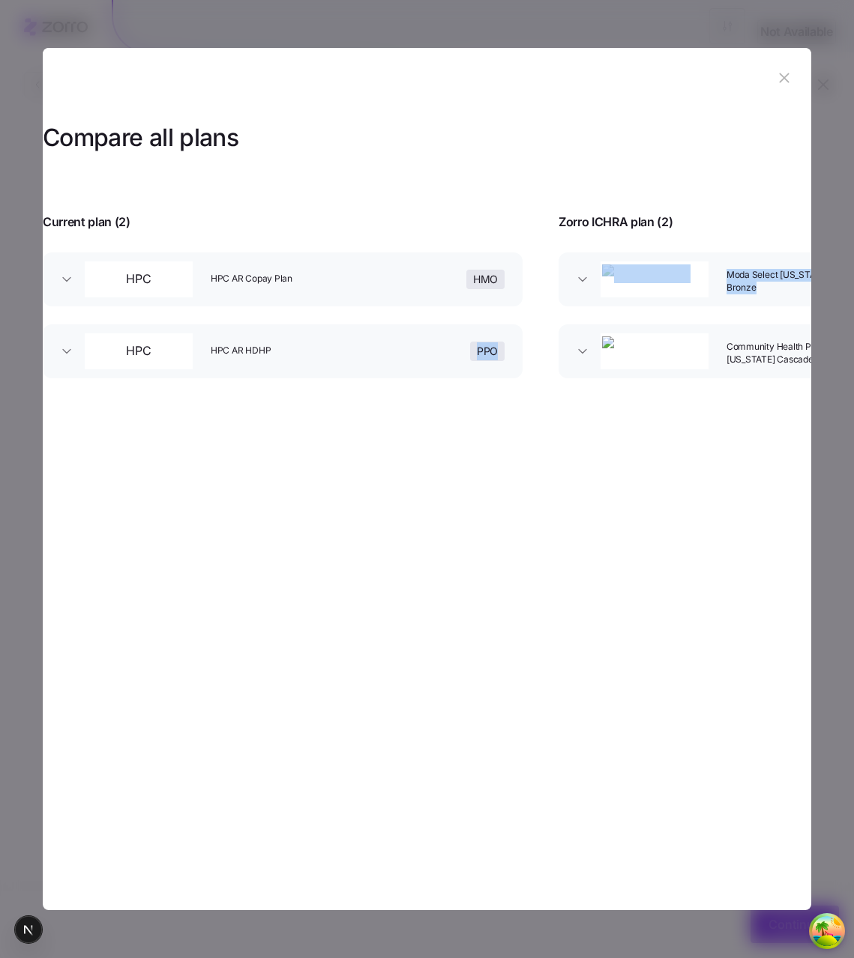
click at [456, 394] on div "Compare all plans Expand all Current plan ( 2 ) Zorro ICHRA plan ( 2 ) HPC HPC …" at bounding box center [427, 252] width 768 height 289
click at [552, 396] on div "Compare all plans Expand all Current plan ( 2 ) Zorro ICHRA plan ( 2 ) HPC HPC …" at bounding box center [427, 252] width 768 height 289
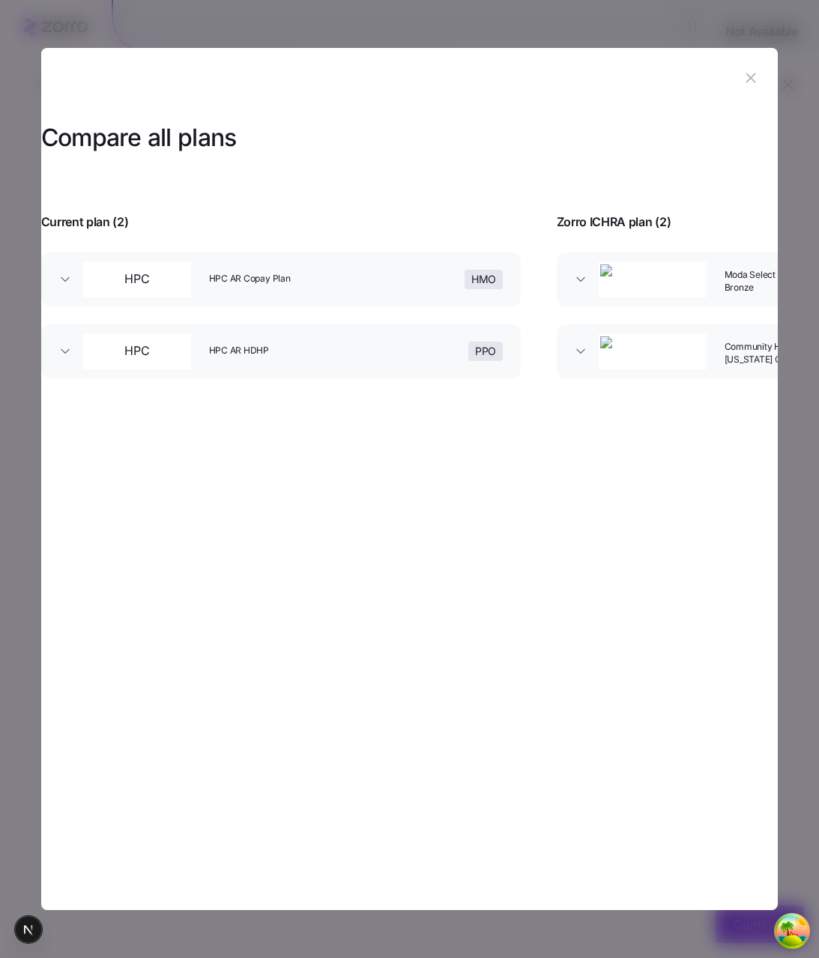
click at [543, 543] on section "Compare all plans Expand all Current plan ( 2 ) Zorro ICHRA plan ( 2 ) HPC HPC …" at bounding box center [409, 479] width 737 height 863
click at [632, 584] on section "Compare all plans Expand all Current plan ( 2 ) Zorro ICHRA plan ( 2 ) HPC HPC …" at bounding box center [409, 479] width 737 height 863
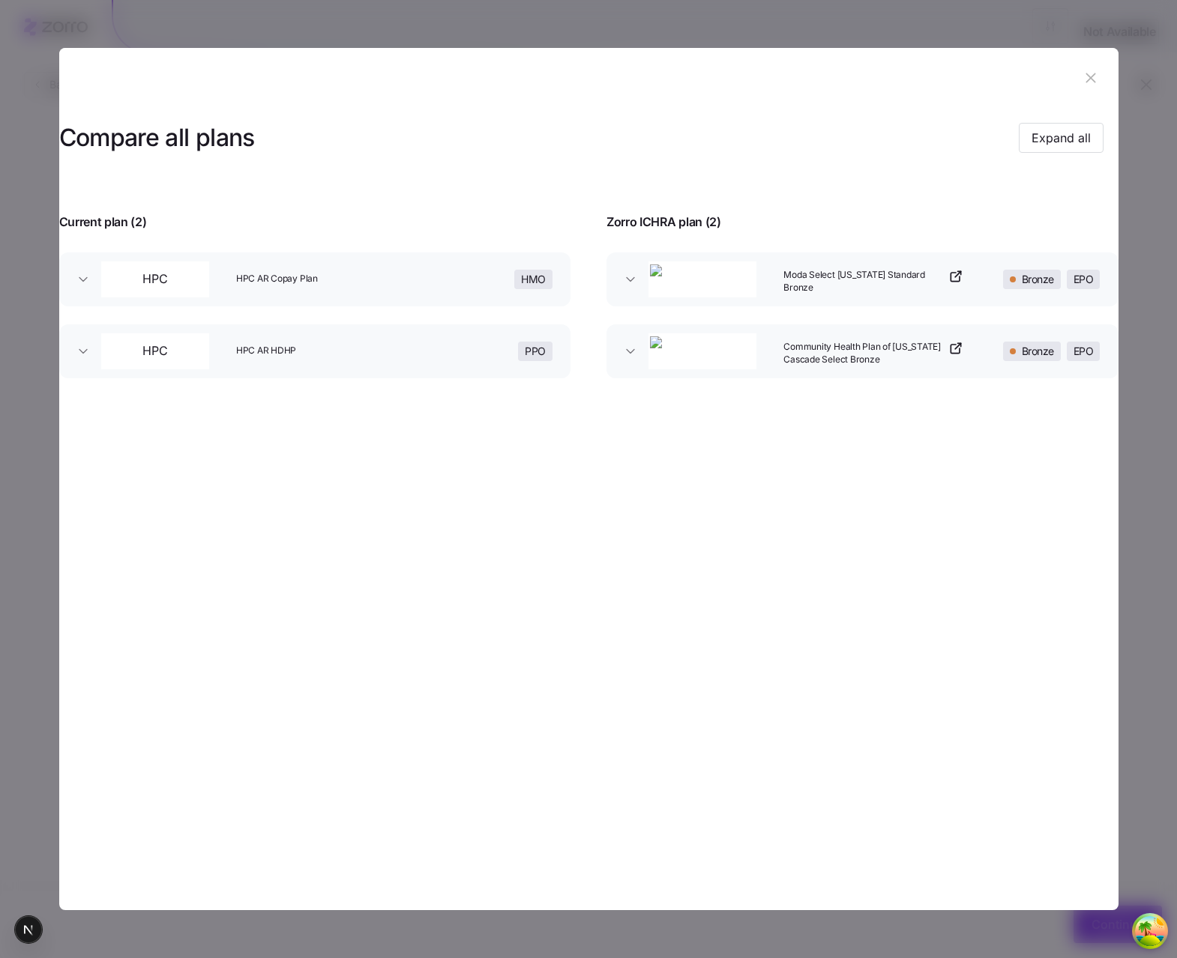
click at [853, 848] on section "Compare all plans Expand all Current plan ( 2 ) Zorro ICHRA plan ( 2 ) HPC HPC …" at bounding box center [588, 479] width 1059 height 863
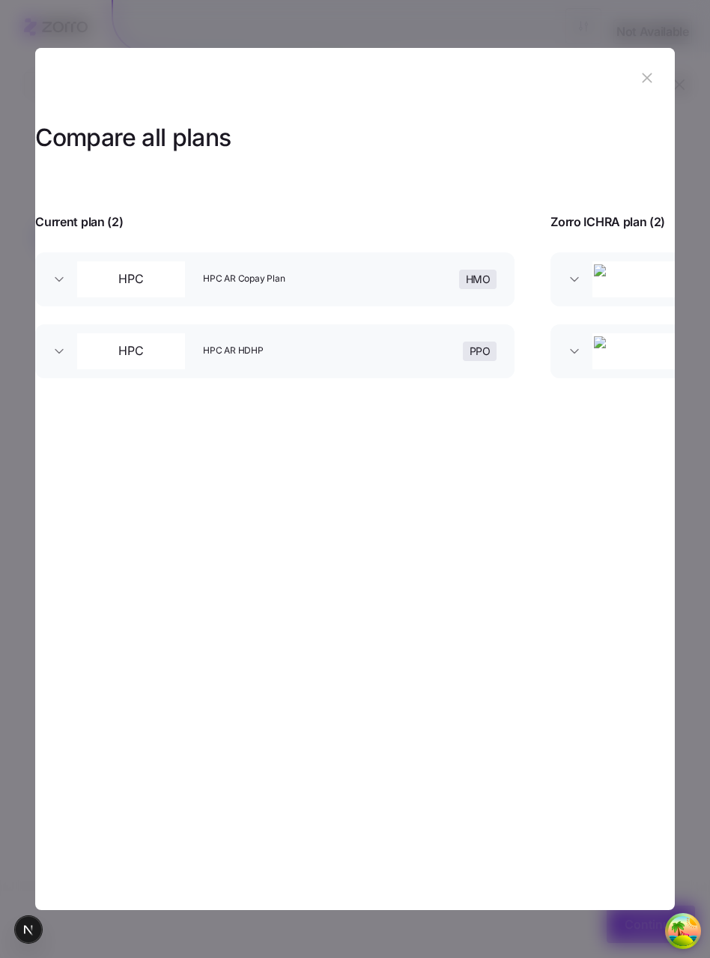
drag, startPoint x: 444, startPoint y: 592, endPoint x: 440, endPoint y: 602, distance: 10.4
click at [443, 597] on section "Compare all plans Expand all Current plan ( 2 ) Zorro ICHRA plan ( 2 ) HPC HPC …" at bounding box center [354, 479] width 639 height 863
click at [493, 611] on section "Compare all plans Expand all Current plan ( 2 ) Zorro ICHRA plan ( 2 ) HPC HPC …" at bounding box center [354, 479] width 639 height 863
click at [535, 585] on section "Compare all plans Expand all Current plan ( 2 ) Zorro ICHRA plan ( 2 ) HPC HPC …" at bounding box center [354, 479] width 639 height 863
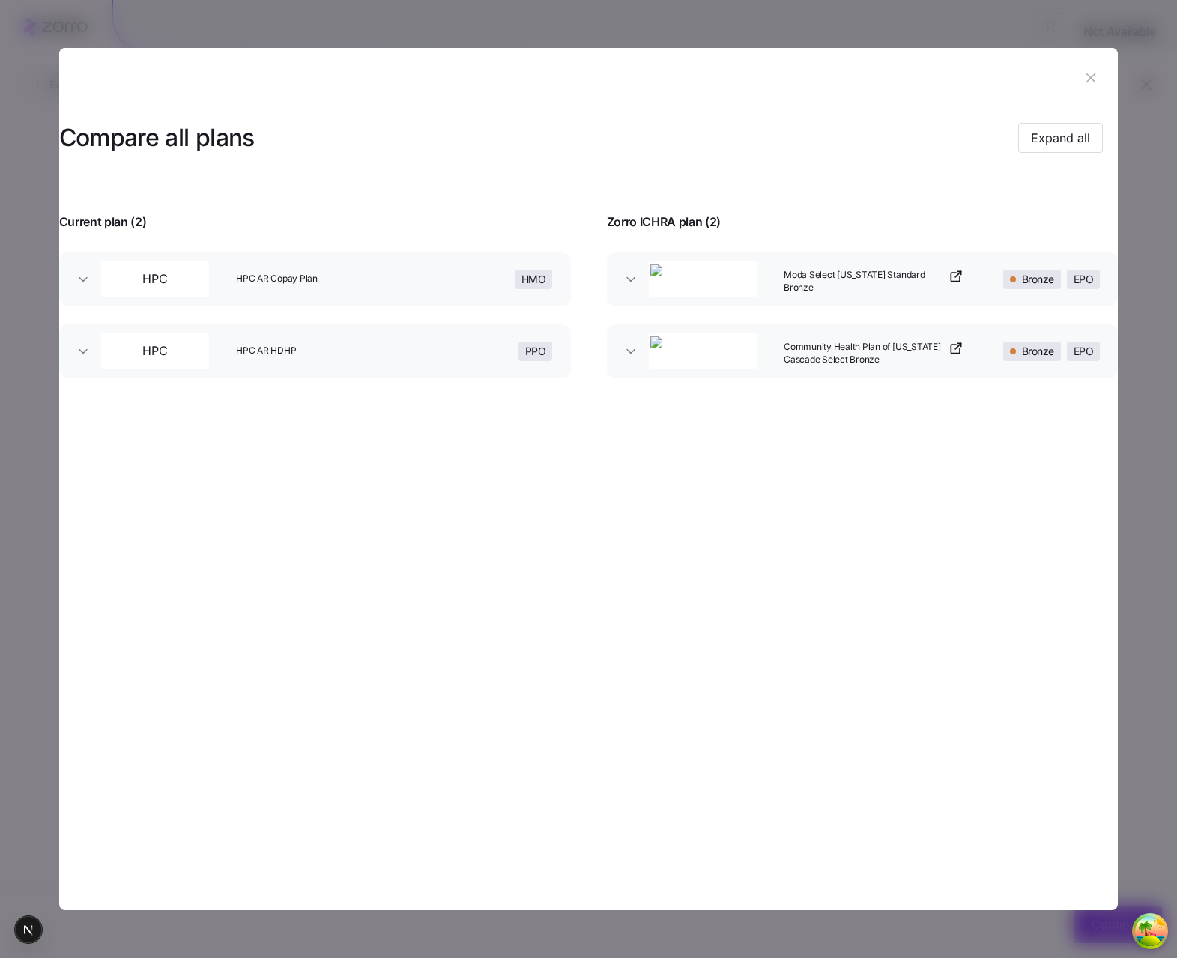
click at [853, 459] on section "Compare all plans Expand all Current plan ( 2 ) Zorro ICHRA plan ( 2 ) HPC HPC …" at bounding box center [589, 479] width 1060 height 863
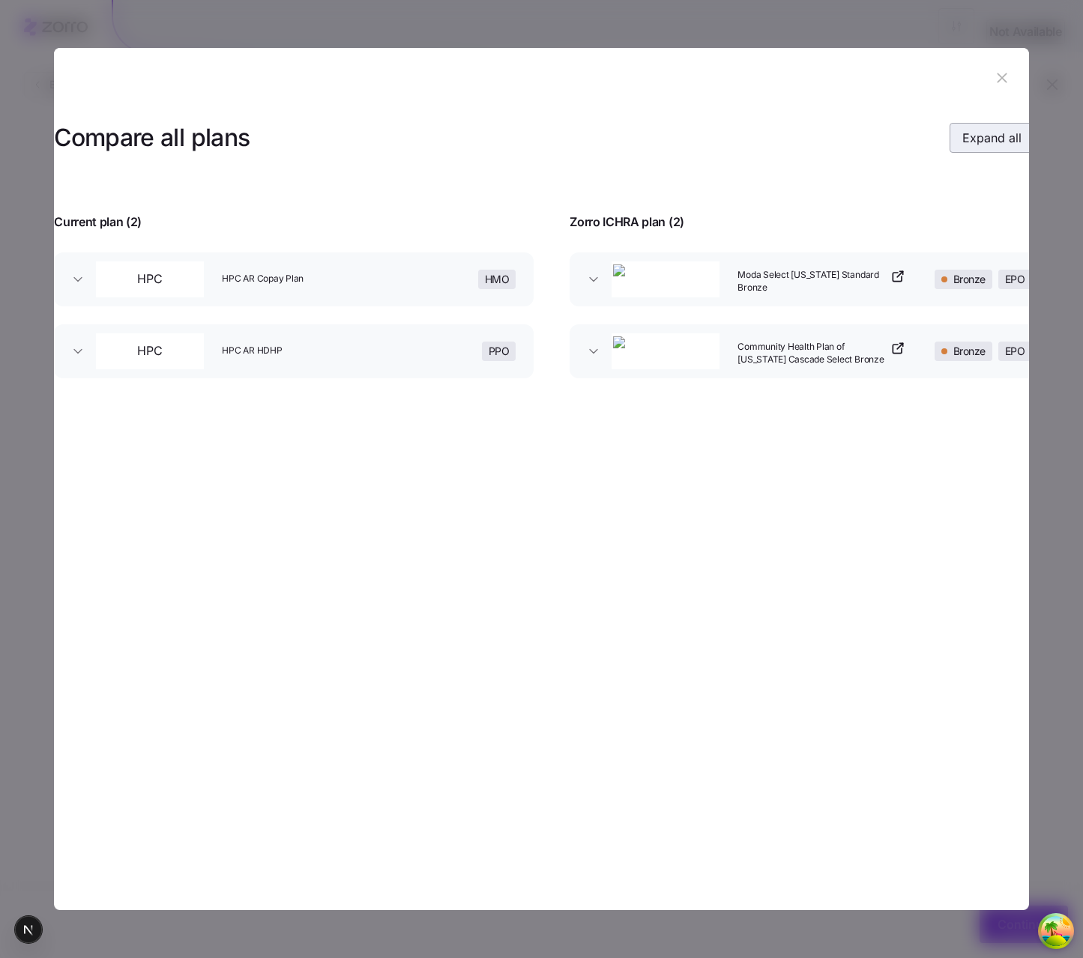
click at [853, 133] on span "Expand all" at bounding box center [991, 138] width 59 height 18
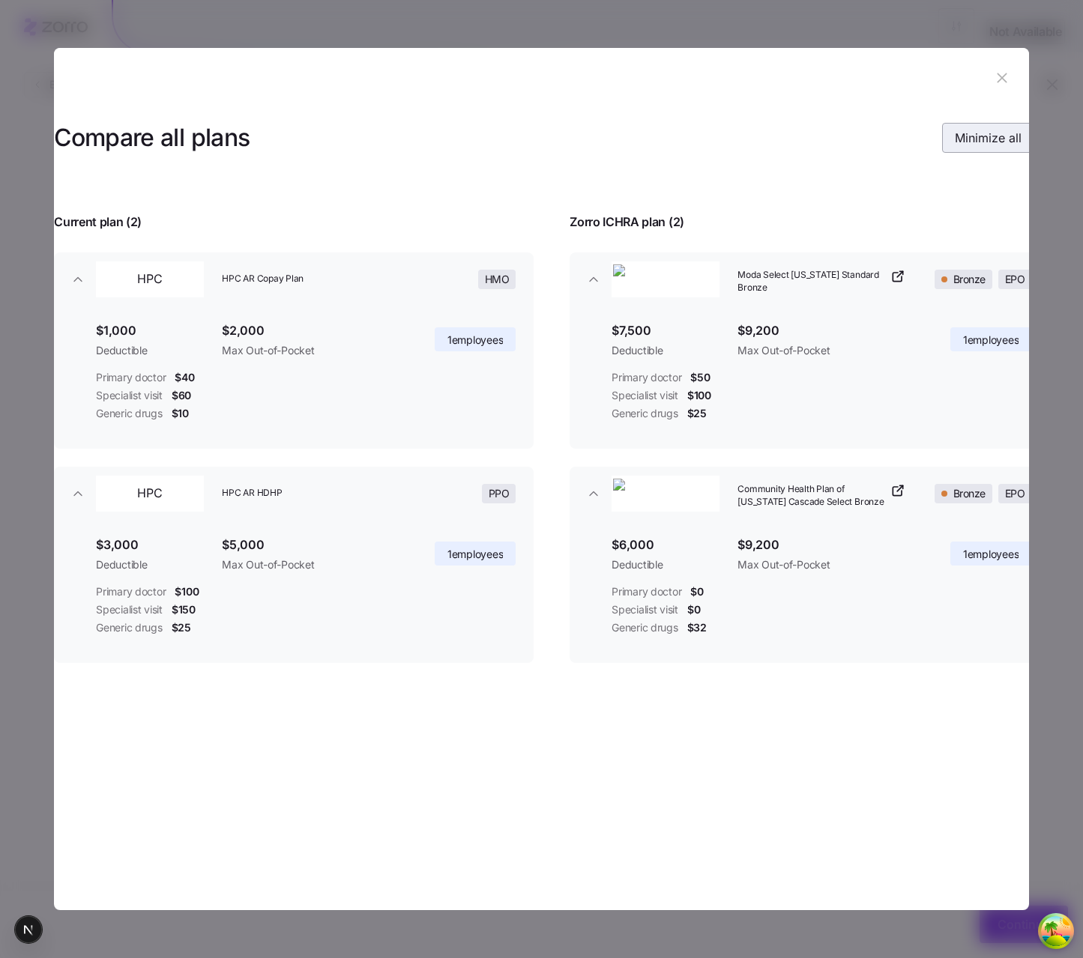
click at [853, 133] on span "Minimize all" at bounding box center [988, 138] width 67 height 18
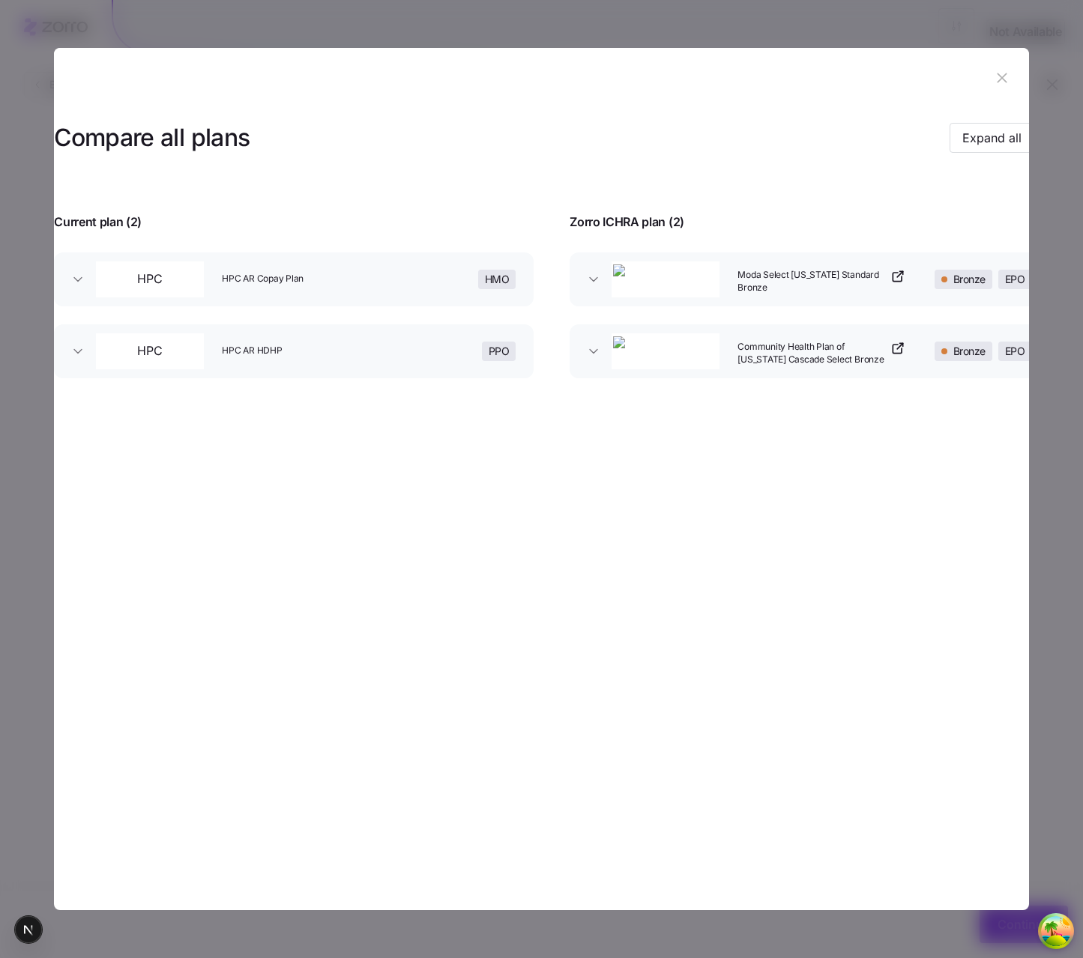
click at [825, 631] on section "Compare all plans Expand all Current plan ( 2 ) Zorro ICHRA plan ( 2 ) HPC HPC …" at bounding box center [541, 479] width 975 height 863
click at [853, 136] on span "Expand all" at bounding box center [991, 138] width 59 height 18
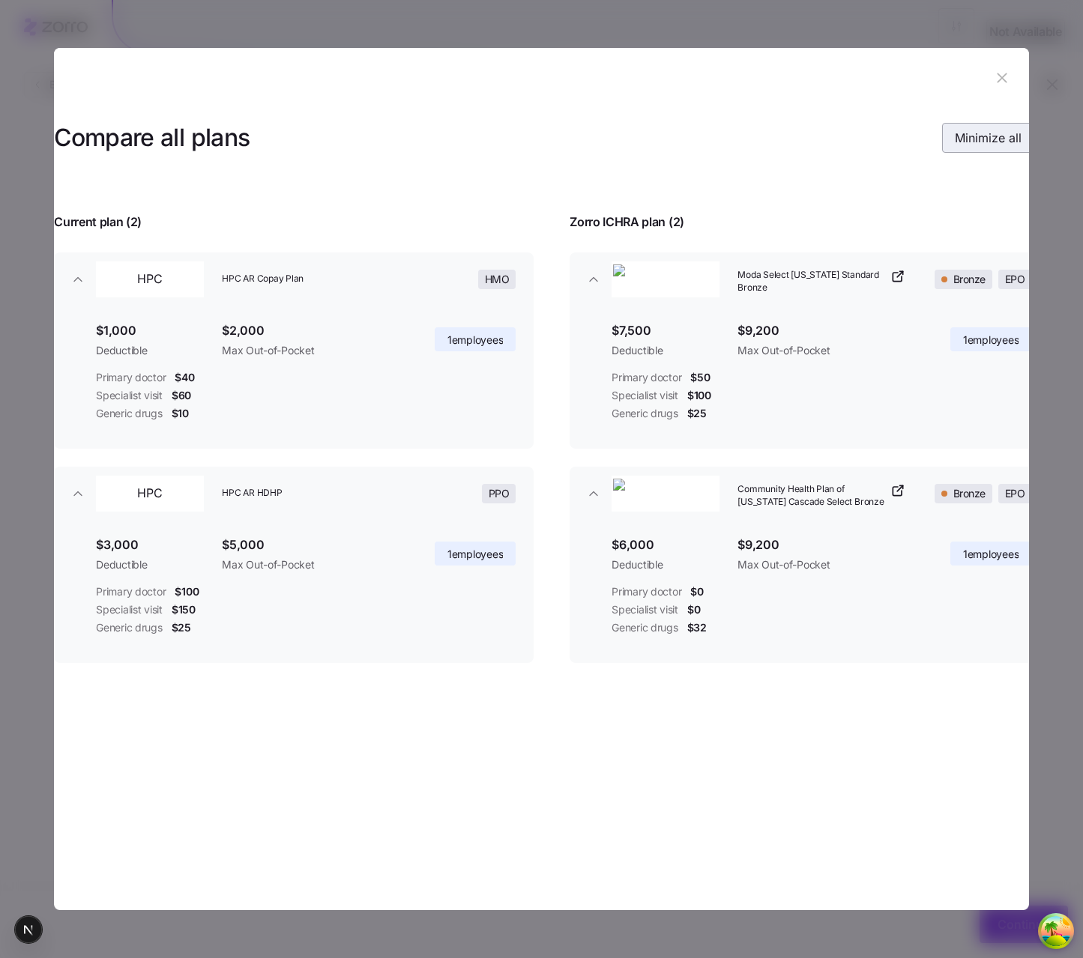
click at [853, 136] on span "Minimize all" at bounding box center [988, 138] width 67 height 18
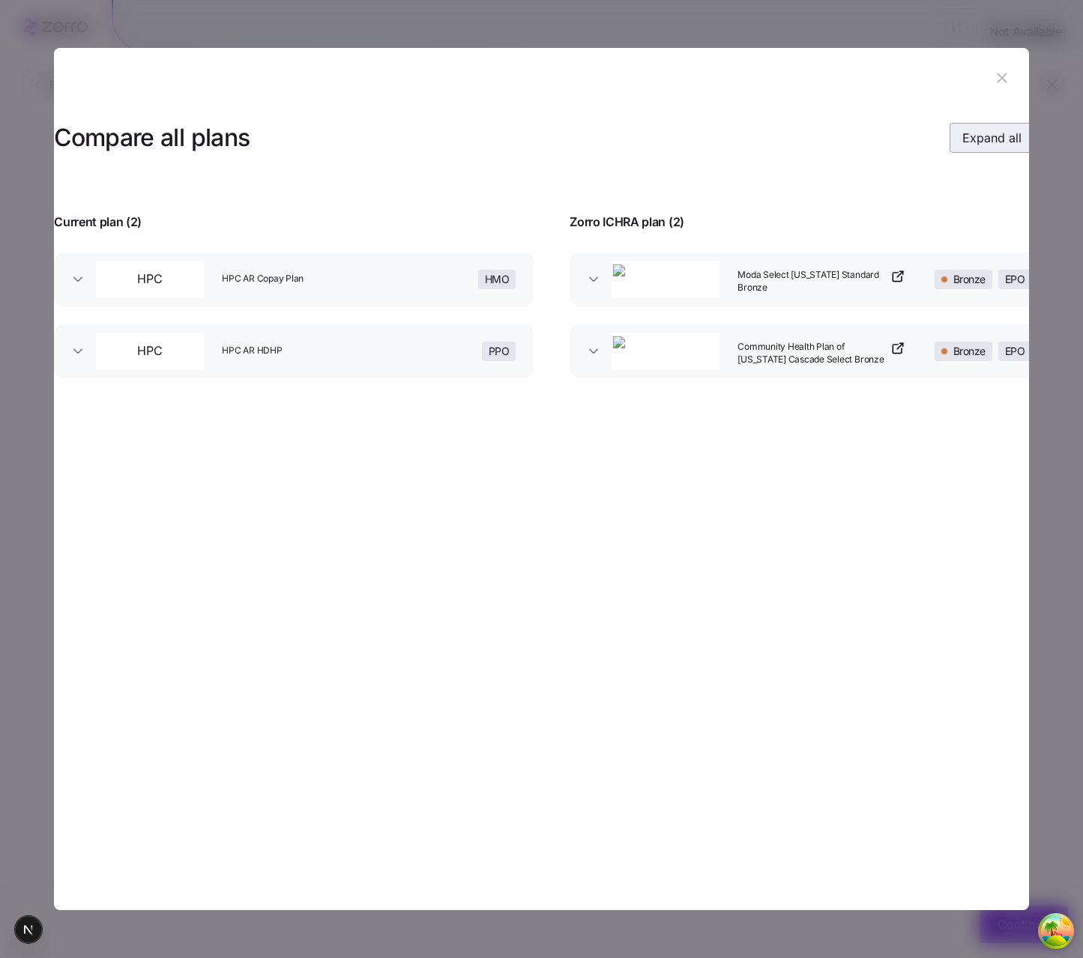
click at [853, 136] on span "Expand all" at bounding box center [991, 138] width 59 height 18
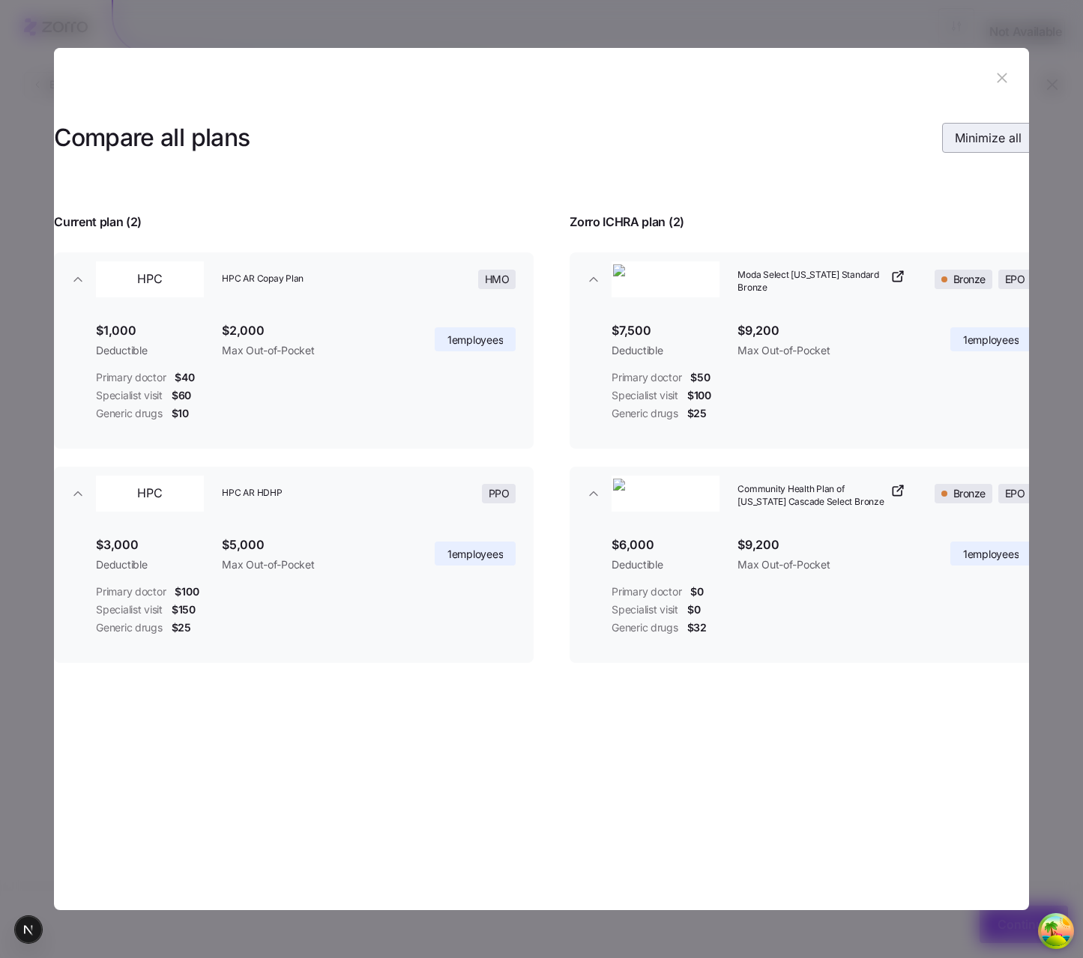
click at [853, 136] on span "Minimize all" at bounding box center [988, 138] width 67 height 18
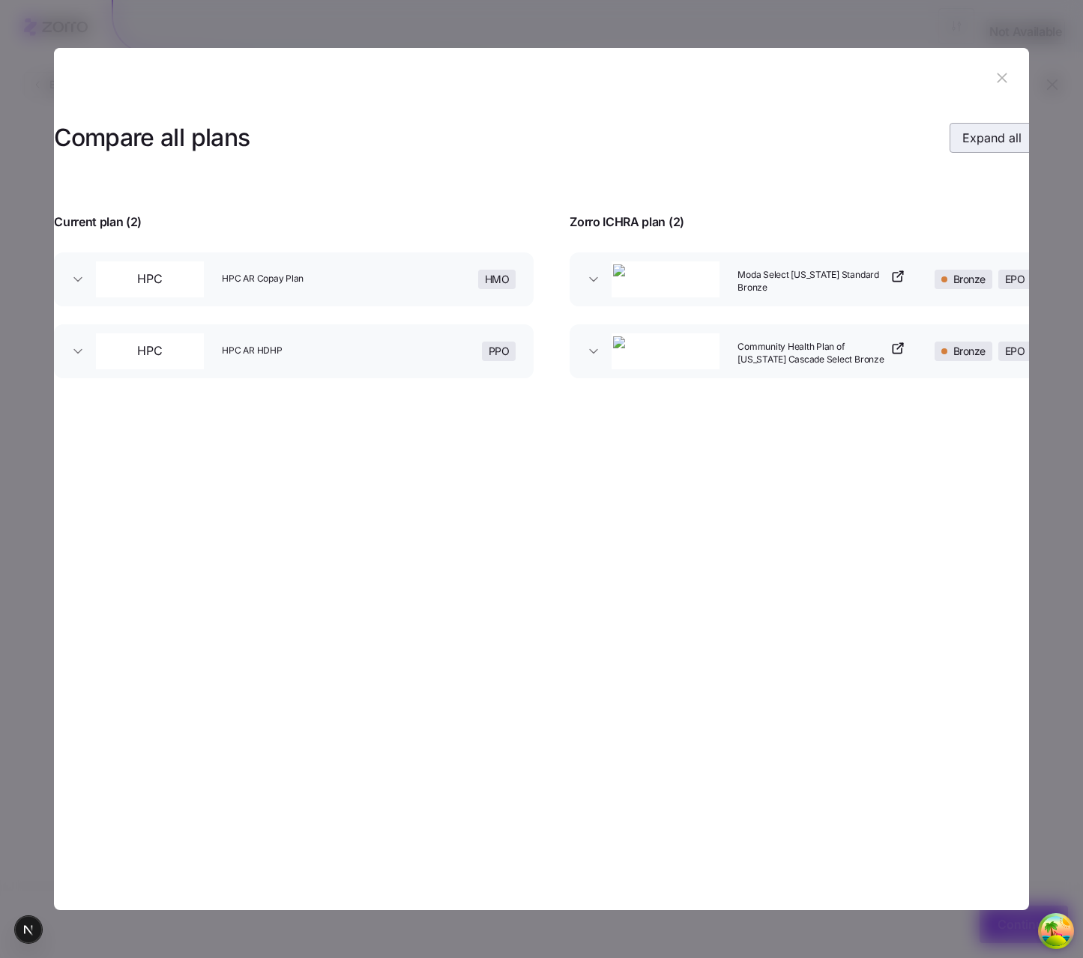
click at [853, 136] on span "Expand all" at bounding box center [991, 138] width 59 height 18
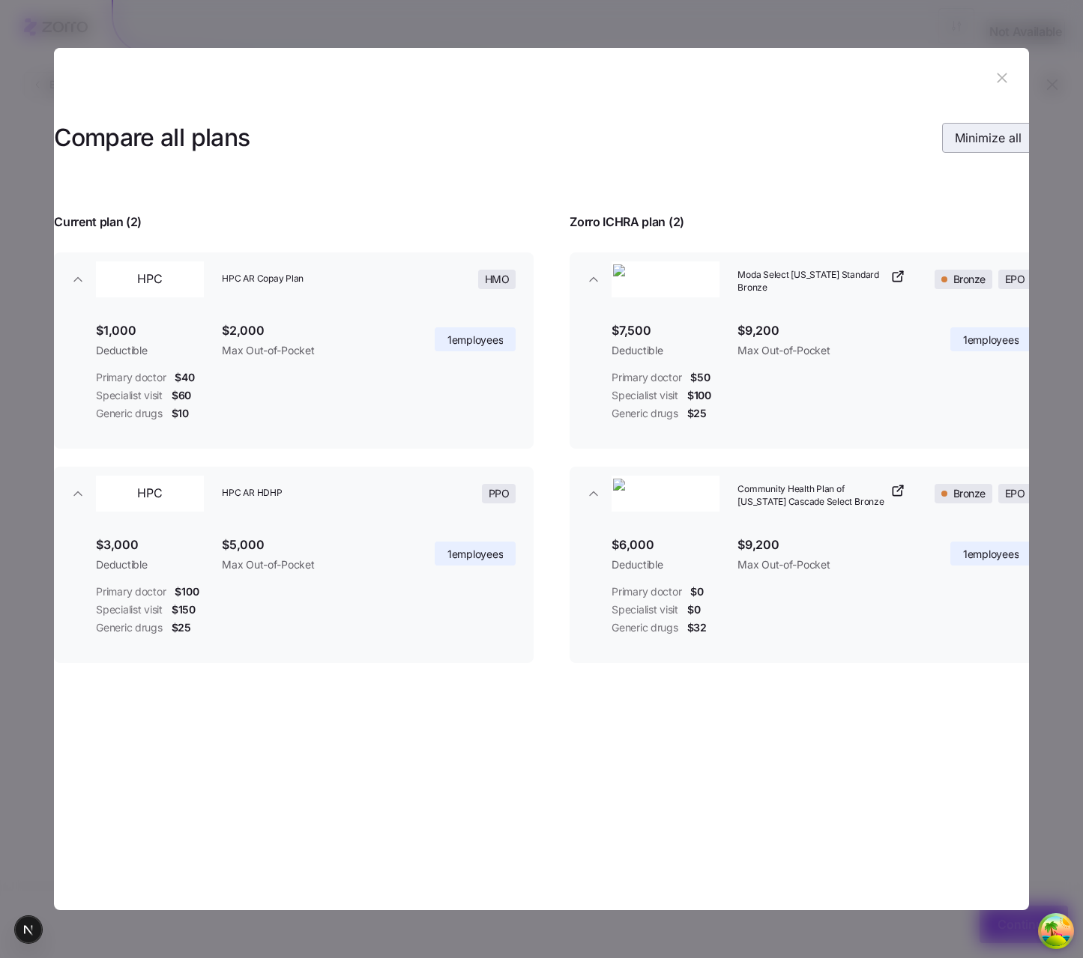
click at [853, 145] on span "Minimize all" at bounding box center [988, 138] width 67 height 18
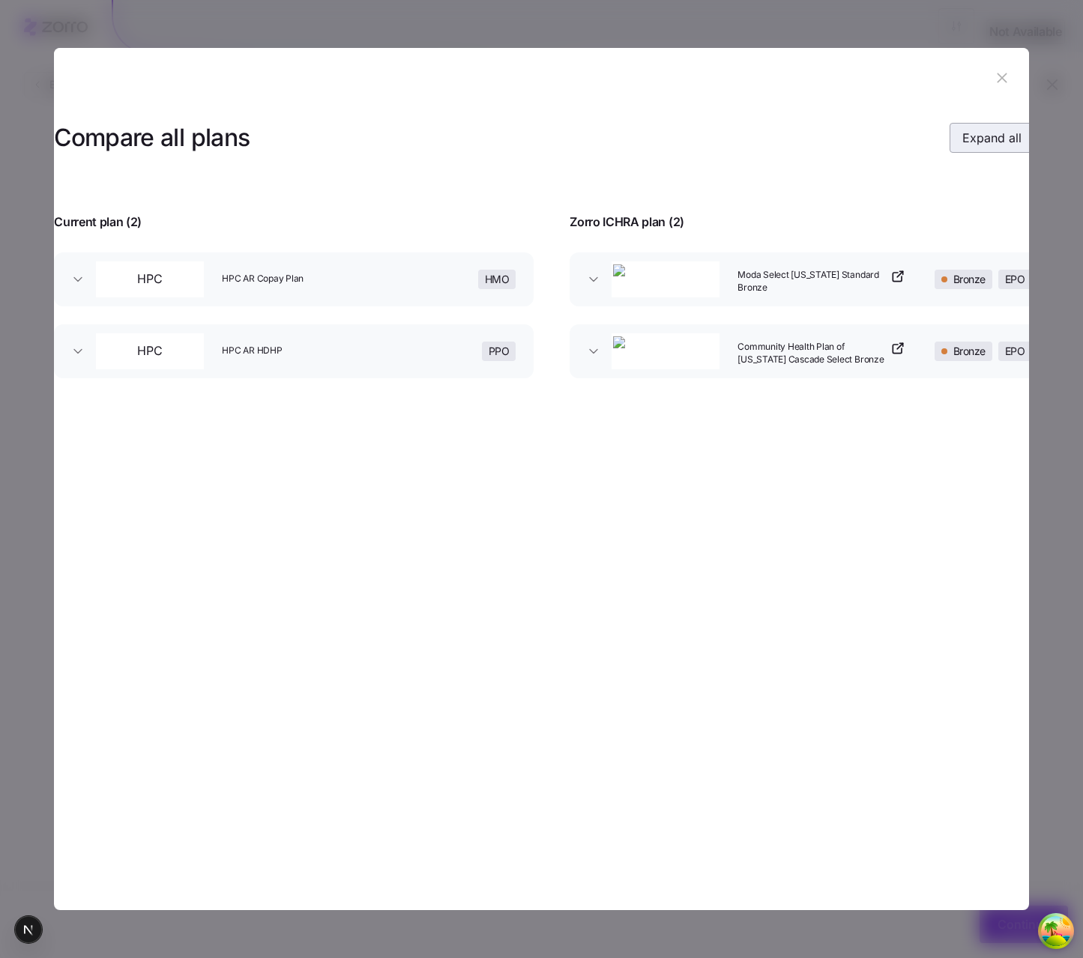
click at [853, 145] on button "Expand all" at bounding box center [991, 138] width 85 height 30
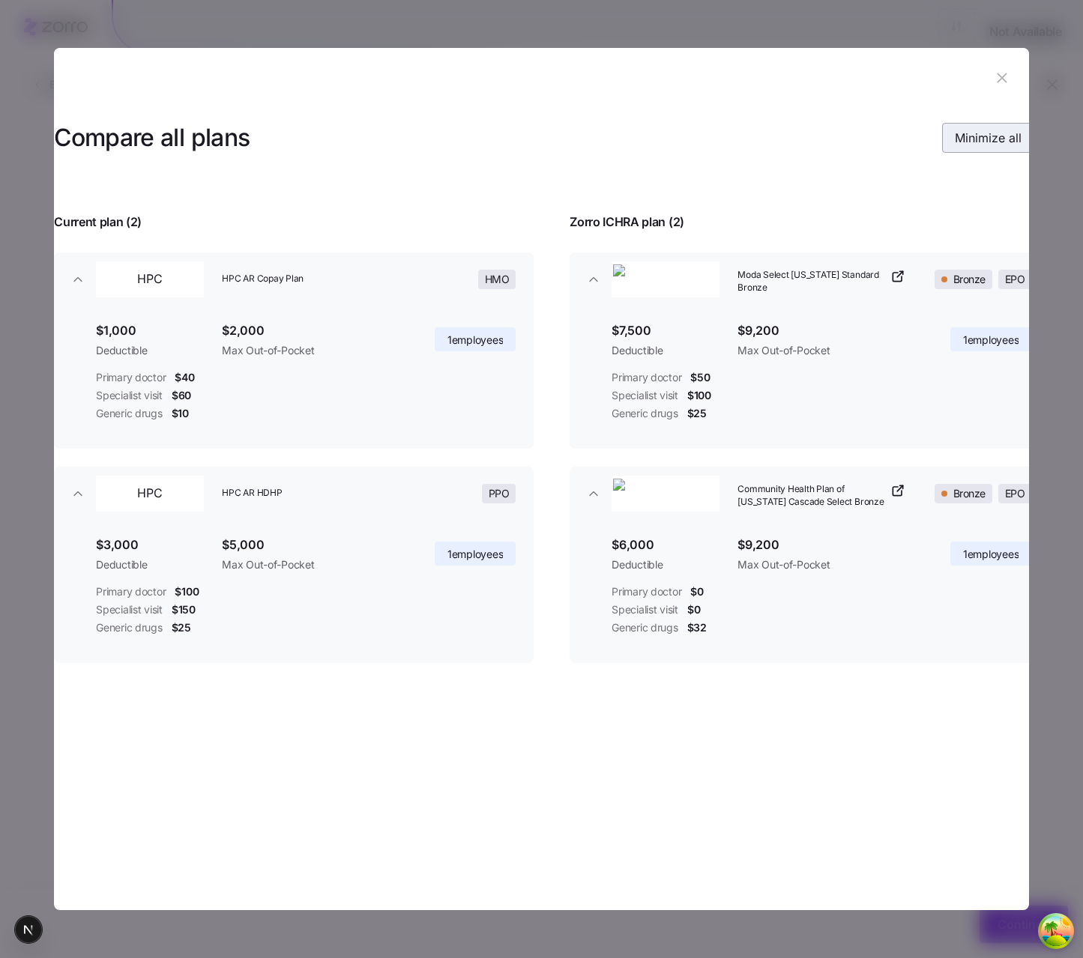
click at [853, 145] on span "Minimize all" at bounding box center [988, 138] width 67 height 18
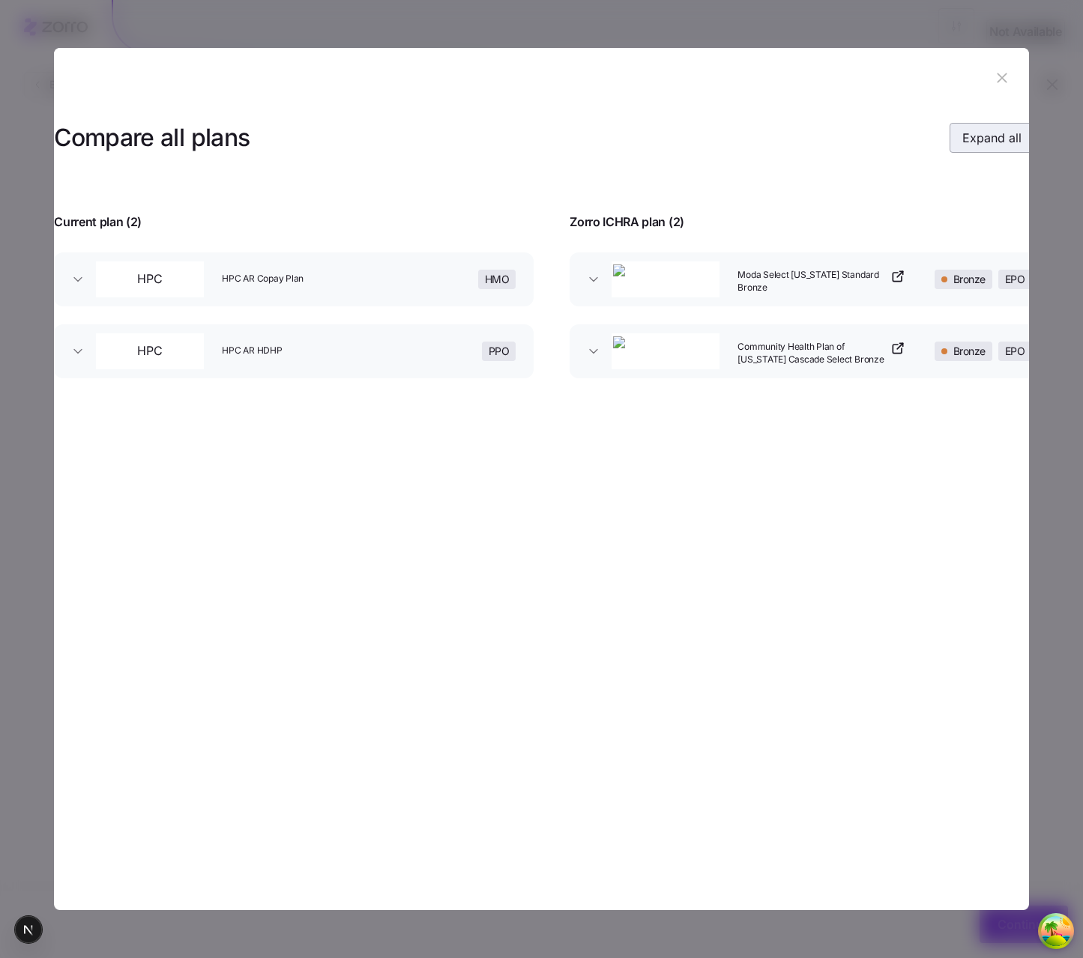
click at [853, 145] on button "Expand all" at bounding box center [991, 138] width 85 height 30
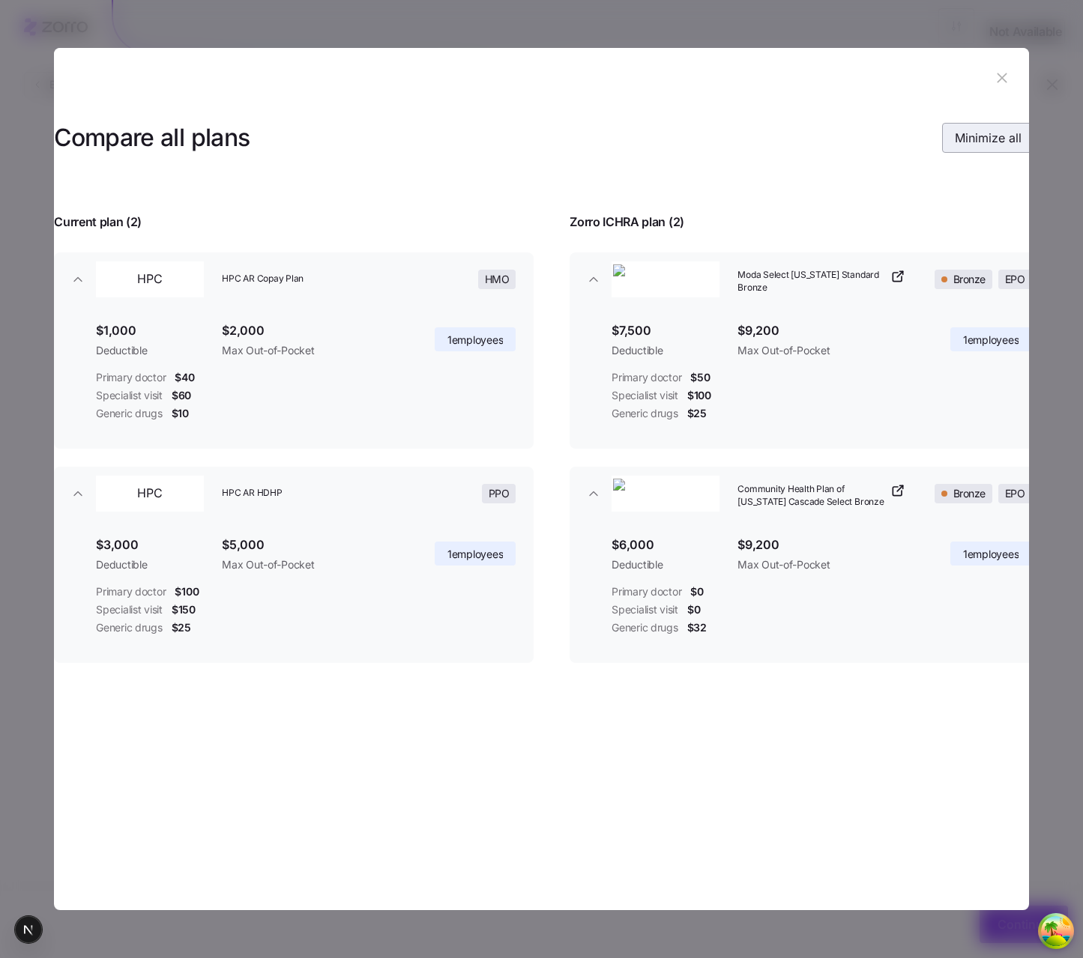
click at [853, 145] on span "Minimize all" at bounding box center [988, 138] width 67 height 18
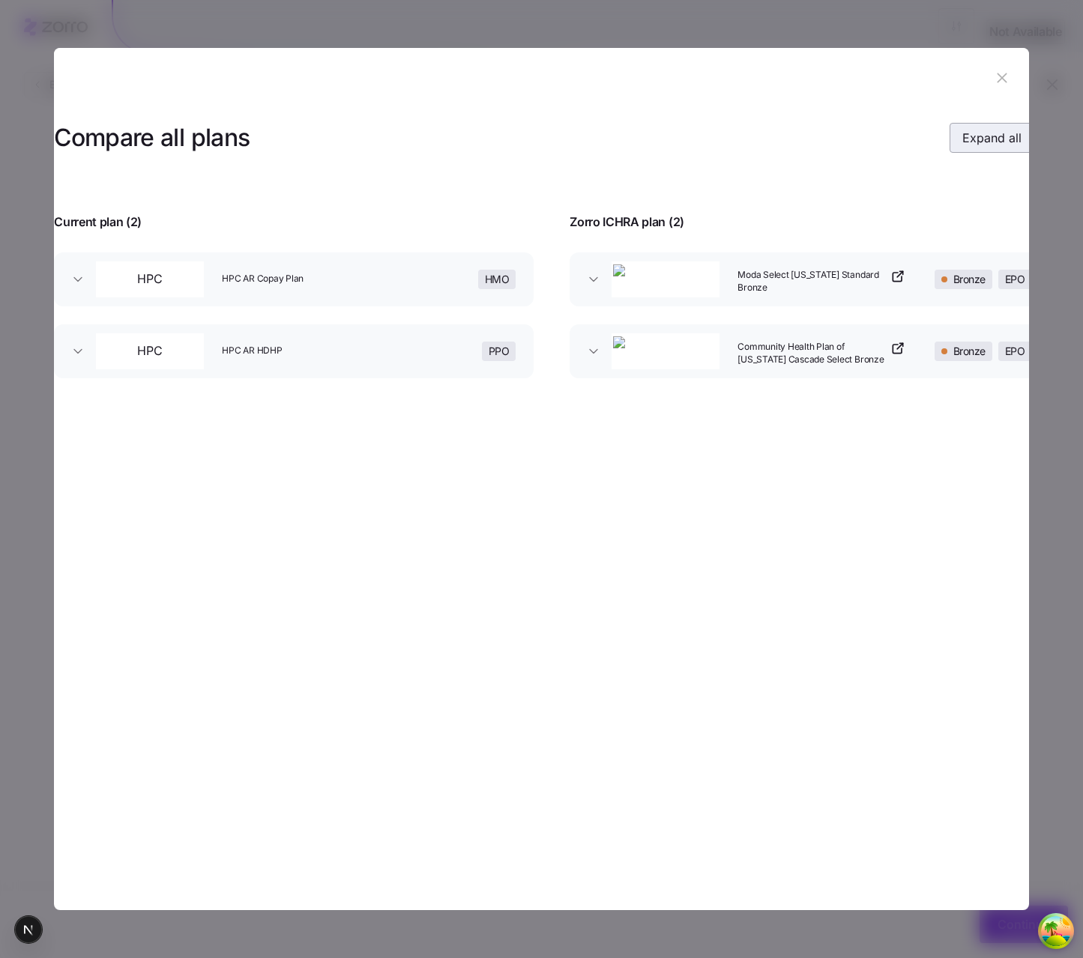
click at [853, 145] on button "Expand all" at bounding box center [991, 138] width 85 height 30
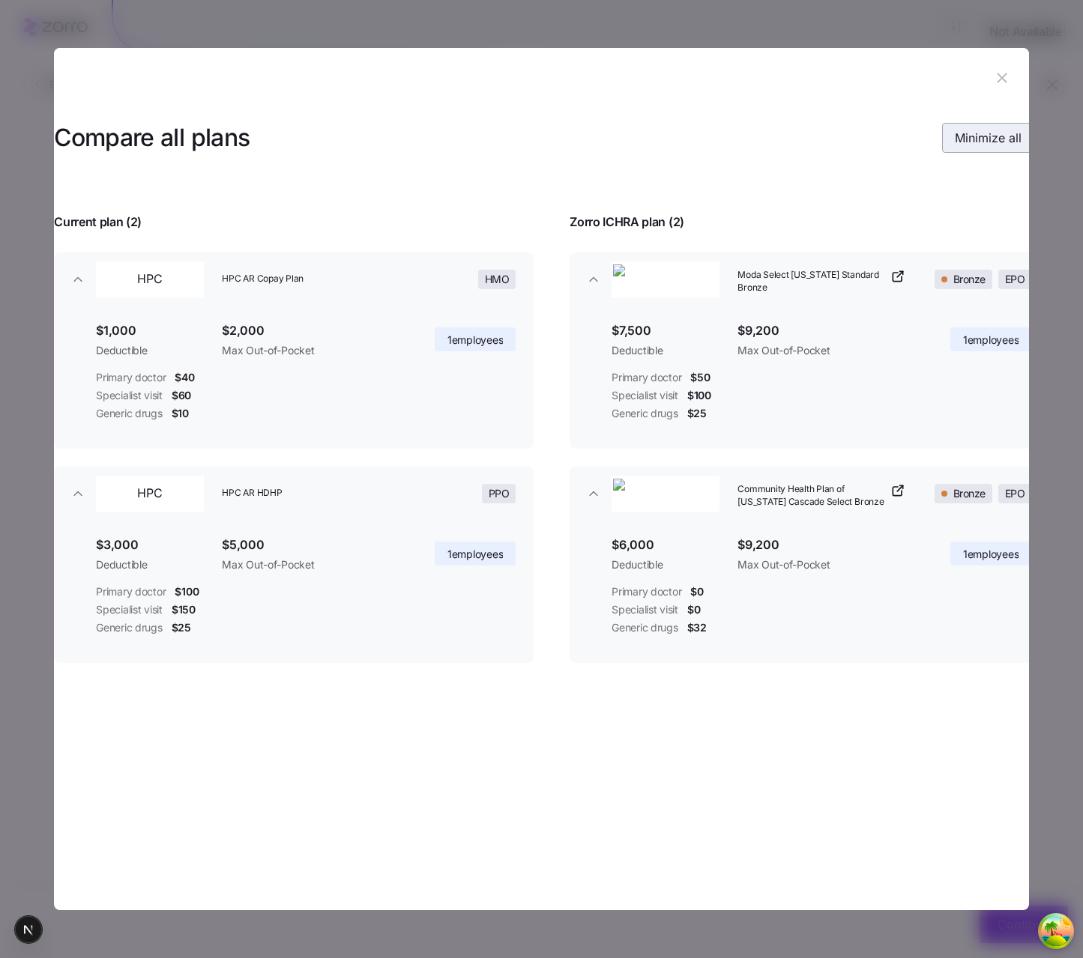
click at [853, 145] on span "Minimize all" at bounding box center [988, 138] width 67 height 18
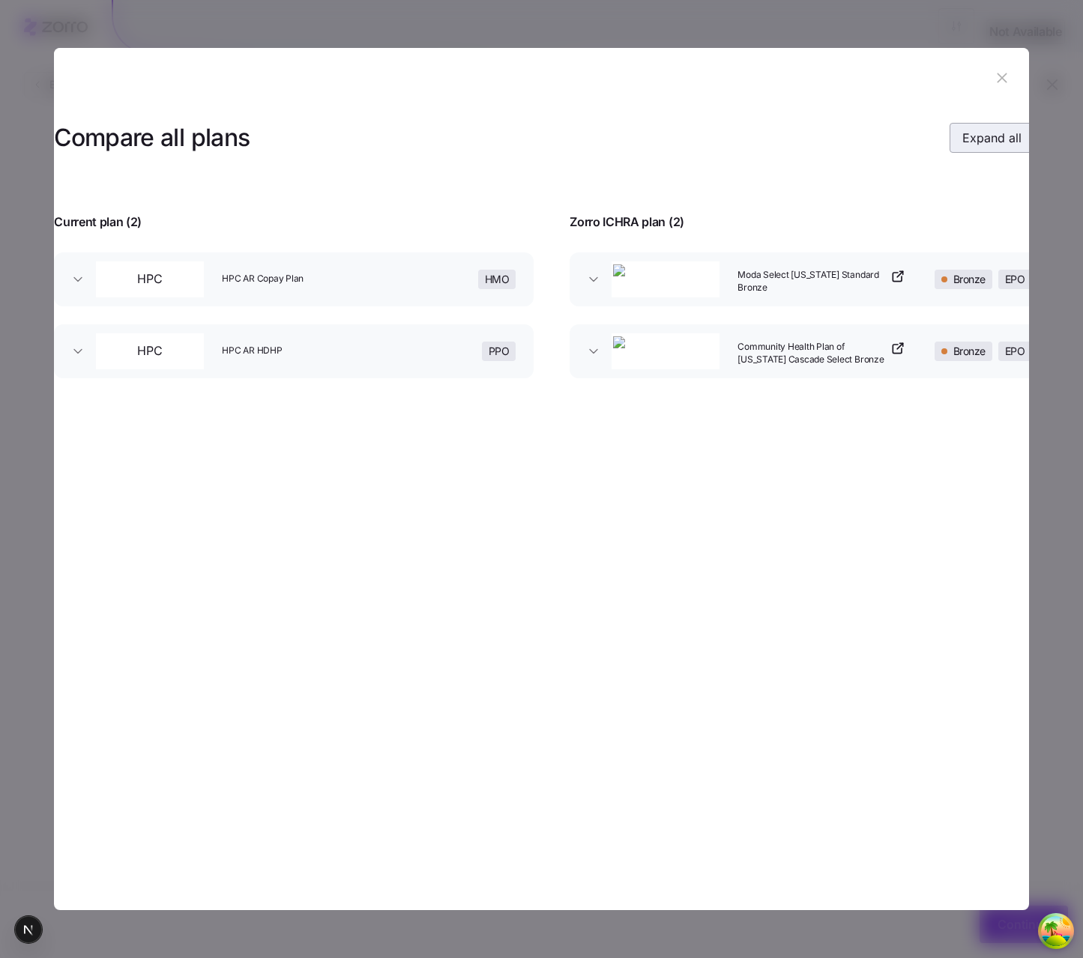
click at [853, 145] on button "Expand all" at bounding box center [991, 138] width 85 height 30
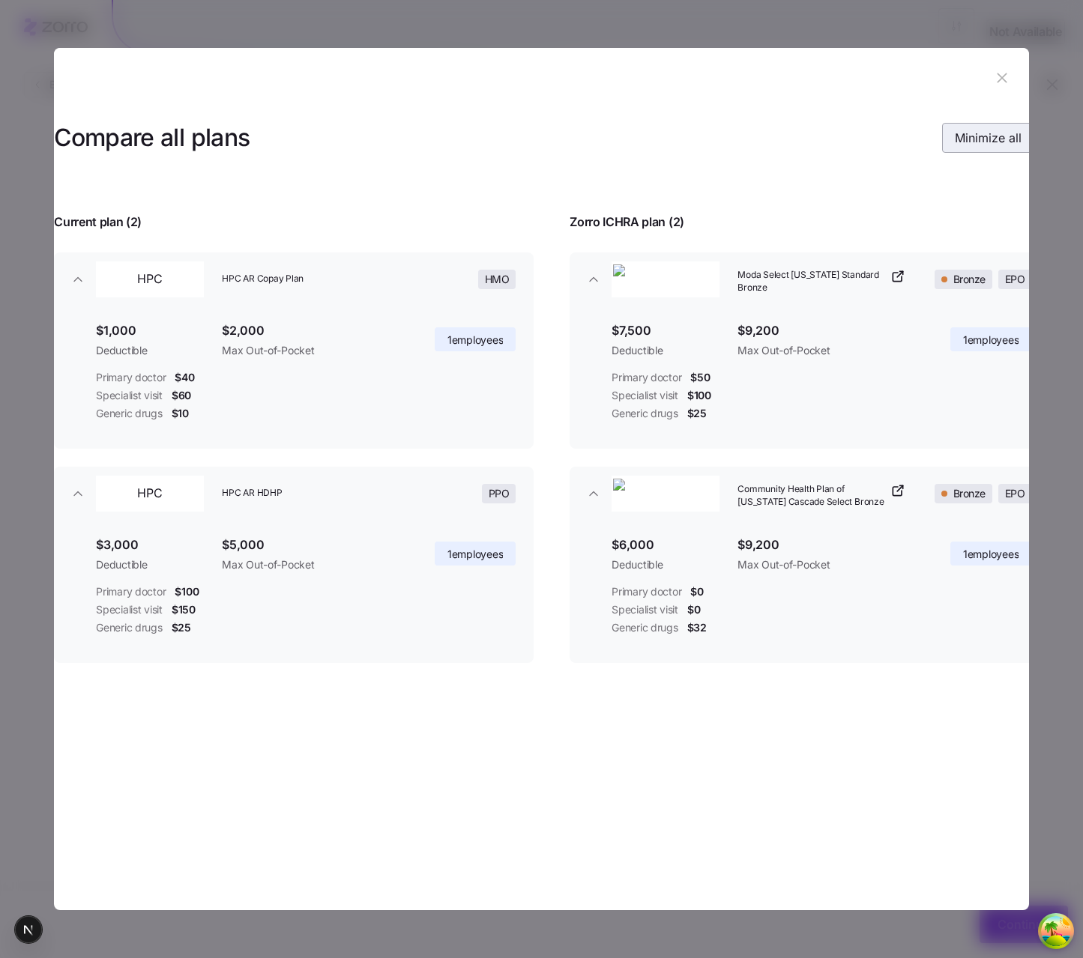
click at [853, 145] on span "Minimize all" at bounding box center [988, 138] width 67 height 18
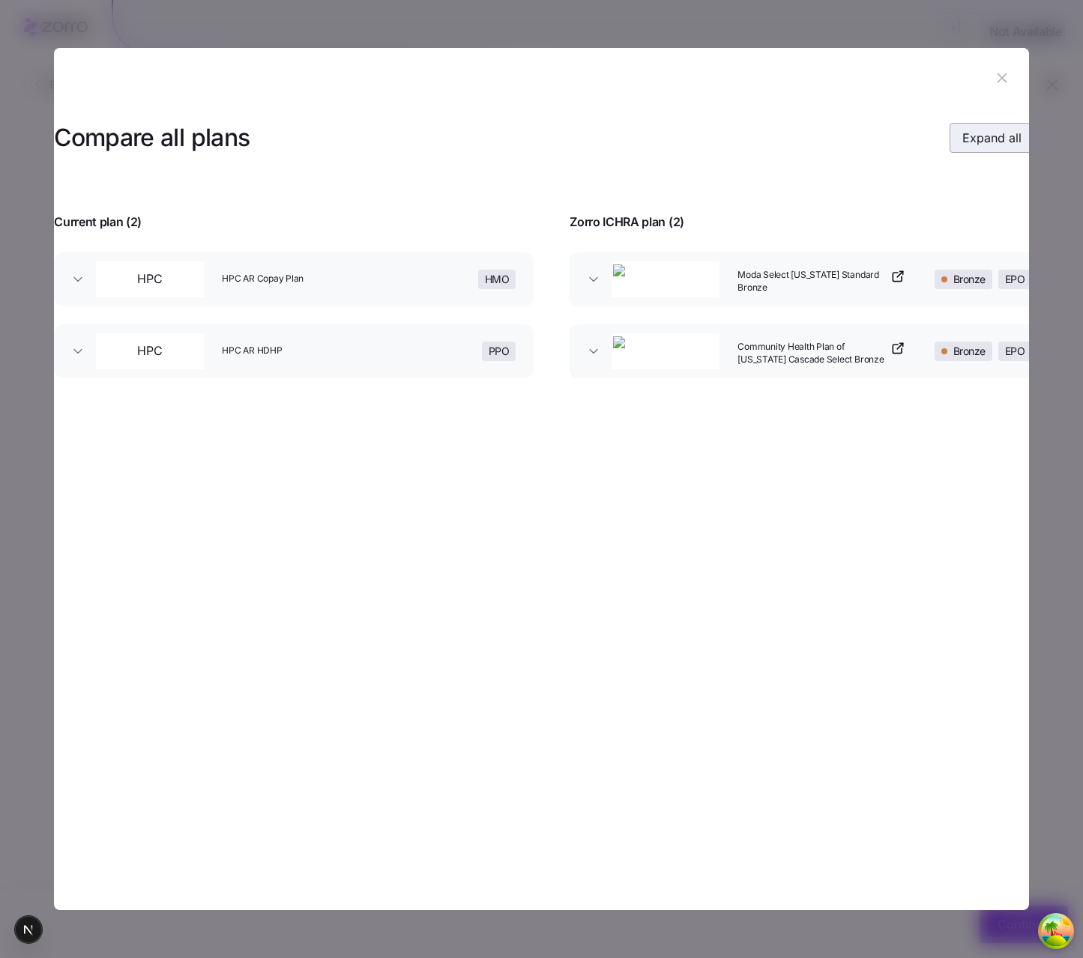
click at [853, 145] on button "Expand all" at bounding box center [991, 138] width 85 height 30
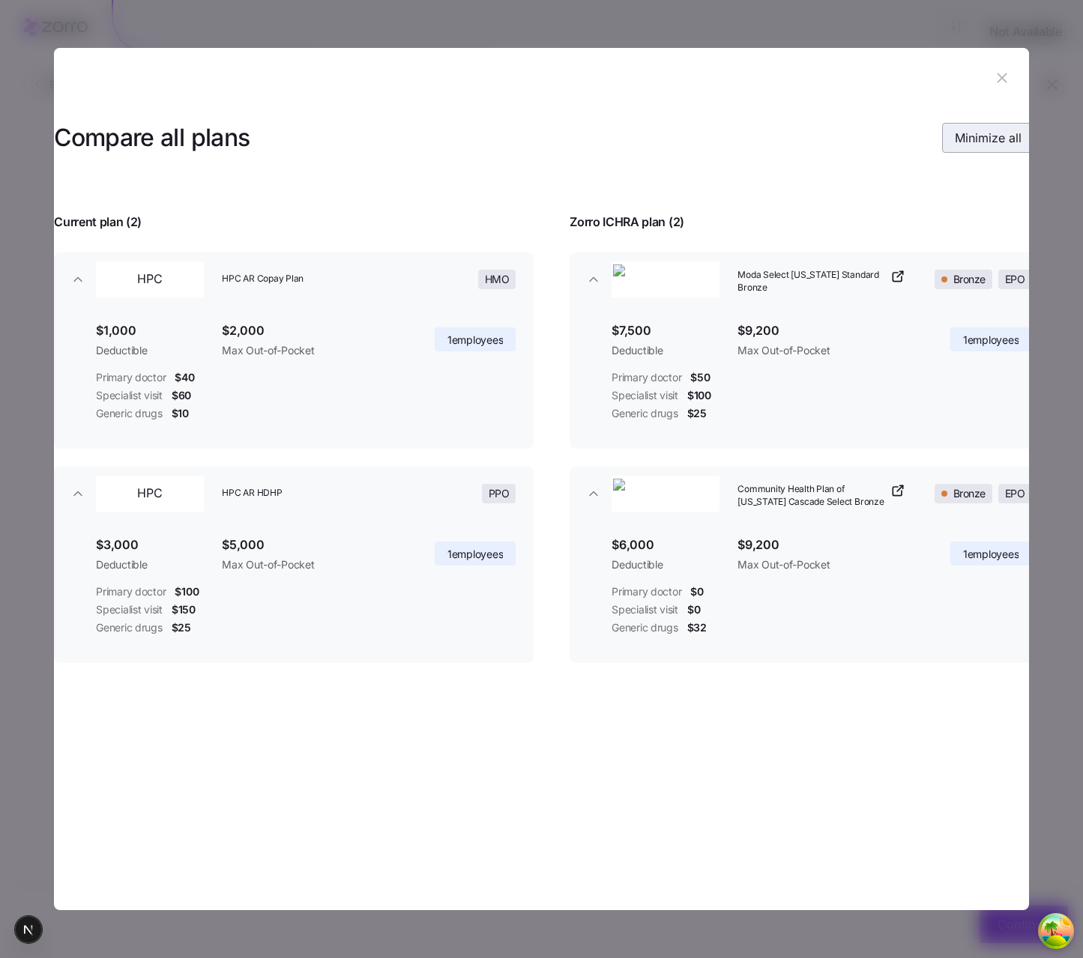
click at [853, 145] on span "Minimize all" at bounding box center [988, 138] width 67 height 18
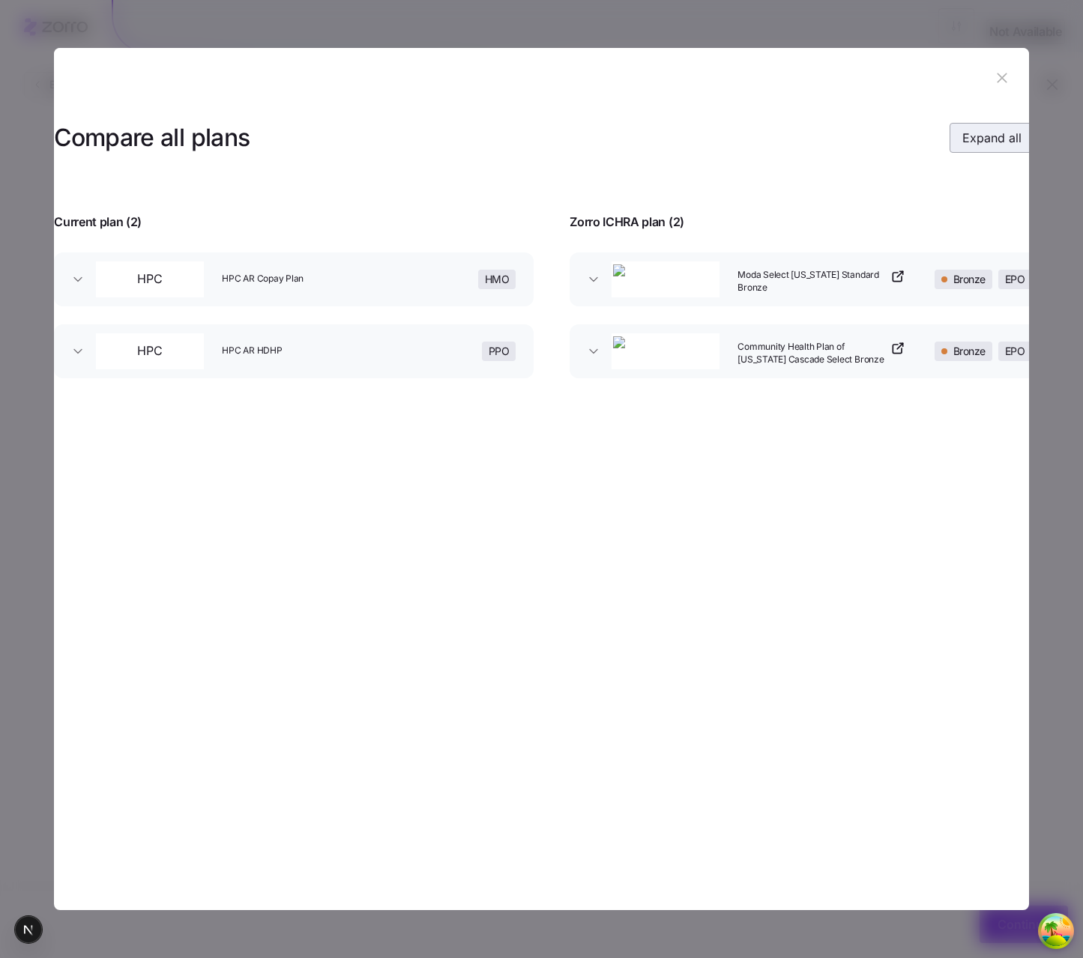
click at [853, 145] on button "Expand all" at bounding box center [991, 138] width 85 height 30
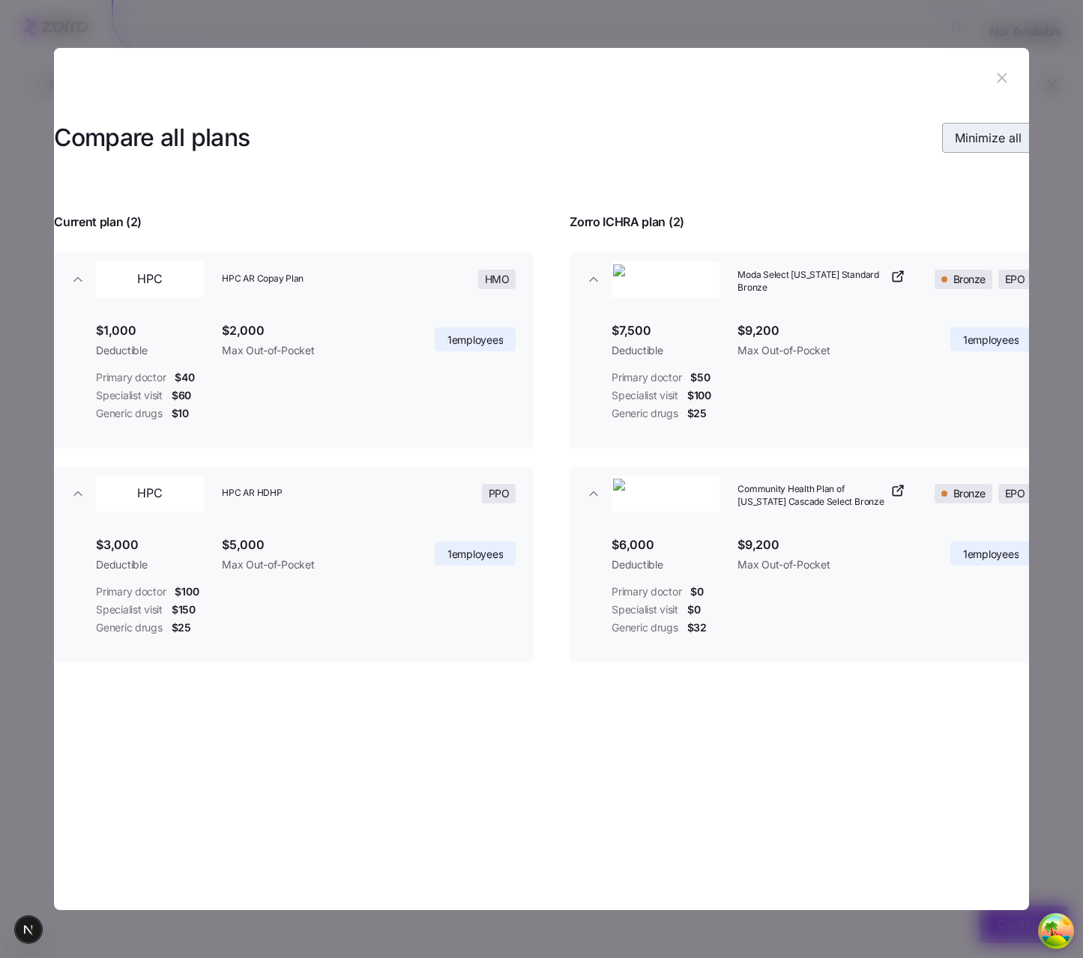
click at [853, 145] on span "Minimize all" at bounding box center [988, 138] width 67 height 18
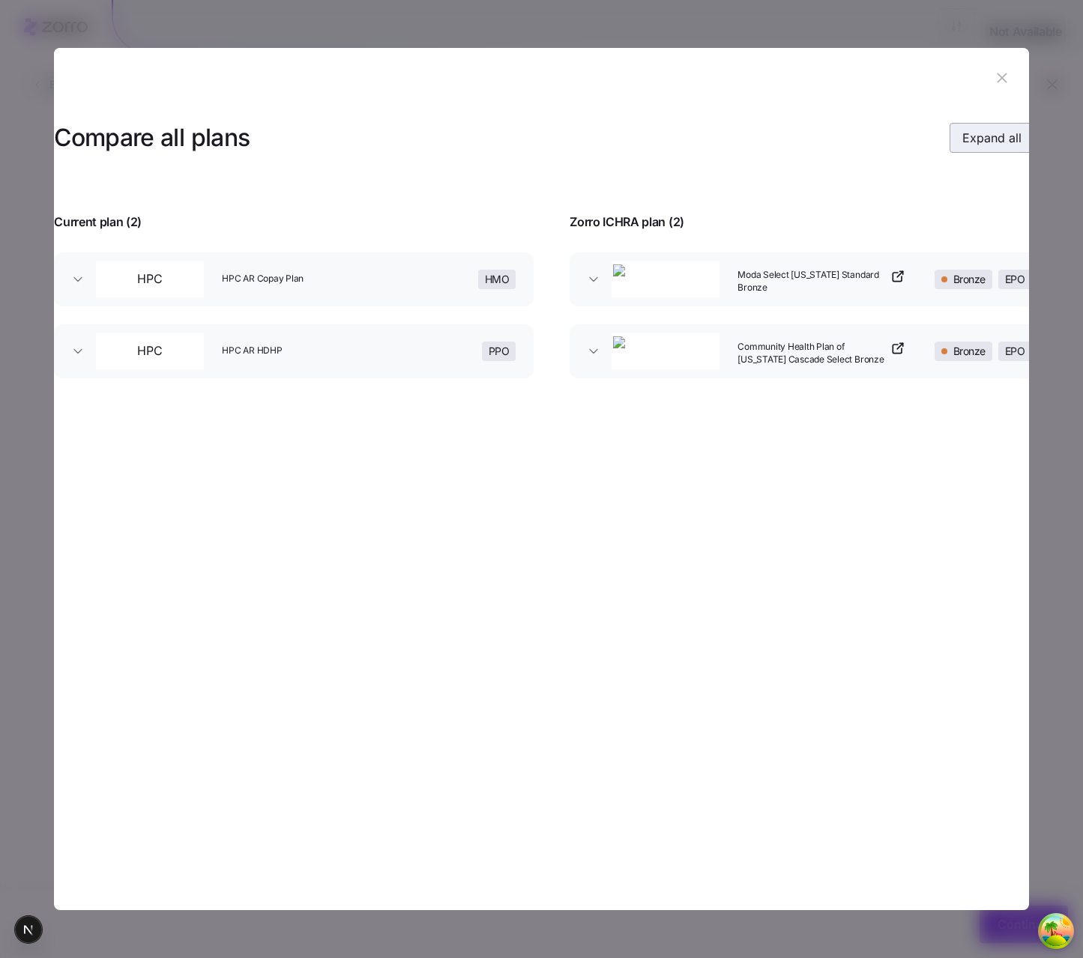
click at [853, 145] on button "Expand all" at bounding box center [991, 138] width 85 height 30
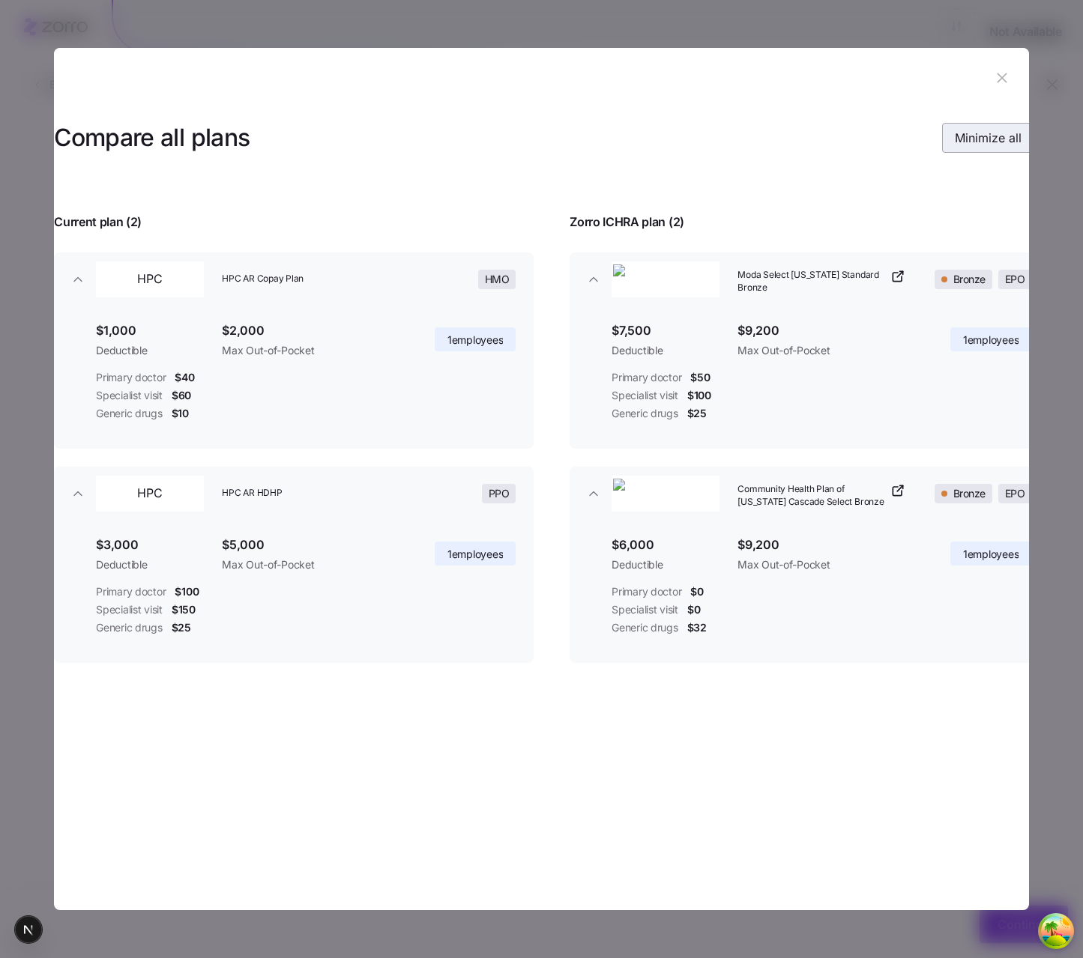
click at [853, 145] on span "Minimize all" at bounding box center [988, 138] width 67 height 18
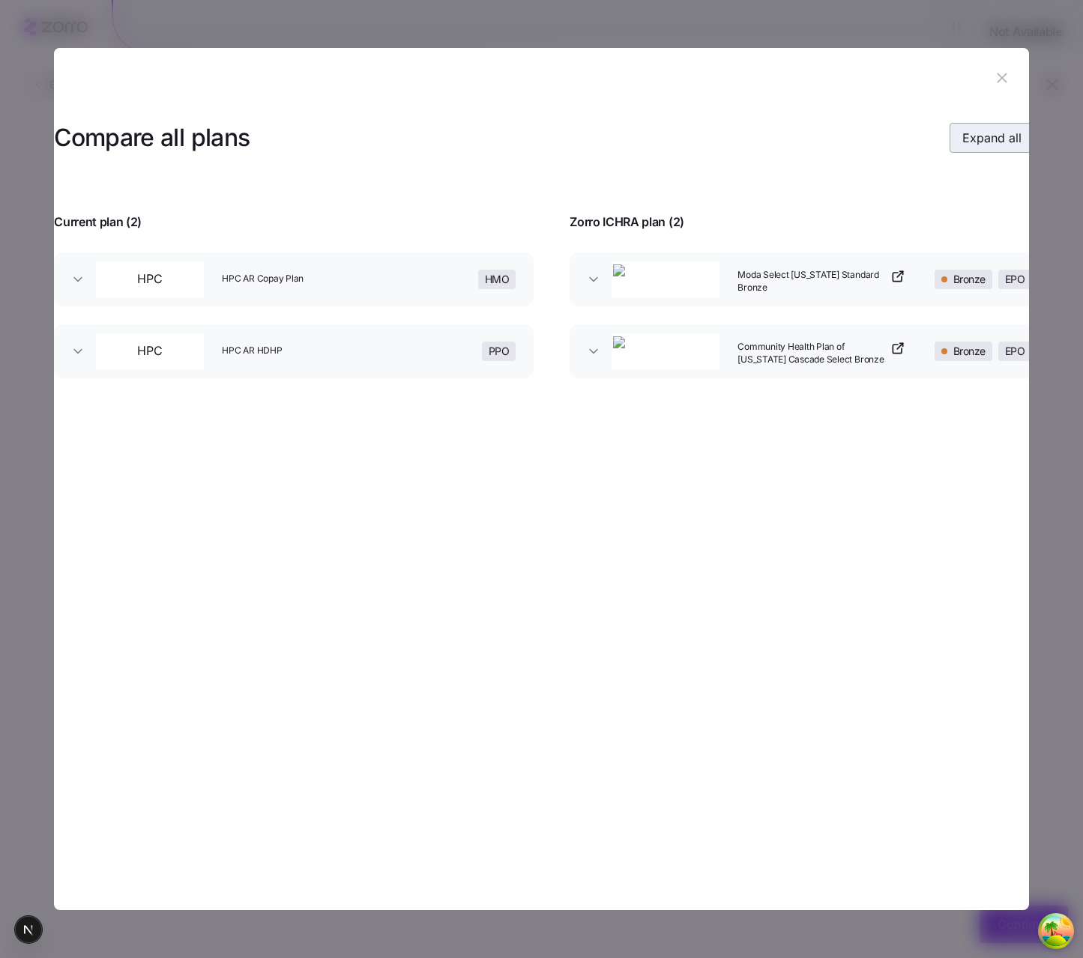
click at [853, 145] on button "Expand all" at bounding box center [991, 138] width 85 height 30
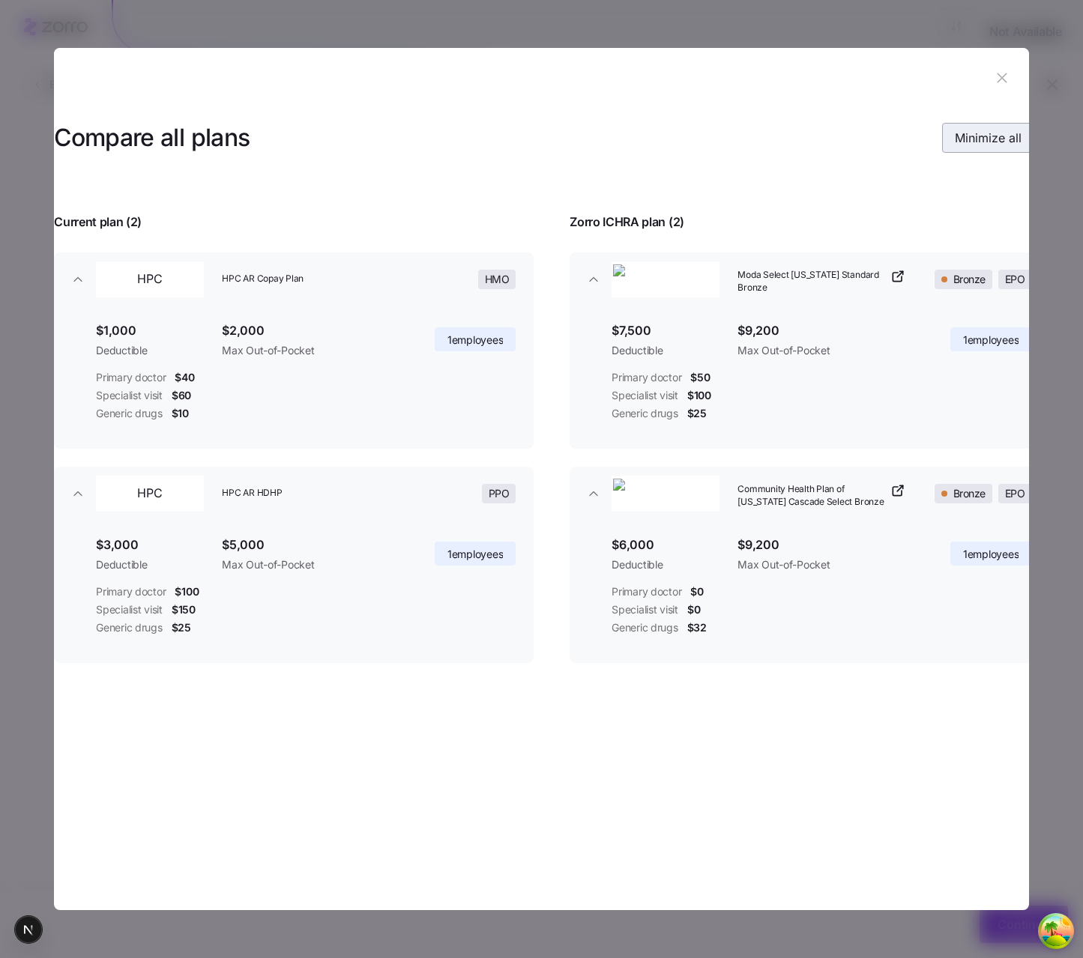
click at [853, 145] on span "Minimize all" at bounding box center [988, 138] width 67 height 18
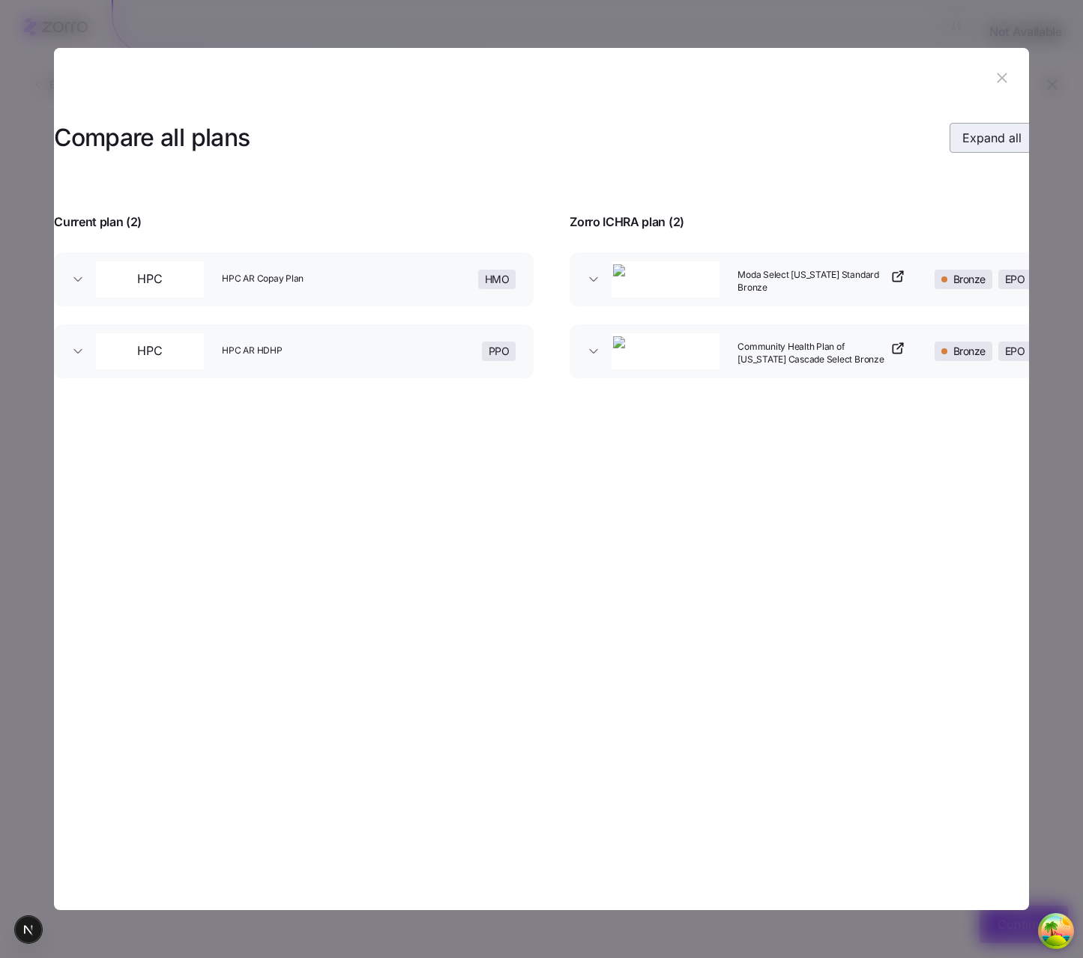
click at [853, 145] on button "Expand all" at bounding box center [991, 138] width 85 height 30
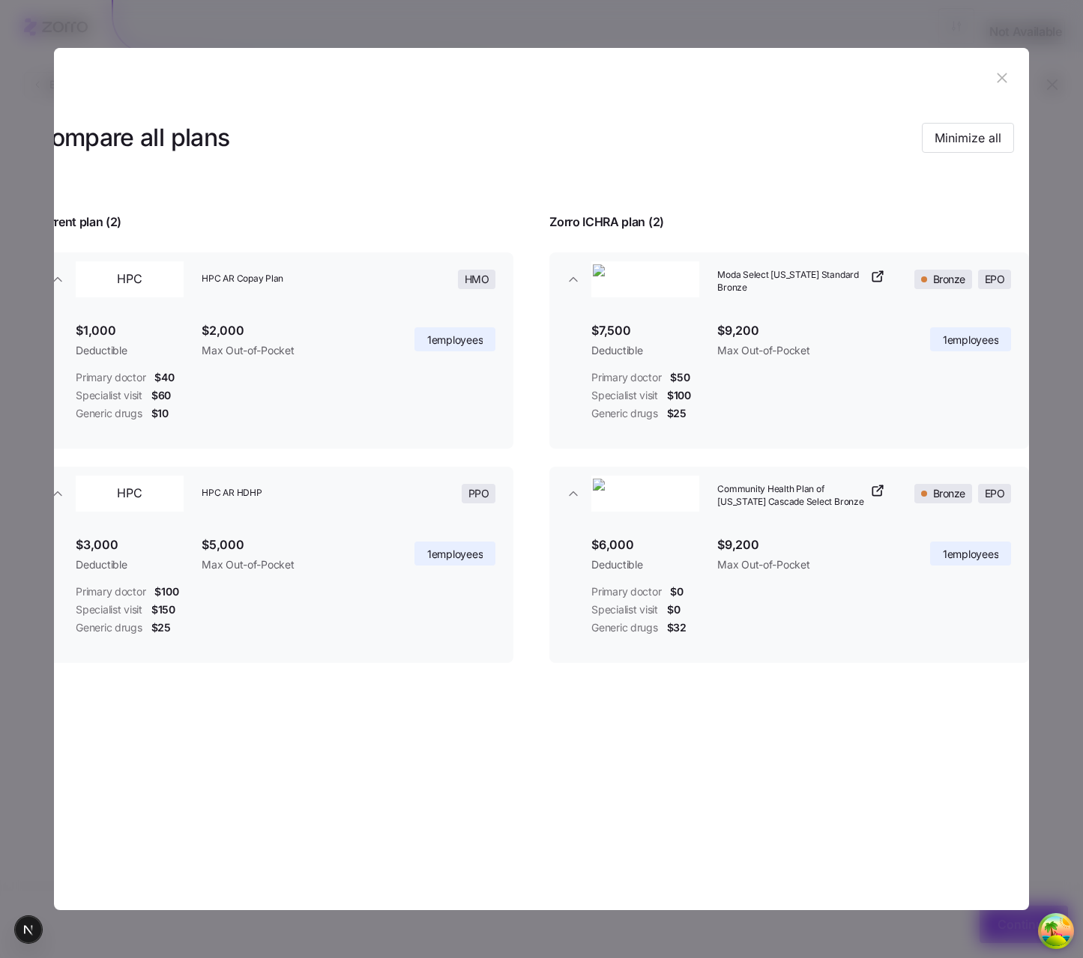
scroll to position [0, 37]
click at [679, 767] on section "Compare all plans Minimize all Current plan ( 2 ) Zorro ICHRA plan ( 2 ) HPC HP…" at bounding box center [541, 479] width 975 height 863
click at [667, 752] on section "Compare all plans Minimize all Current plan ( 2 ) Zorro ICHRA plan ( 2 ) HPC HP…" at bounding box center [541, 479] width 975 height 863
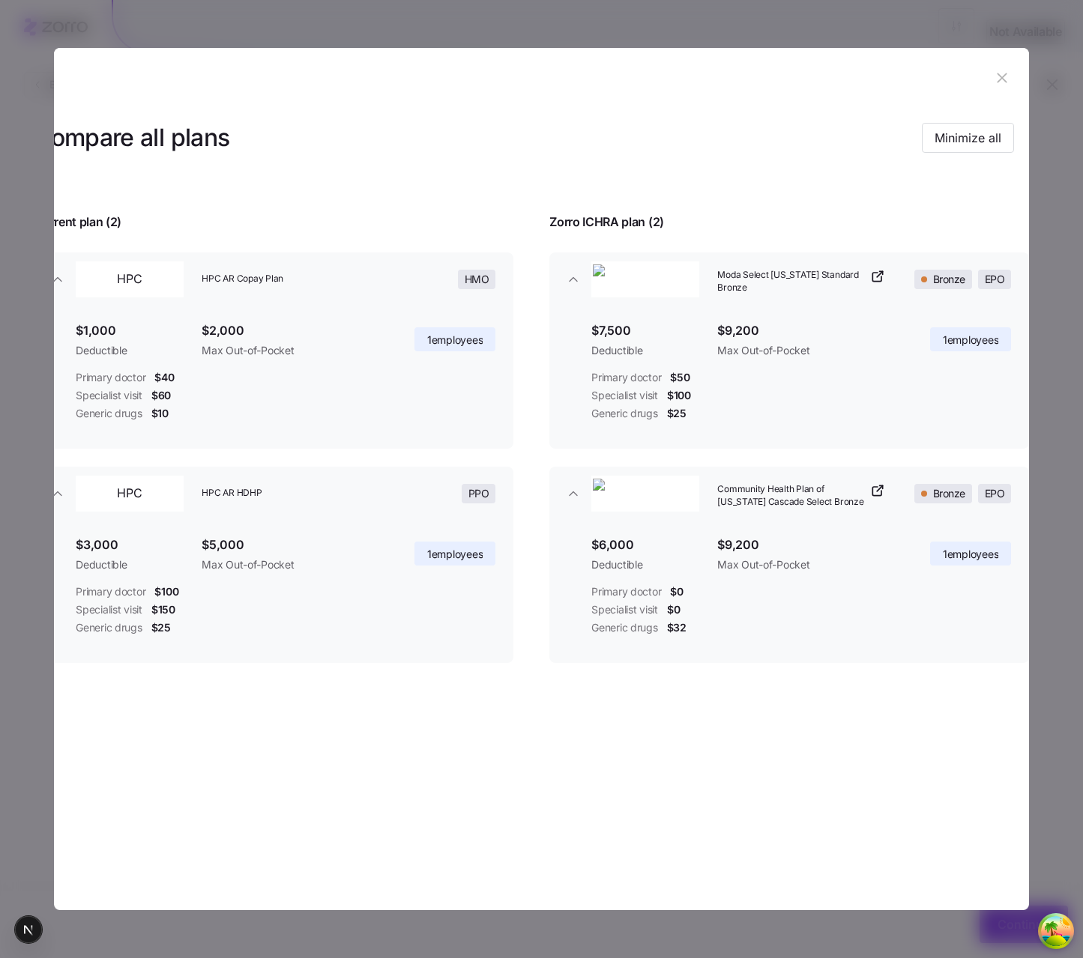
click at [672, 789] on section "Compare all plans Minimize all Current plan ( 2 ) Zorro ICHRA plan ( 2 ) HPC HP…" at bounding box center [541, 479] width 975 height 863
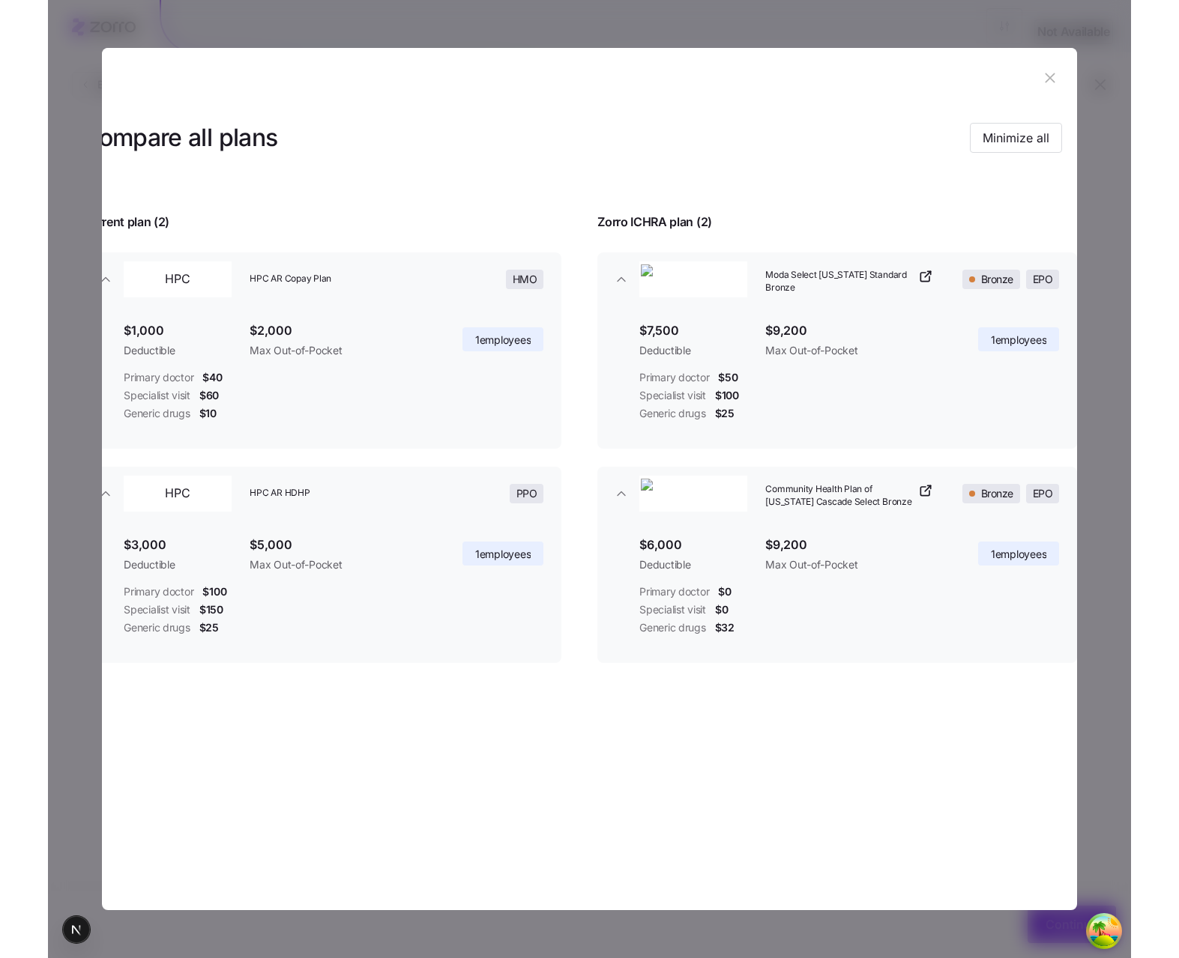
scroll to position [0, 0]
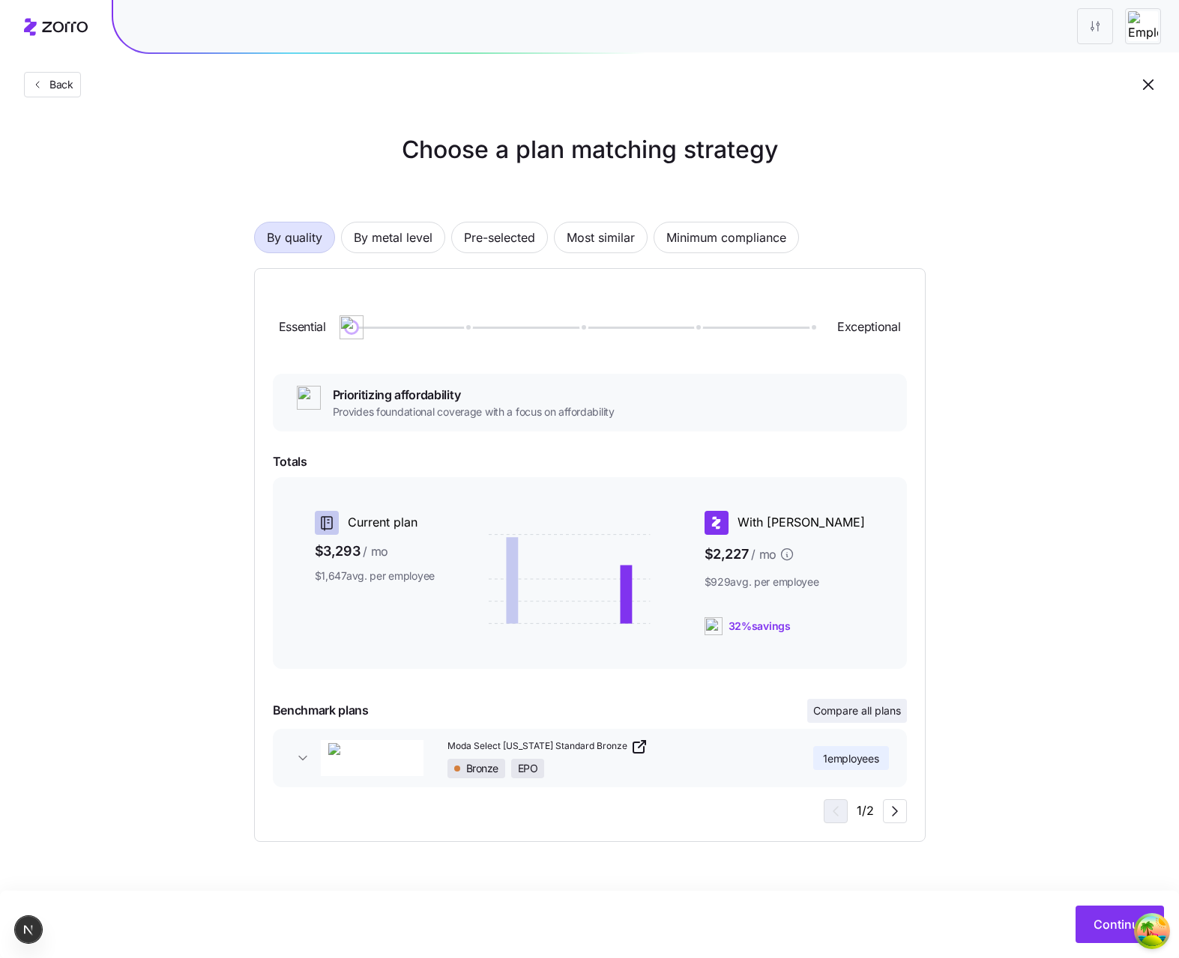
click at [883, 709] on span "Compare all plans" at bounding box center [857, 711] width 88 height 15
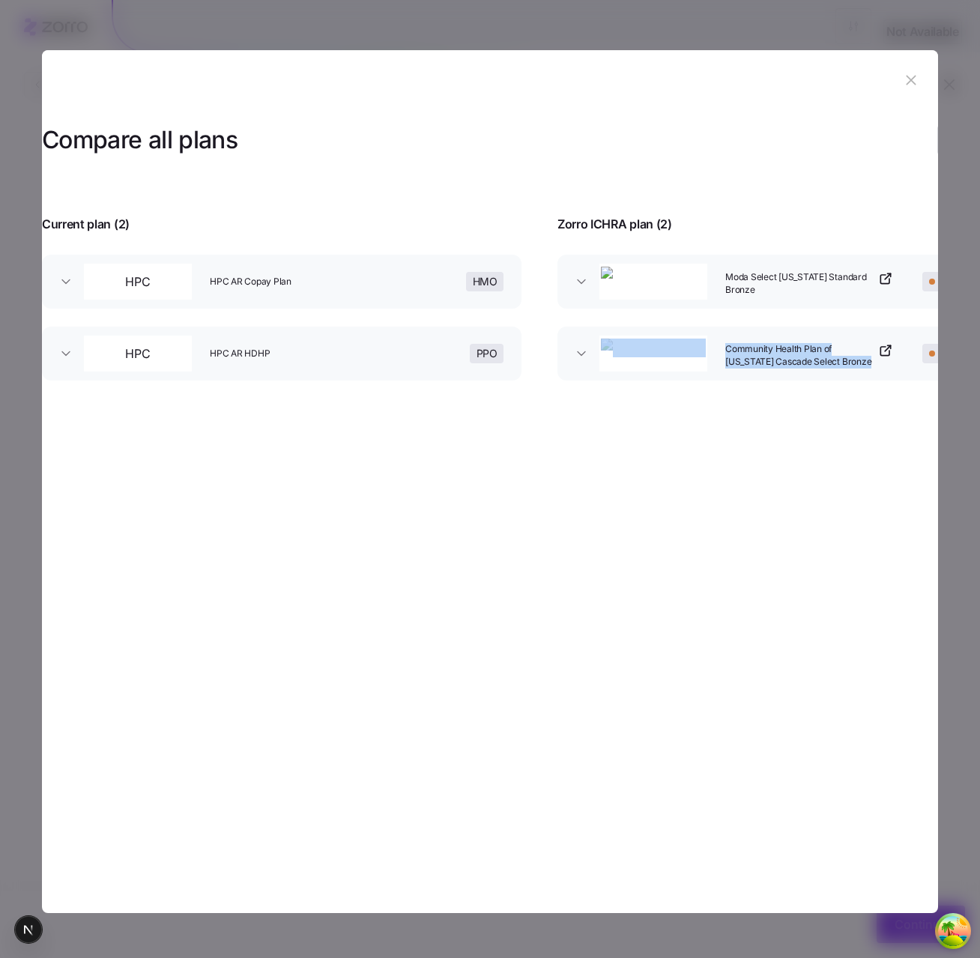
drag, startPoint x: 752, startPoint y: 394, endPoint x: 644, endPoint y: 396, distance: 107.9
click at [644, 396] on div "Moda Select Texas Standard Bronze Bronze EPO $7,500 Deductible $9,200 Max Out-o…" at bounding box center [798, 327] width 516 height 180
click at [811, 399] on div "Compare all plans Expand all Current plan ( 2 ) Zorro ICHRA plan ( 2 ) HPC HPC …" at bounding box center [490, 254] width 896 height 289
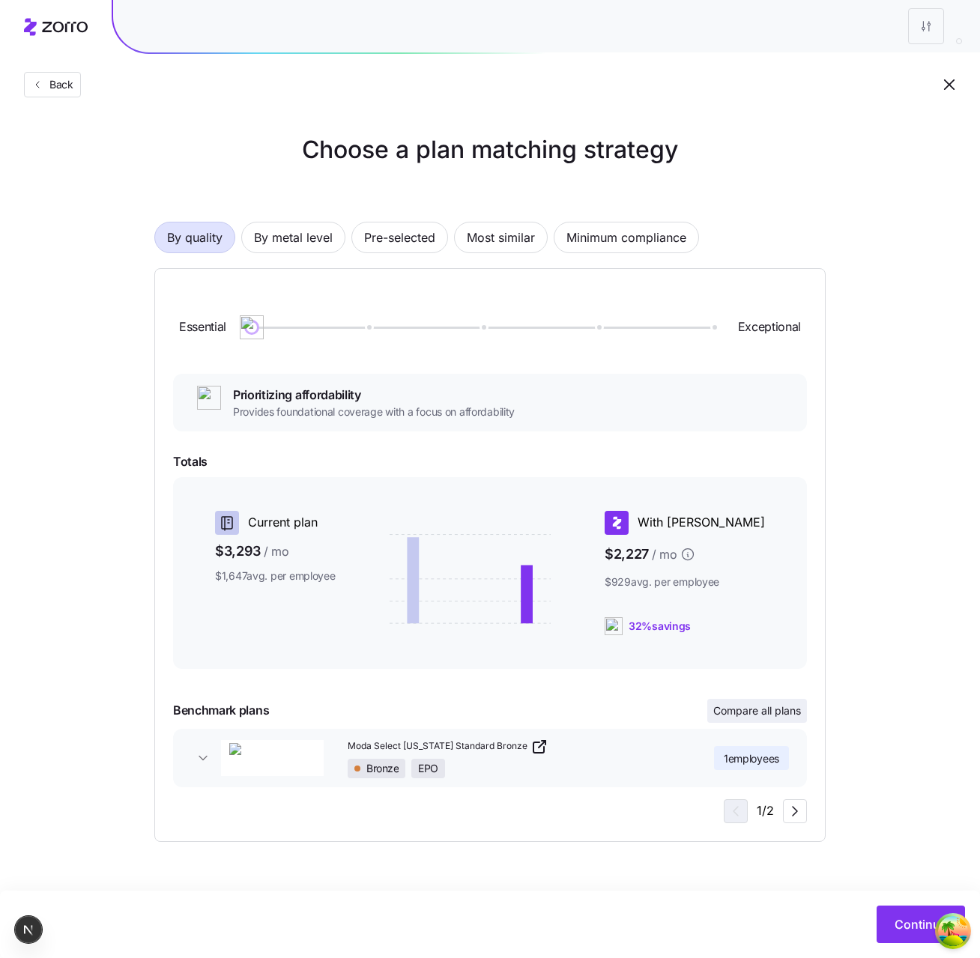
click at [724, 710] on span "Compare all plans" at bounding box center [757, 711] width 88 height 15
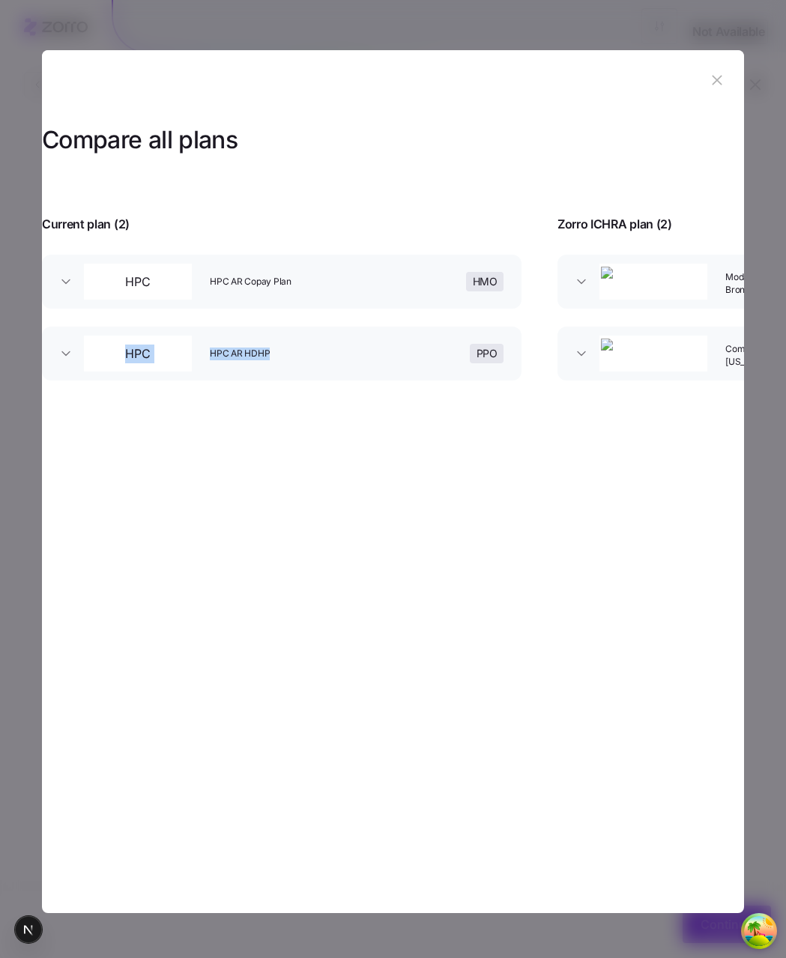
drag, startPoint x: 343, startPoint y: 406, endPoint x: 187, endPoint y: 377, distance: 159.3
click at [157, 385] on div "Compare all plans Expand all Current plan ( 2 ) Zorro ICHRA plan ( 2 ) HPC HPC …" at bounding box center [393, 254] width 702 height 289
click at [347, 388] on div "HPC HPC AR Copay Plan HMO $1,000 Deductible $2,000 Max Out-of-Pocket 1 employee…" at bounding box center [282, 327] width 516 height 180
drag, startPoint x: 396, startPoint y: 413, endPoint x: 545, endPoint y: 419, distance: 149.2
click at [545, 399] on div "Compare all plans Expand all Current plan ( 2 ) Zorro ICHRA plan ( 2 ) HPC HPC …" at bounding box center [393, 254] width 702 height 289
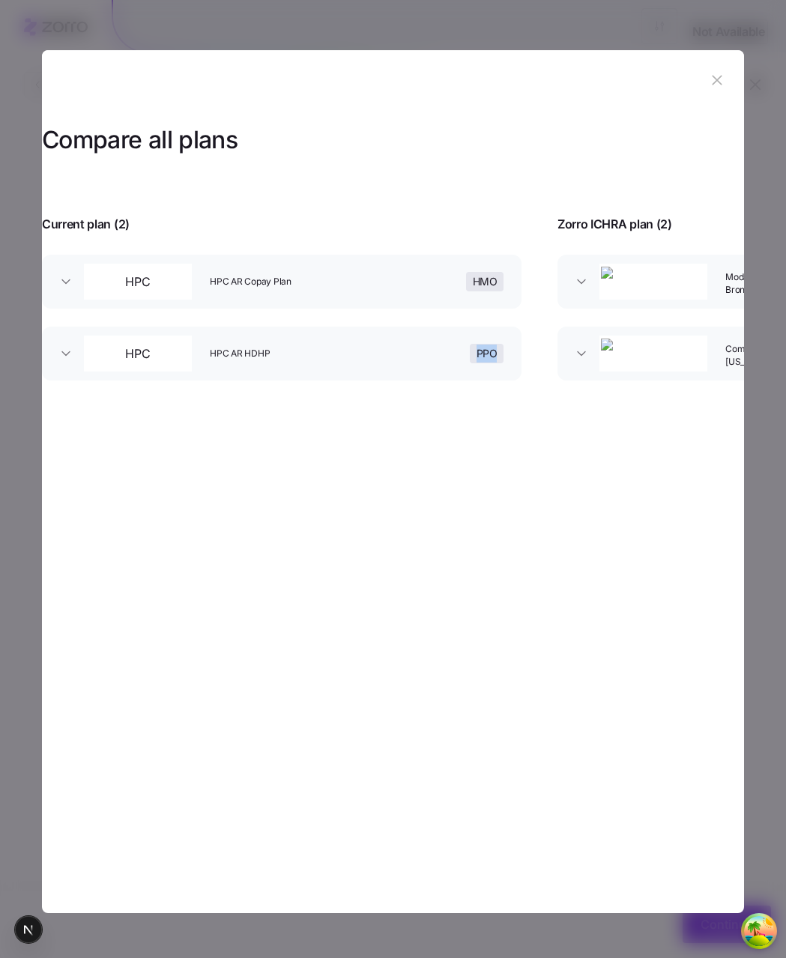
click at [462, 399] on div "Compare all plans Expand all Current plan ( 2 ) Zorro ICHRA plan ( 2 ) HPC HPC …" at bounding box center [393, 254] width 702 height 289
click at [369, 399] on div "Compare all plans Expand all Current plan ( 2 ) Zorro ICHRA plan ( 2 ) HPC HPC …" at bounding box center [393, 254] width 702 height 289
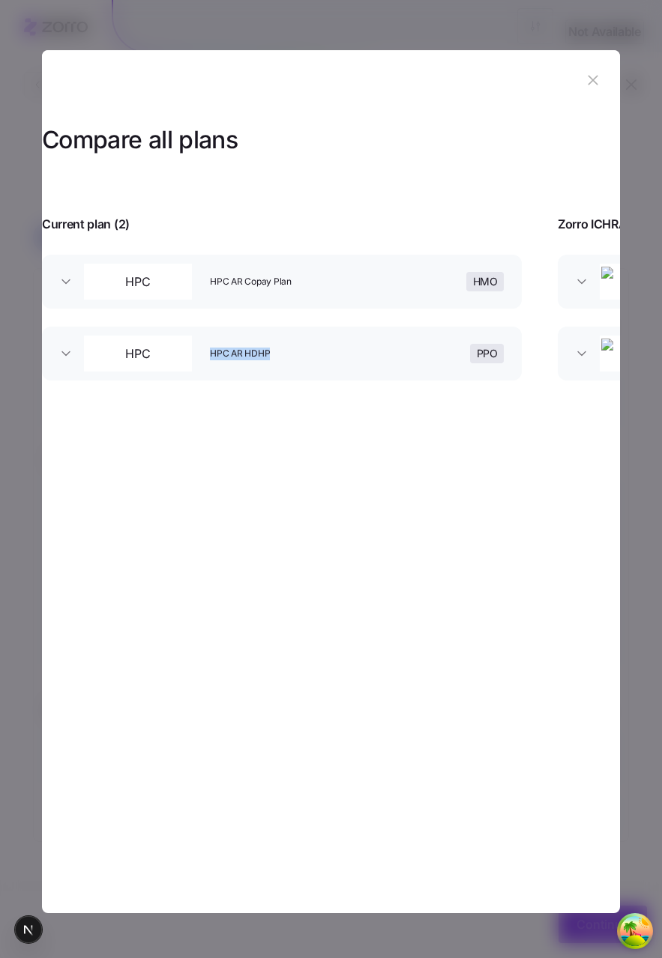
drag, startPoint x: 218, startPoint y: 440, endPoint x: 398, endPoint y: 445, distance: 179.9
click at [398, 445] on section "Compare all plans Expand all Current plan ( 2 ) Zorro ICHRA plan ( 2 ) HPC HPC …" at bounding box center [331, 481] width 578 height 863
